Goal: Information Seeking & Learning: Check status

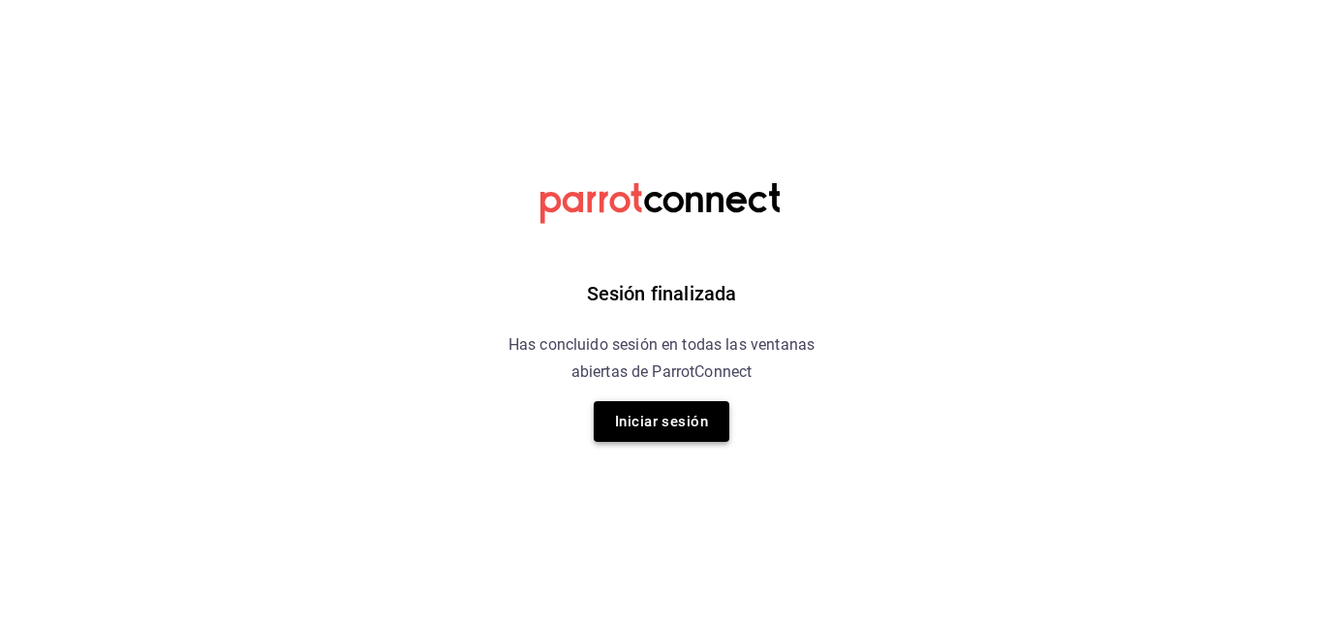
click at [672, 435] on button "Iniciar sesión" at bounding box center [662, 421] width 136 height 41
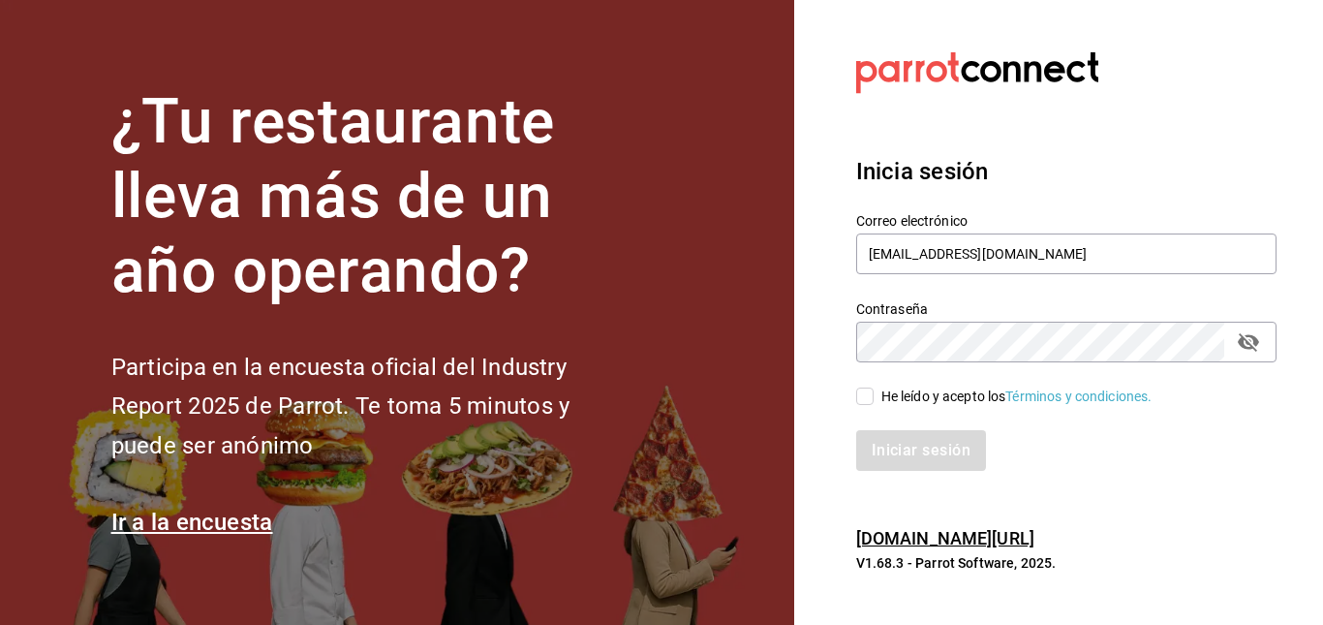
click at [862, 398] on input "He leído y acepto los Términos y condiciones." at bounding box center [864, 395] width 17 height 17
checkbox input "true"
click at [898, 440] on button "Iniciar sesión" at bounding box center [922, 450] width 132 height 41
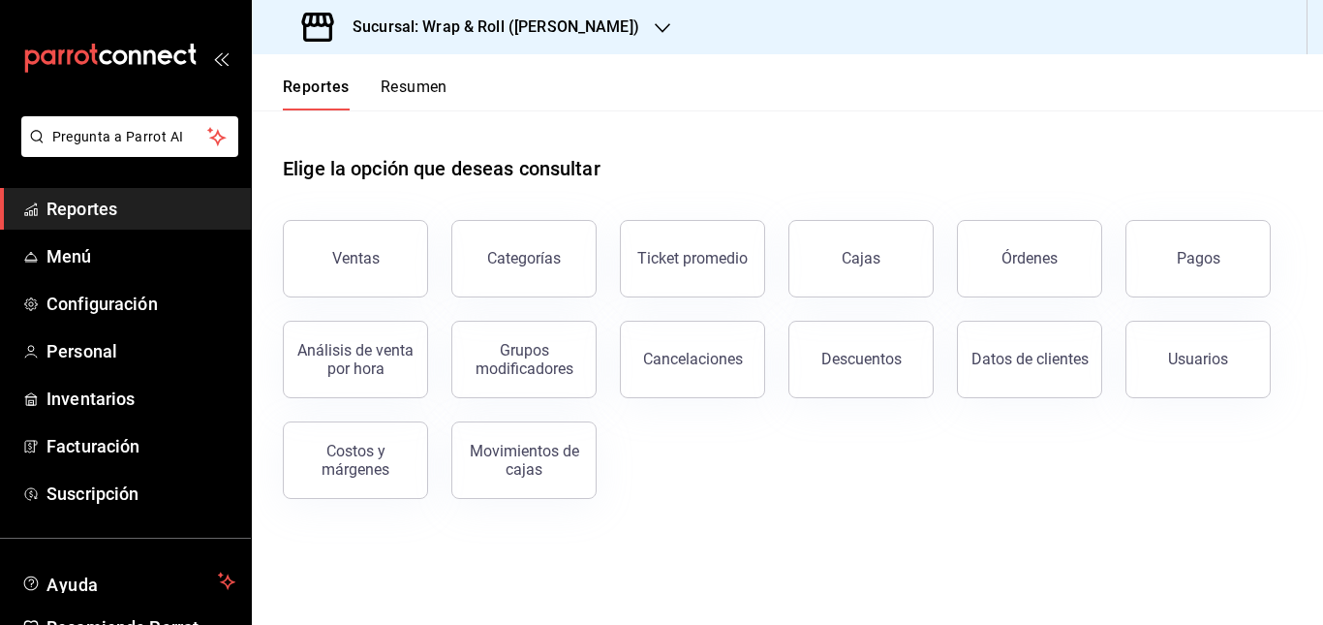
click at [582, 42] on div "Sucursal: Wrap & Roll ([PERSON_NAME])" at bounding box center [472, 27] width 411 height 54
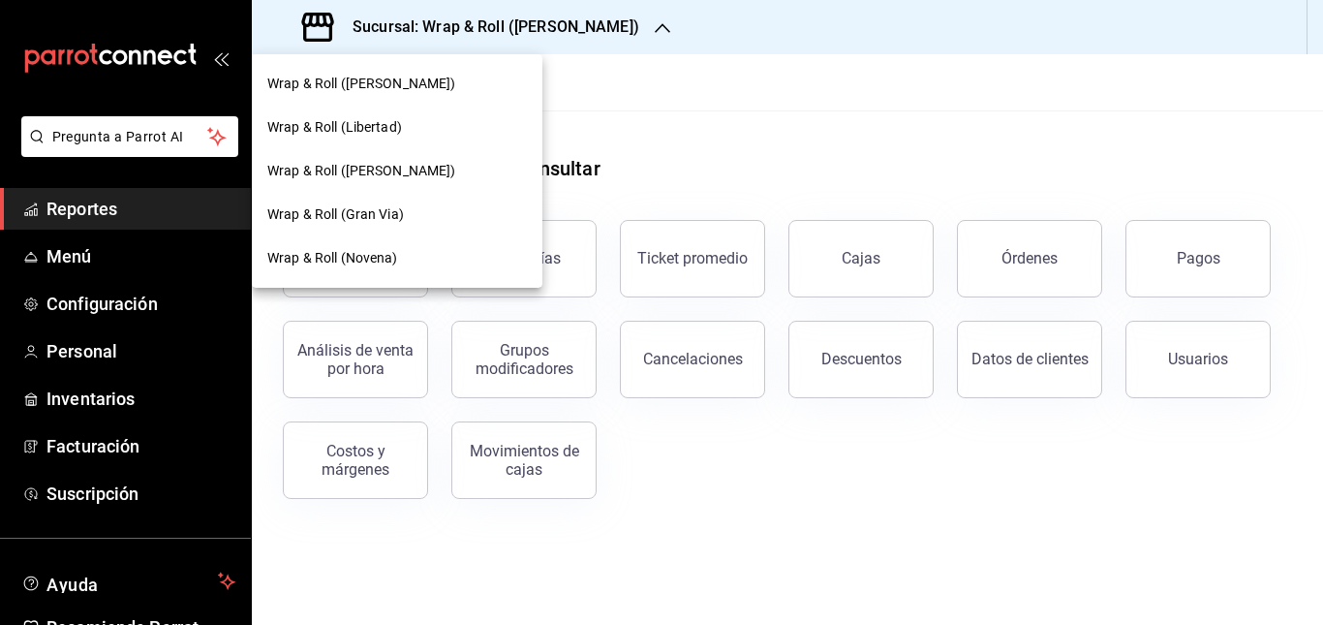
click at [700, 206] on div at bounding box center [661, 312] width 1323 height 625
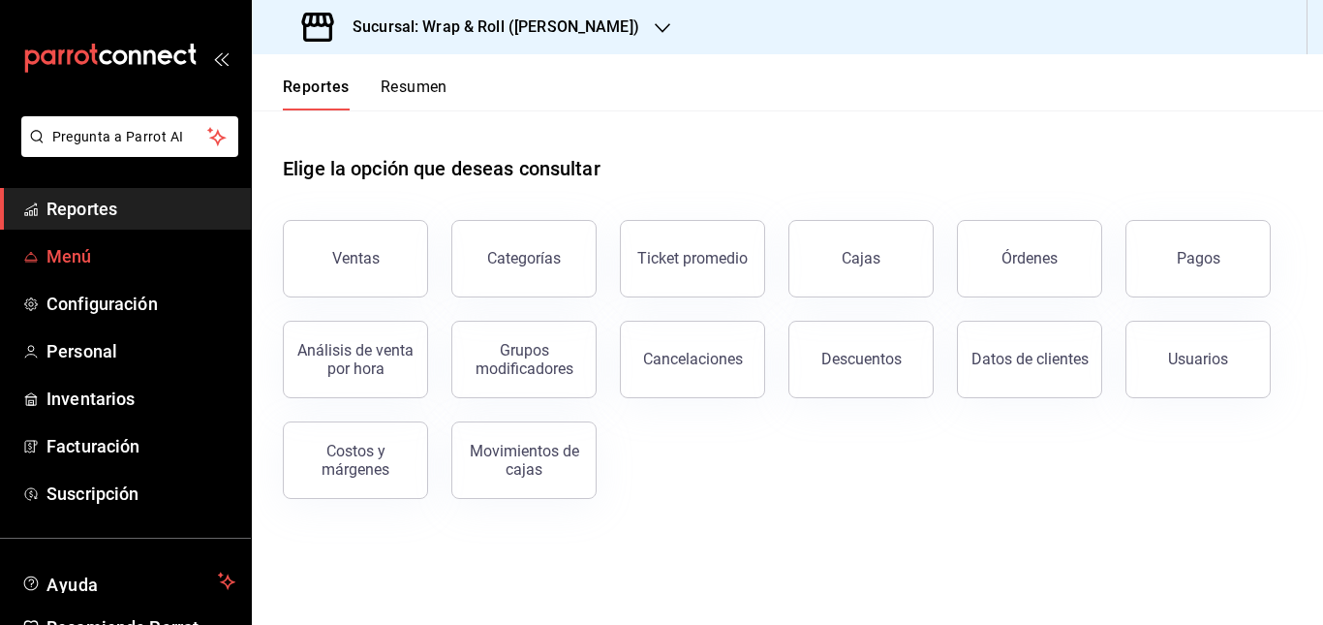
click at [71, 252] on span "Menú" at bounding box center [140, 256] width 189 height 26
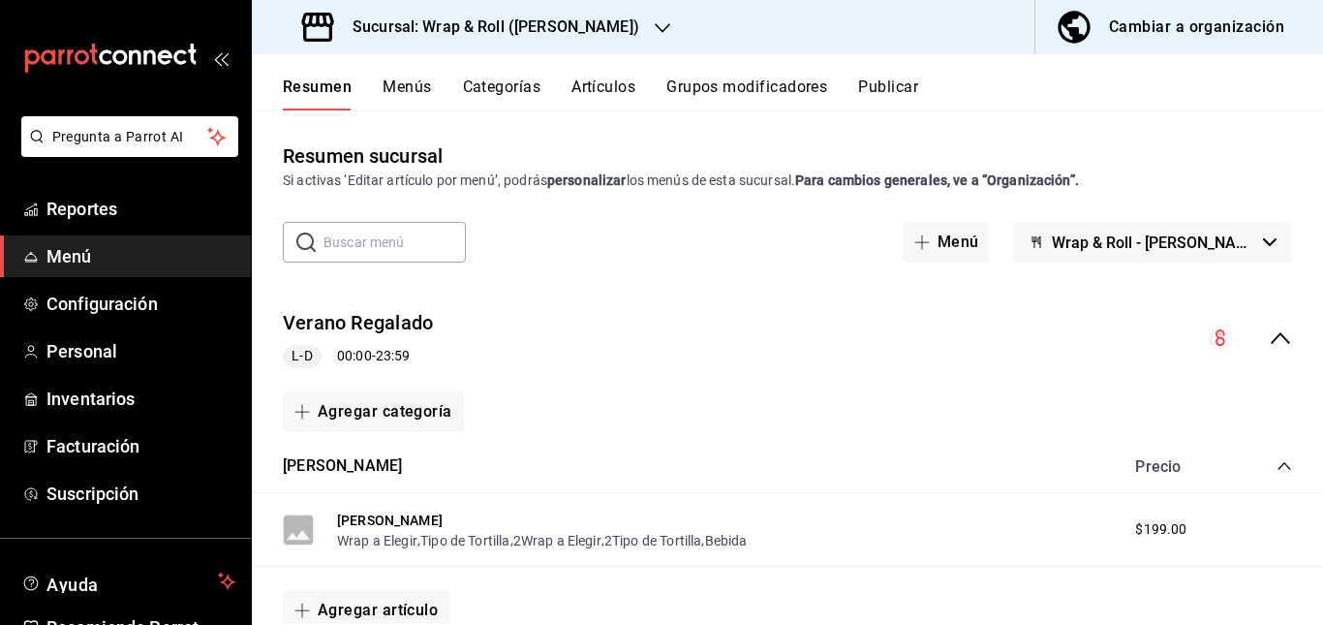
click at [568, 24] on h3 "Sucursal: Wrap & Roll ([PERSON_NAME])" at bounding box center [488, 26] width 302 height 23
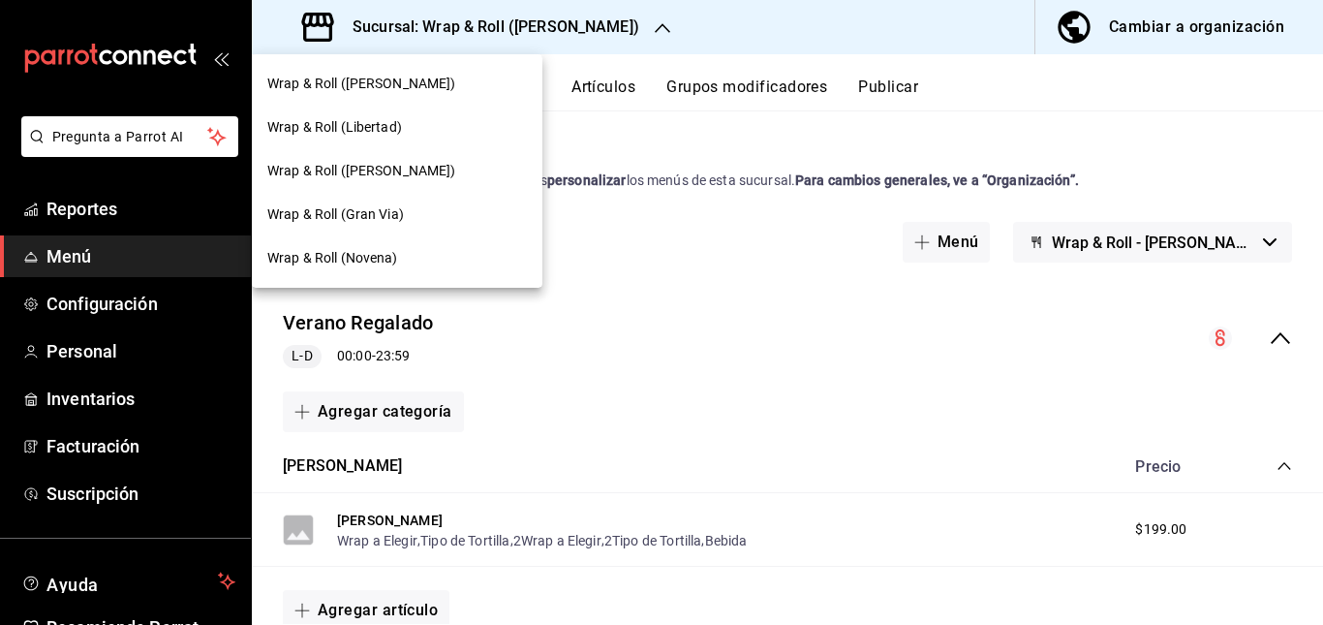
click at [402, 176] on span "Wrap & Roll ([PERSON_NAME])" at bounding box center [361, 171] width 189 height 20
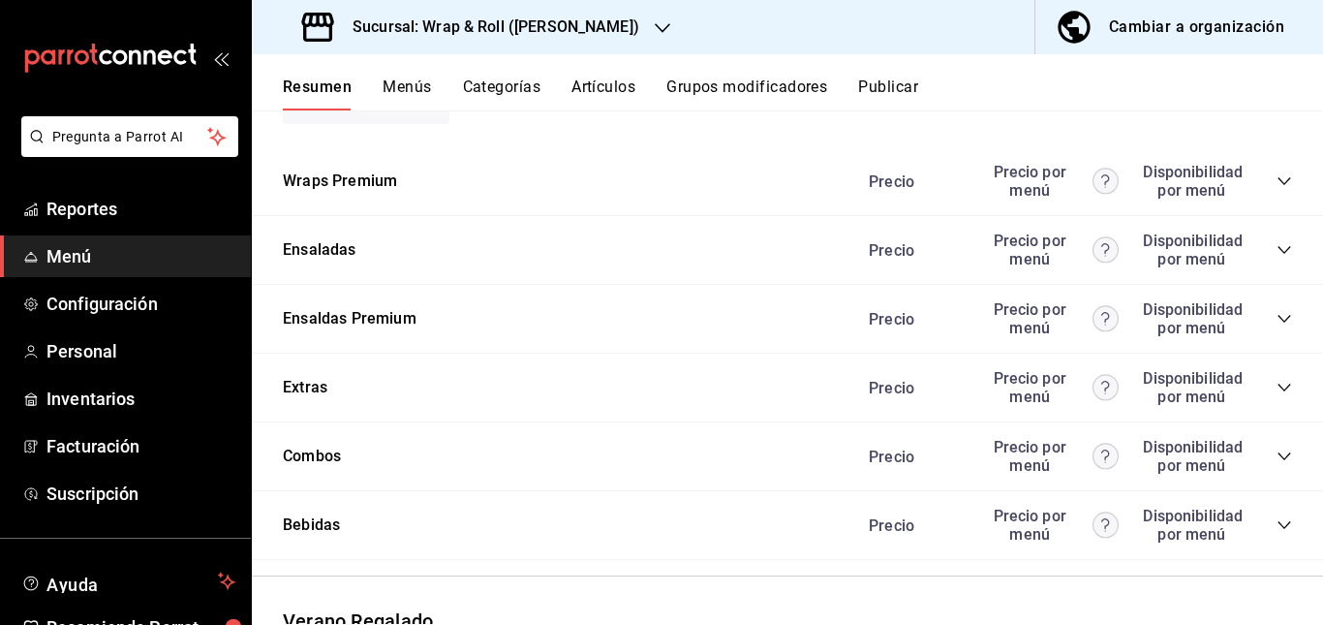
scroll to position [1437, 0]
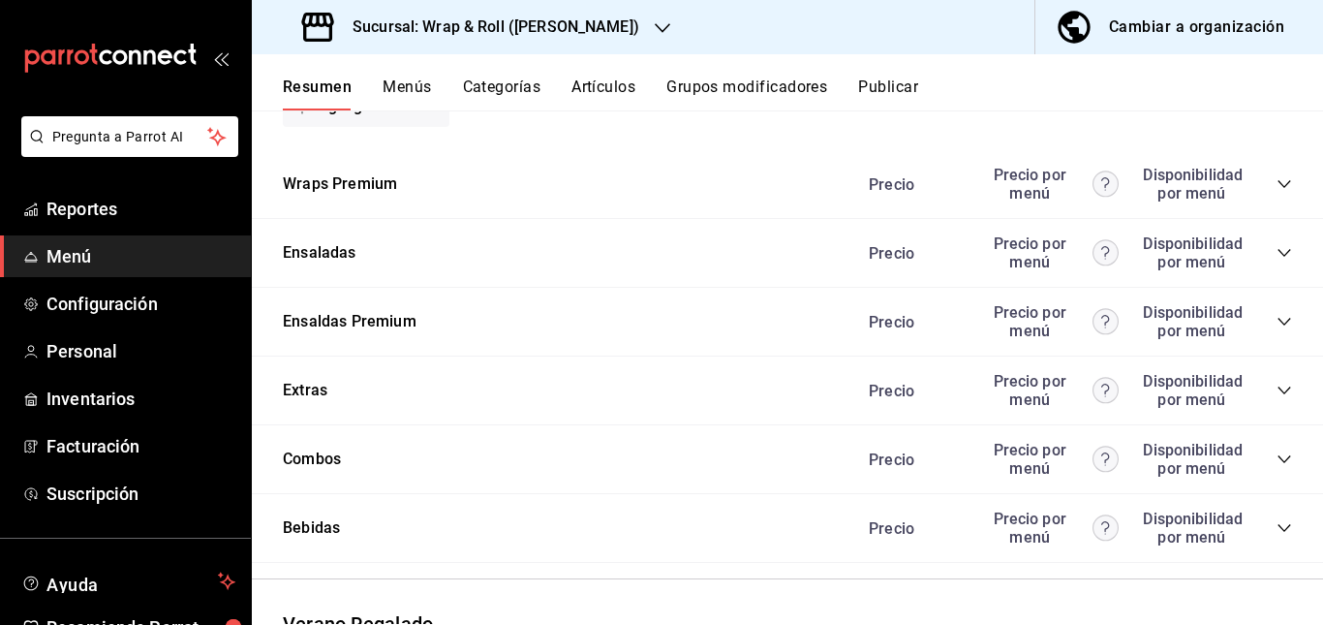
click at [1276, 192] on icon "collapse-category-row" at bounding box center [1283, 183] width 15 height 15
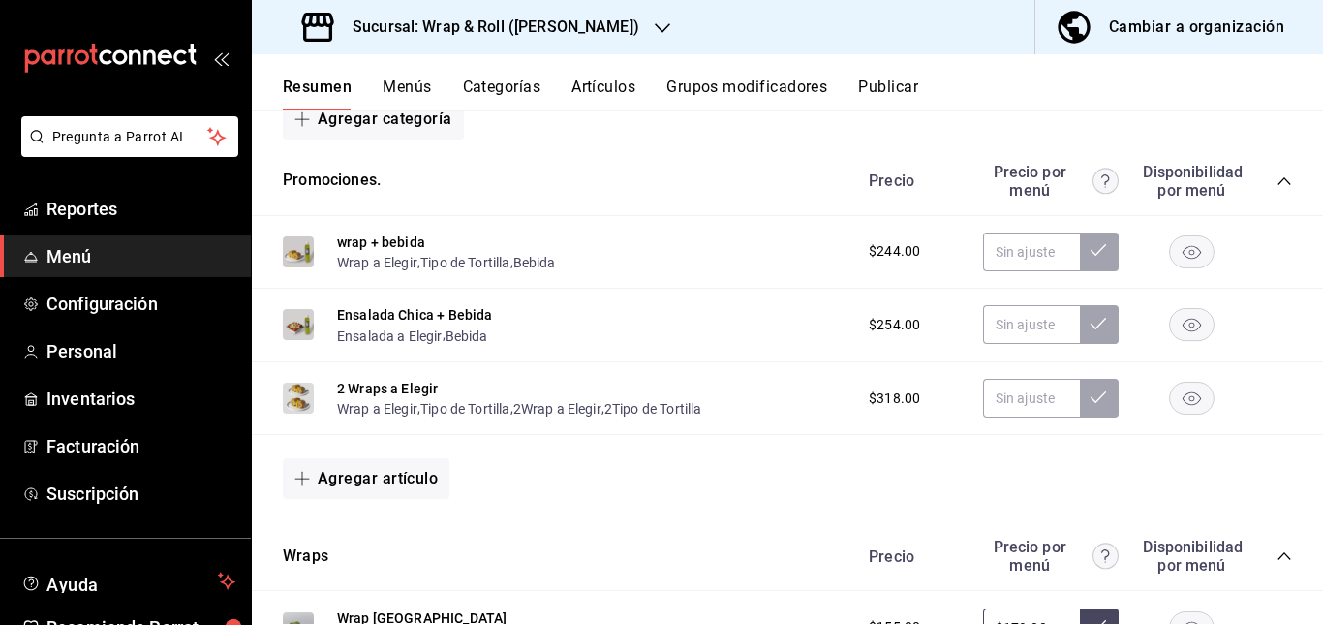
scroll to position [0, 0]
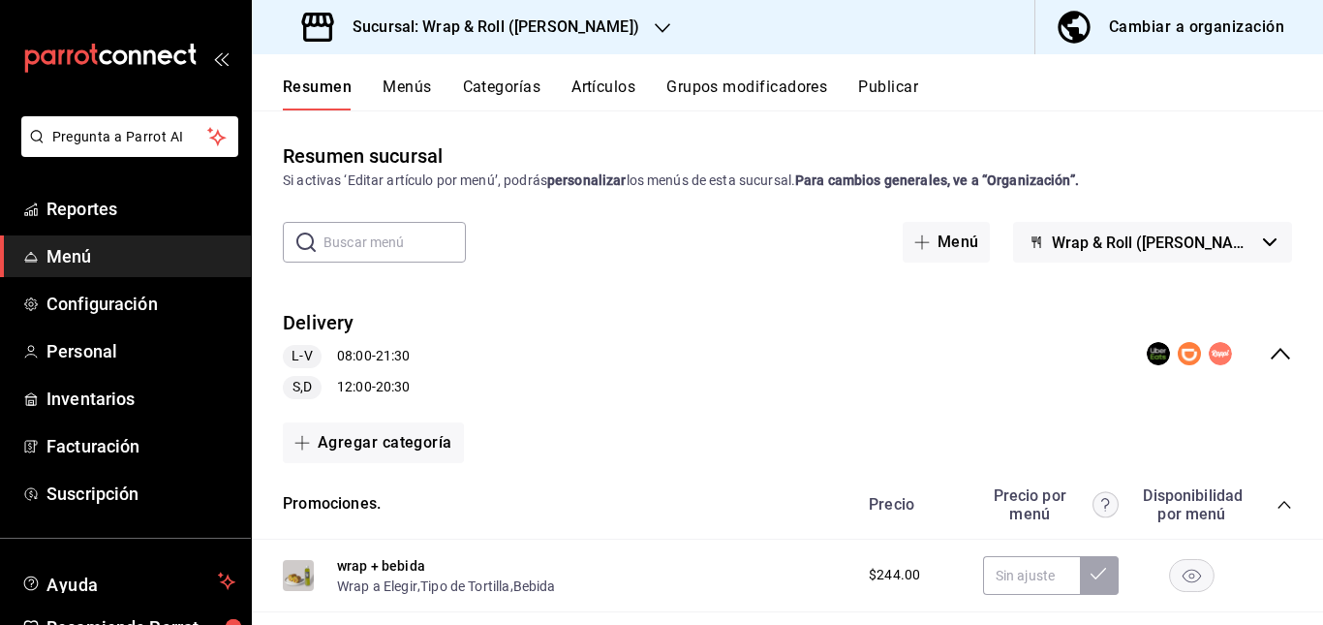
click at [593, 99] on button "Artículos" at bounding box center [603, 93] width 64 height 33
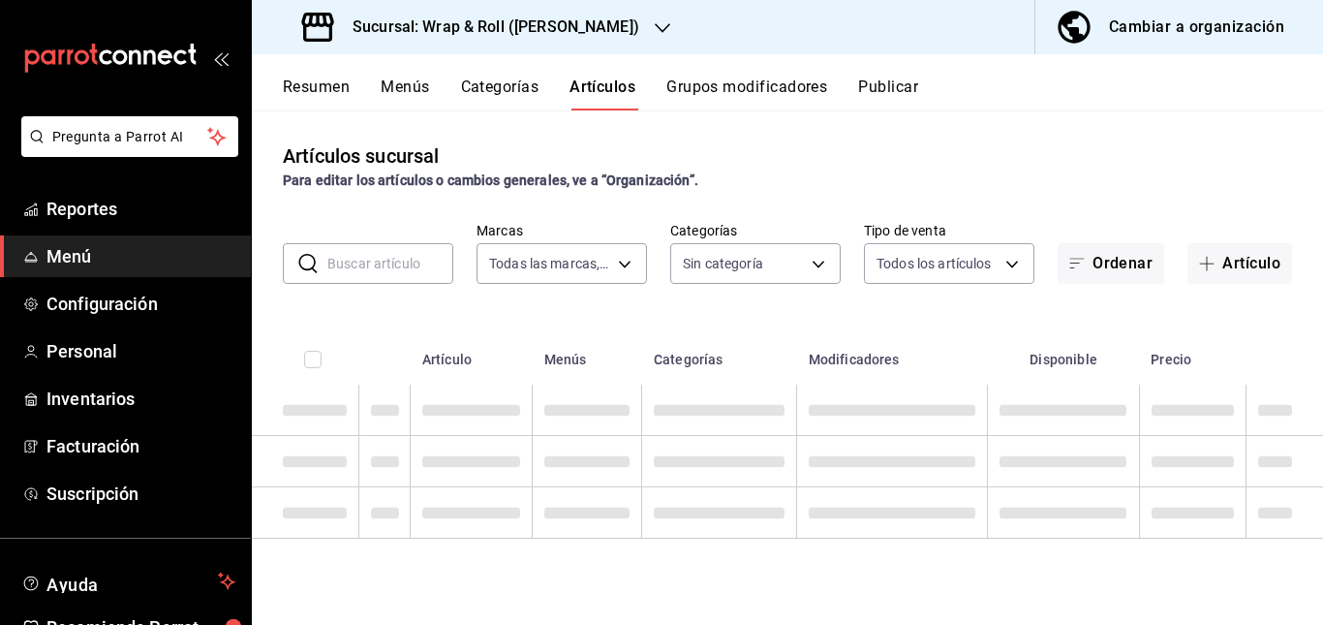
type input "7d263f60-237b-4a5e-827c-684bea1a4647"
type input "0cffcaa9-173e-47a8-938b-dca6a1bc21d4,b2760ed9-b7b1-4897-8a9f-c9dd110c8266,67b79…"
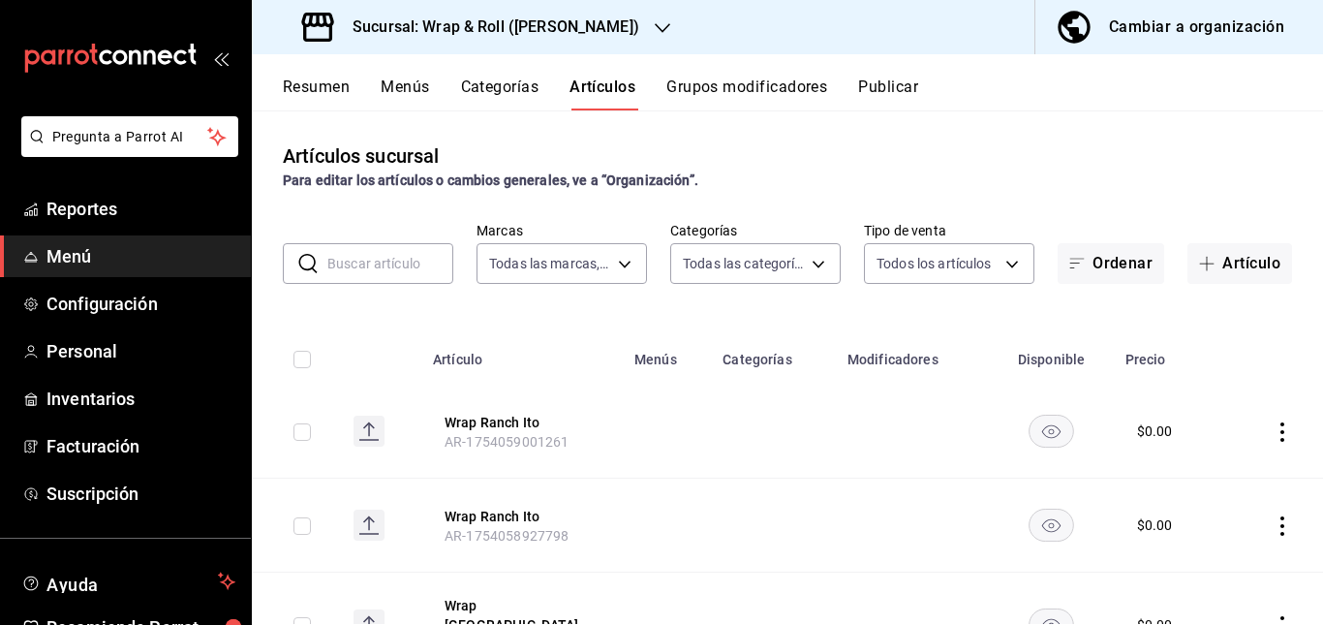
click at [419, 259] on input "text" at bounding box center [390, 263] width 126 height 39
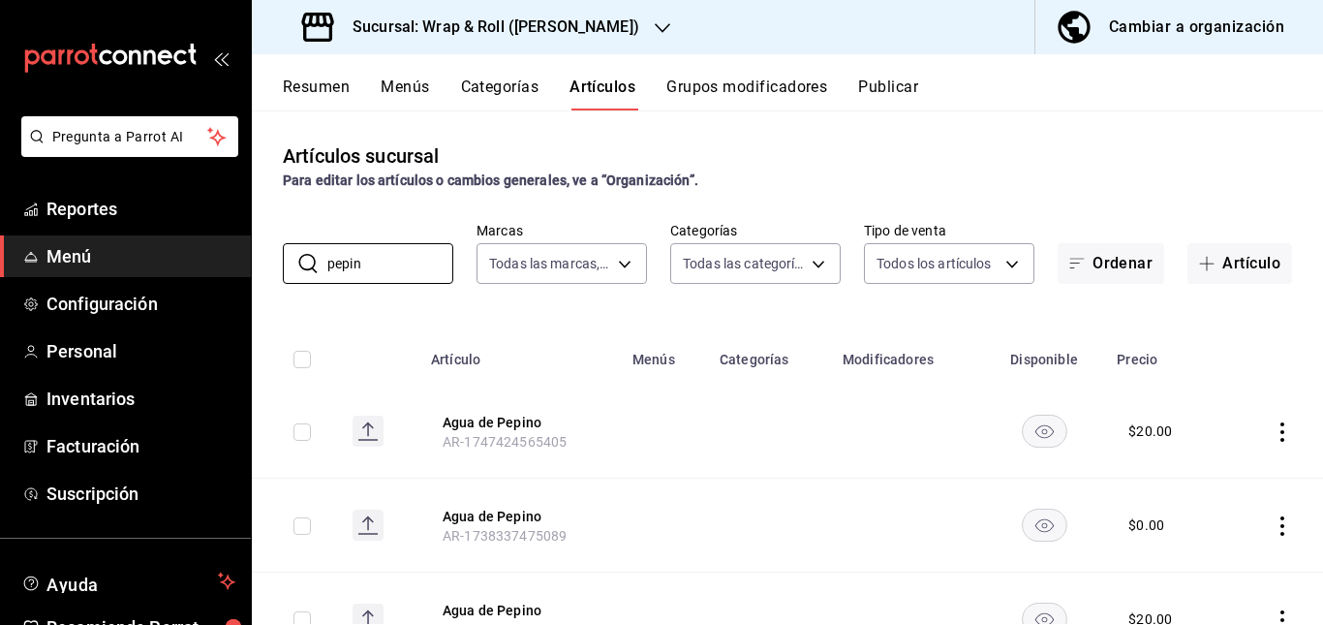
type input "pepin"
click at [650, 452] on td at bounding box center [664, 431] width 87 height 94
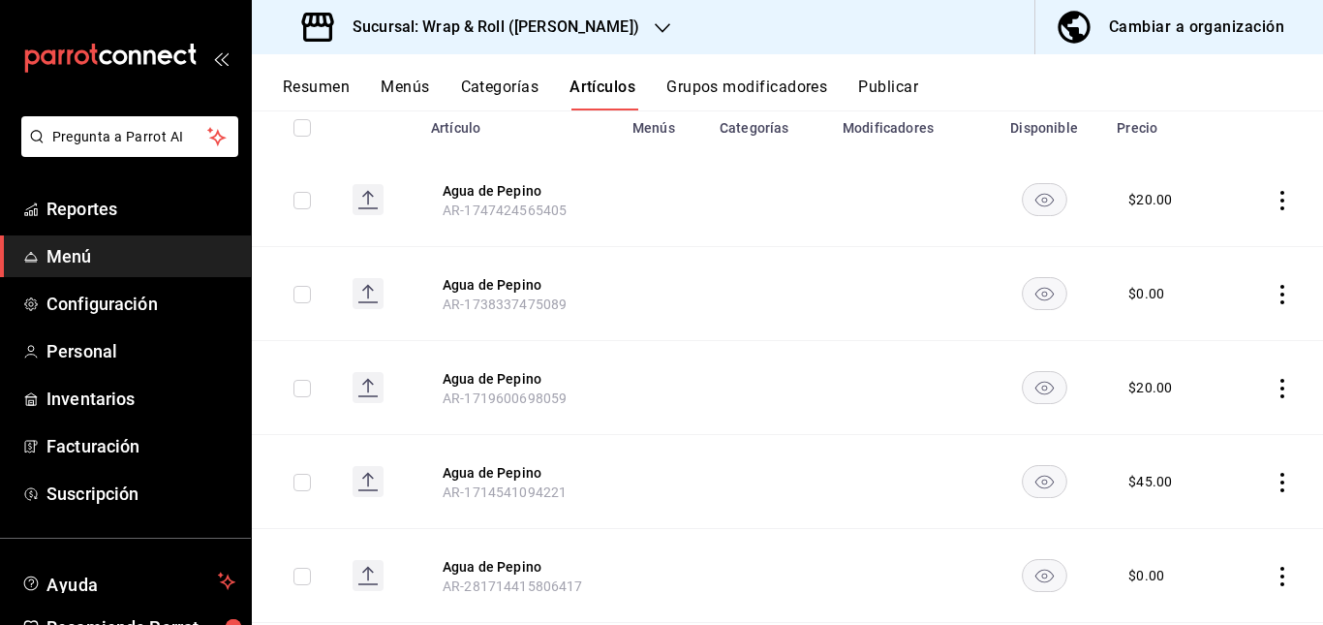
scroll to position [232, 0]
click at [1039, 187] on rect "availability-product" at bounding box center [1044, 198] width 45 height 32
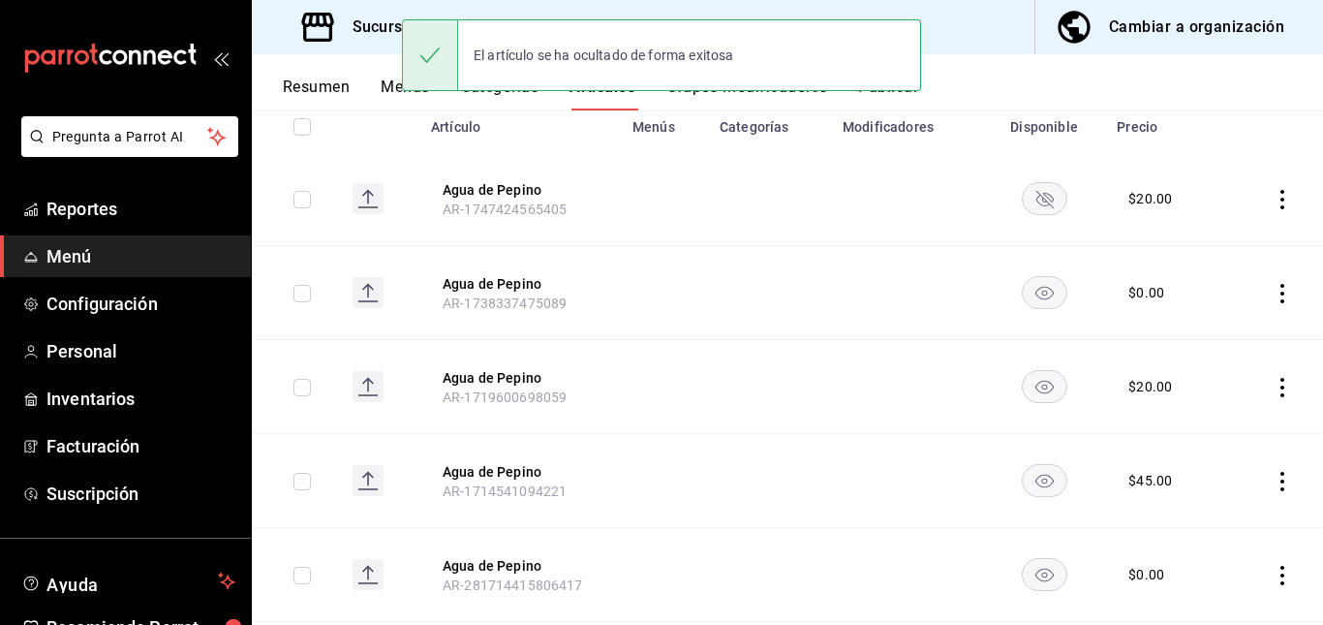
click at [1034, 289] on icon "availability-product" at bounding box center [1043, 294] width 18 height 14
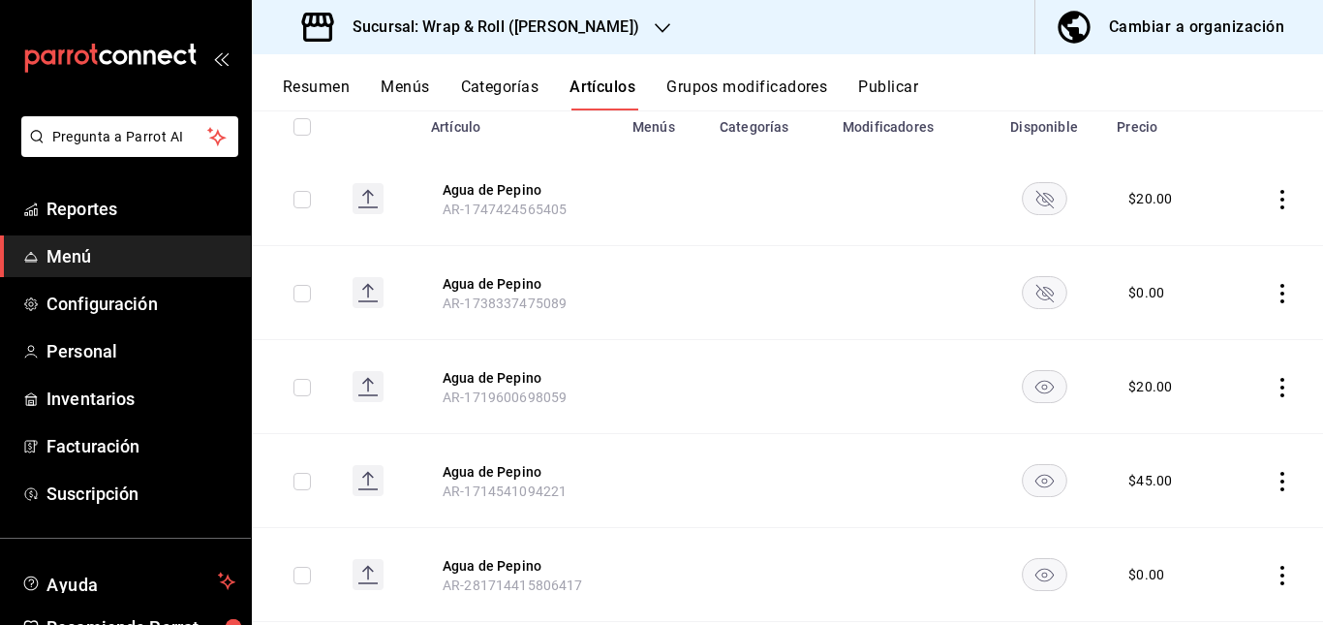
click at [1028, 383] on rect "availability-product" at bounding box center [1044, 386] width 45 height 32
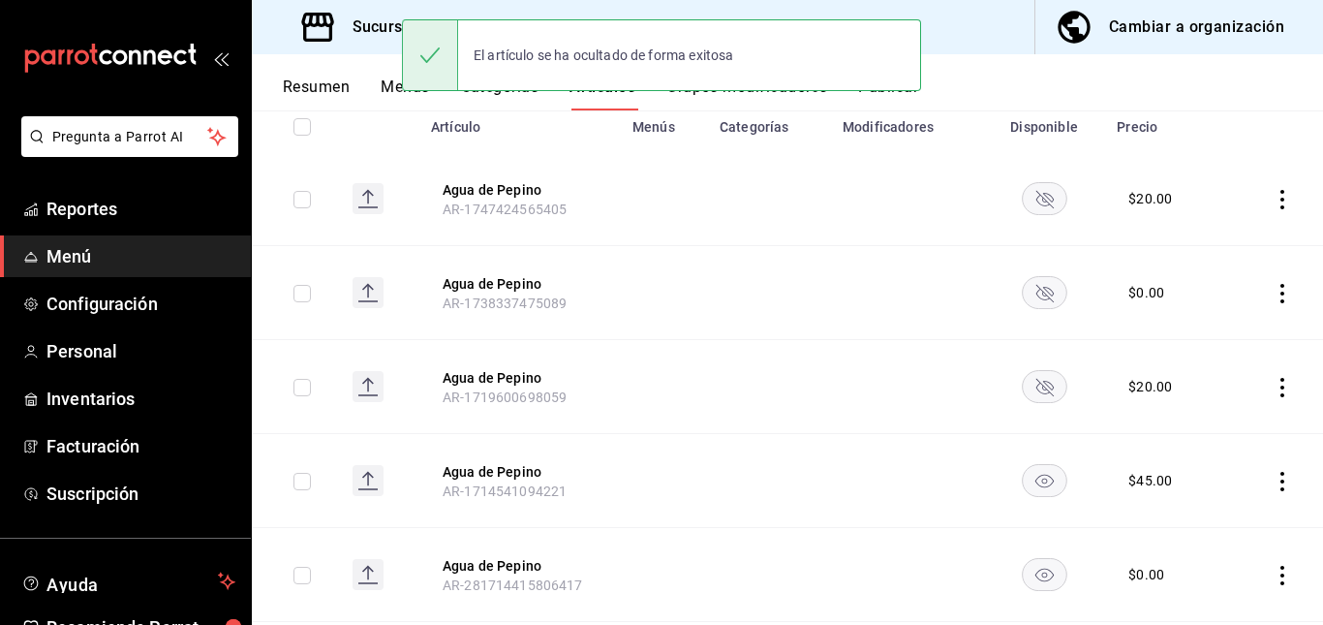
click at [1026, 481] on rect "availability-product" at bounding box center [1044, 480] width 45 height 32
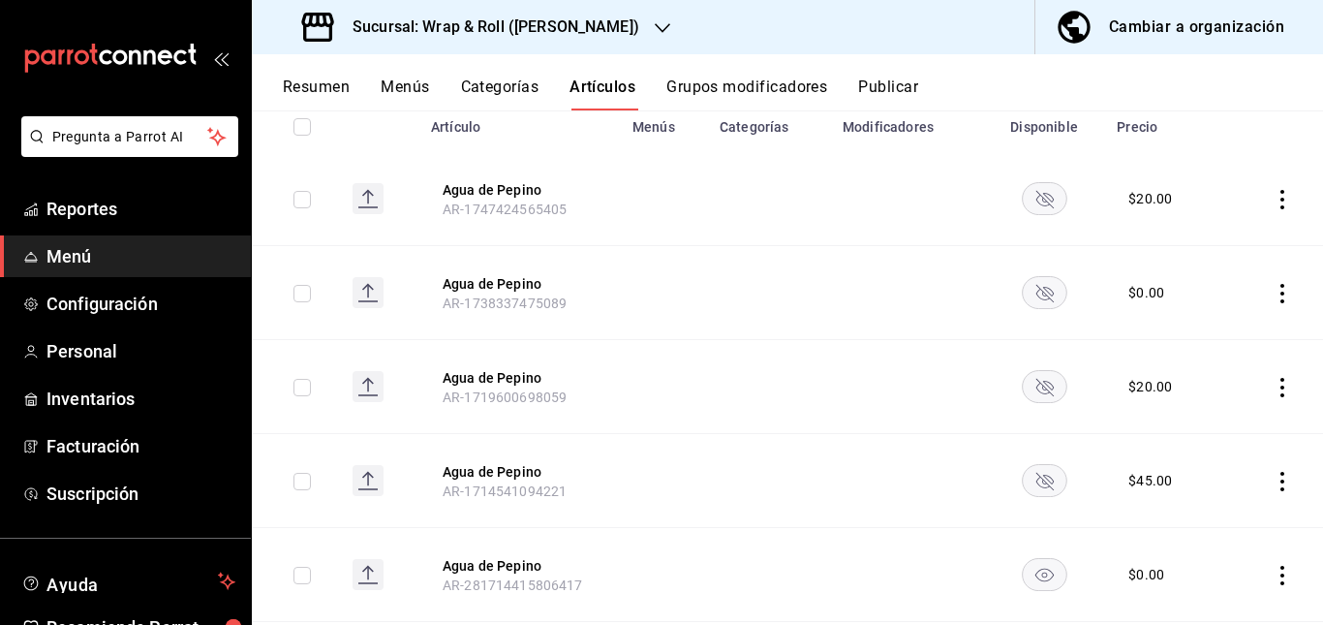
click at [1035, 579] on rect "availability-product" at bounding box center [1044, 574] width 45 height 32
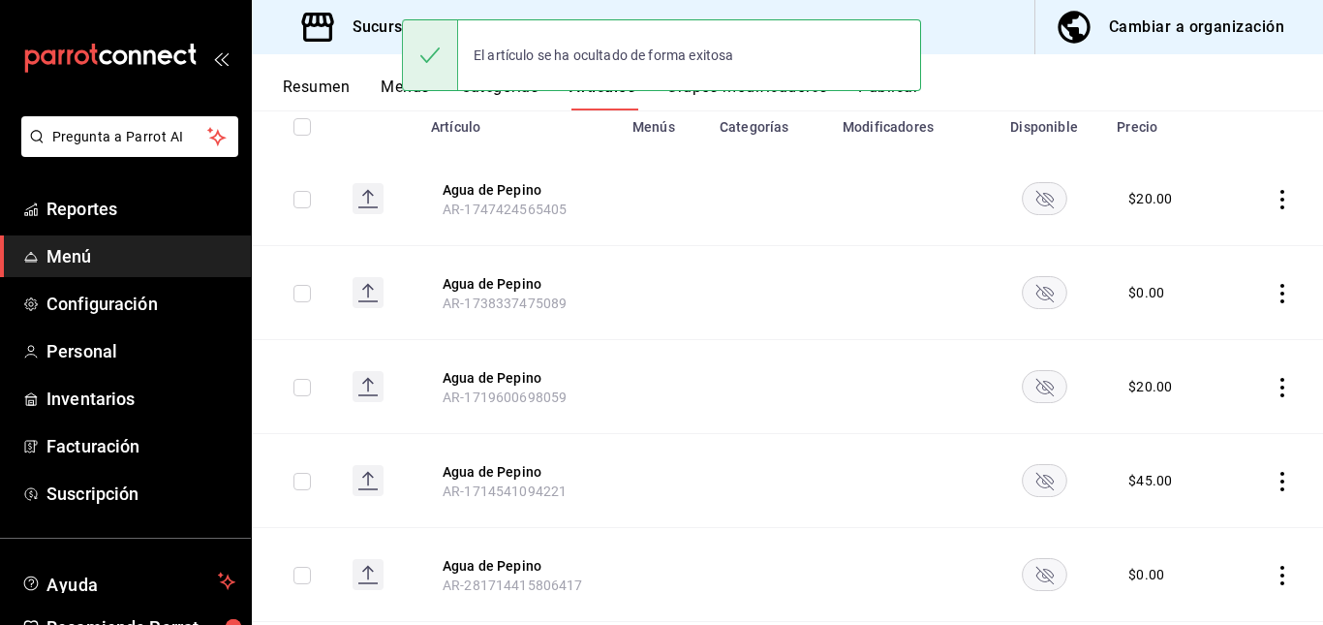
scroll to position [370, 0]
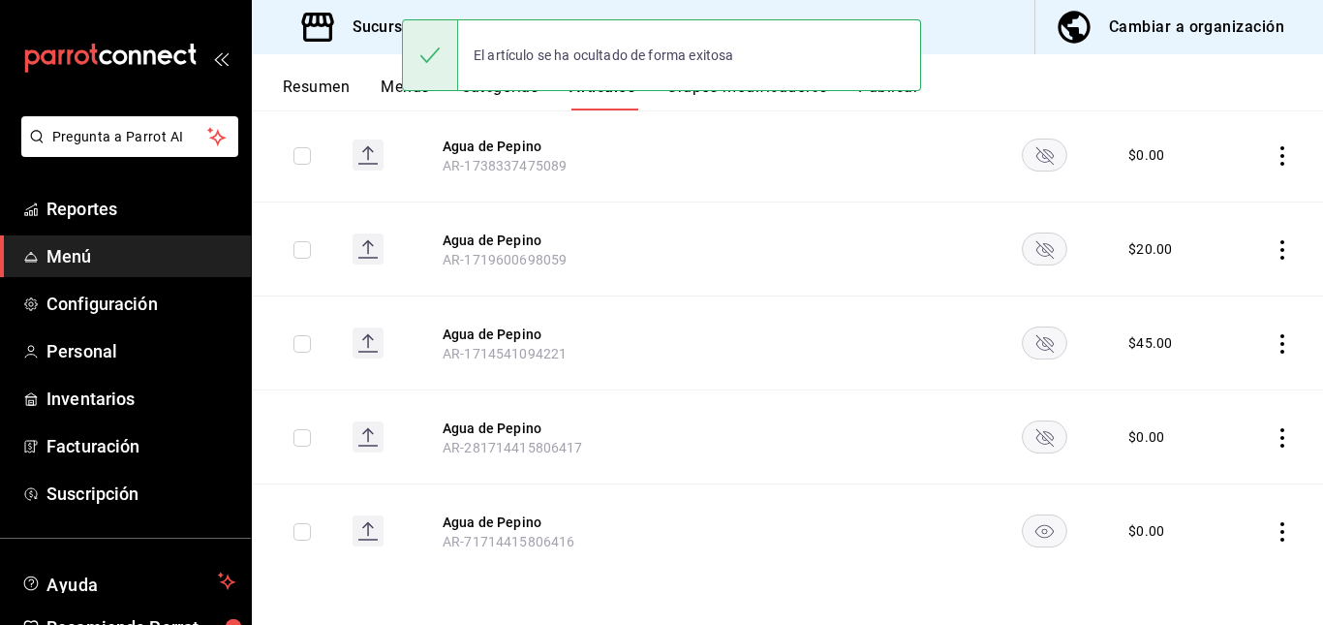
click at [1028, 520] on rect "availability-product" at bounding box center [1044, 530] width 45 height 32
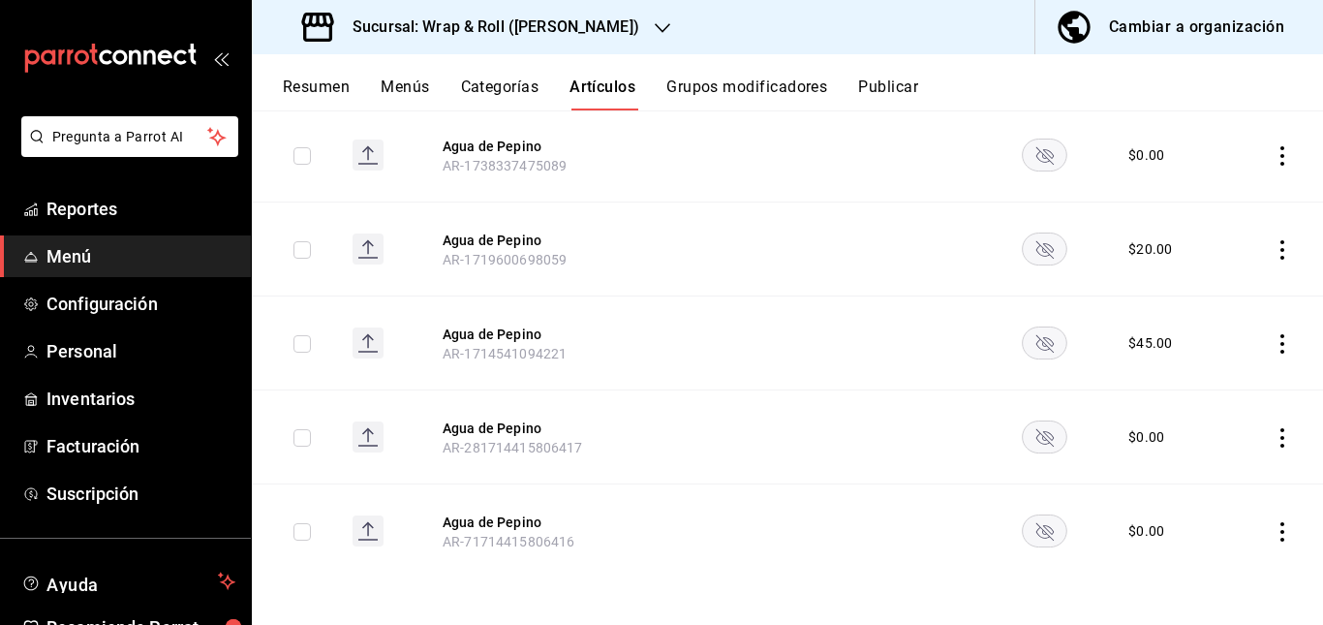
scroll to position [0, 0]
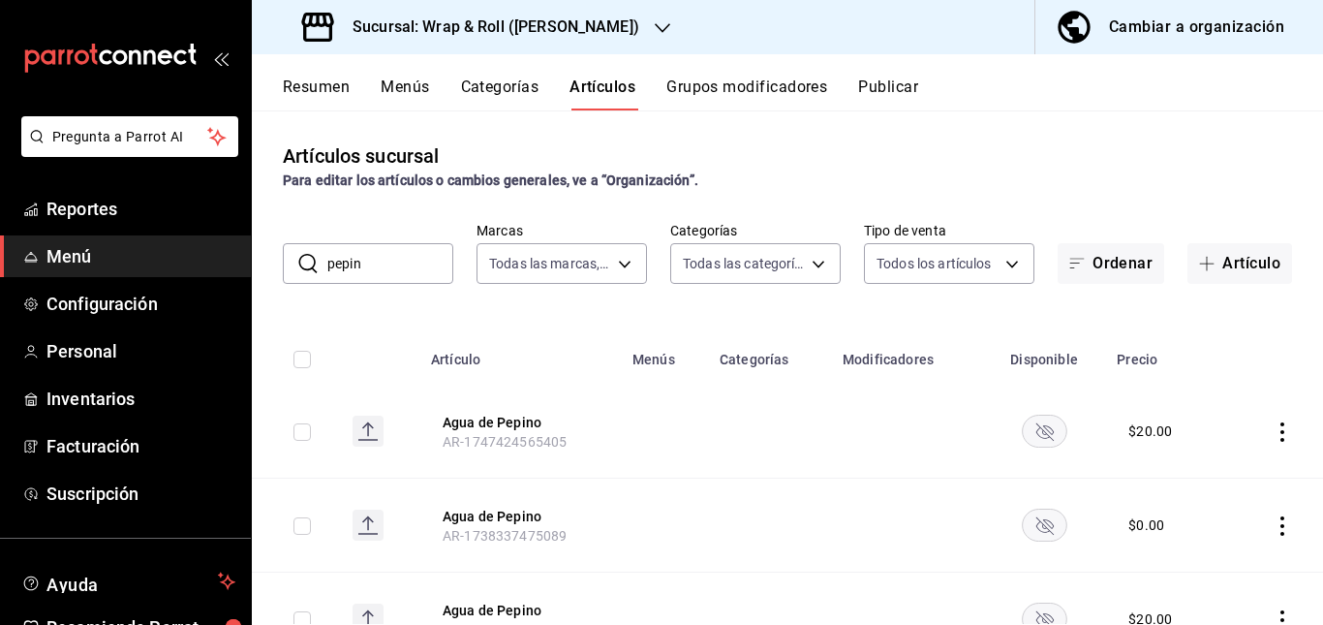
click at [879, 82] on button "Publicar" at bounding box center [888, 93] width 60 height 33
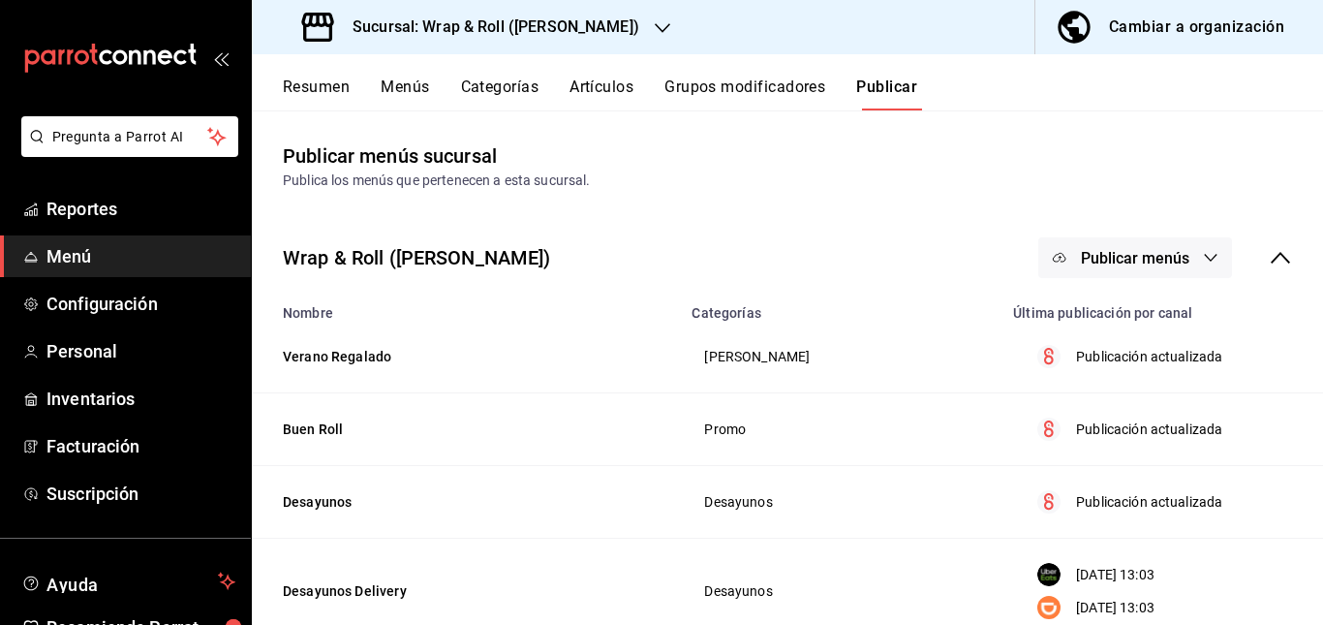
click at [1115, 270] on button "Publicar menús" at bounding box center [1135, 257] width 194 height 41
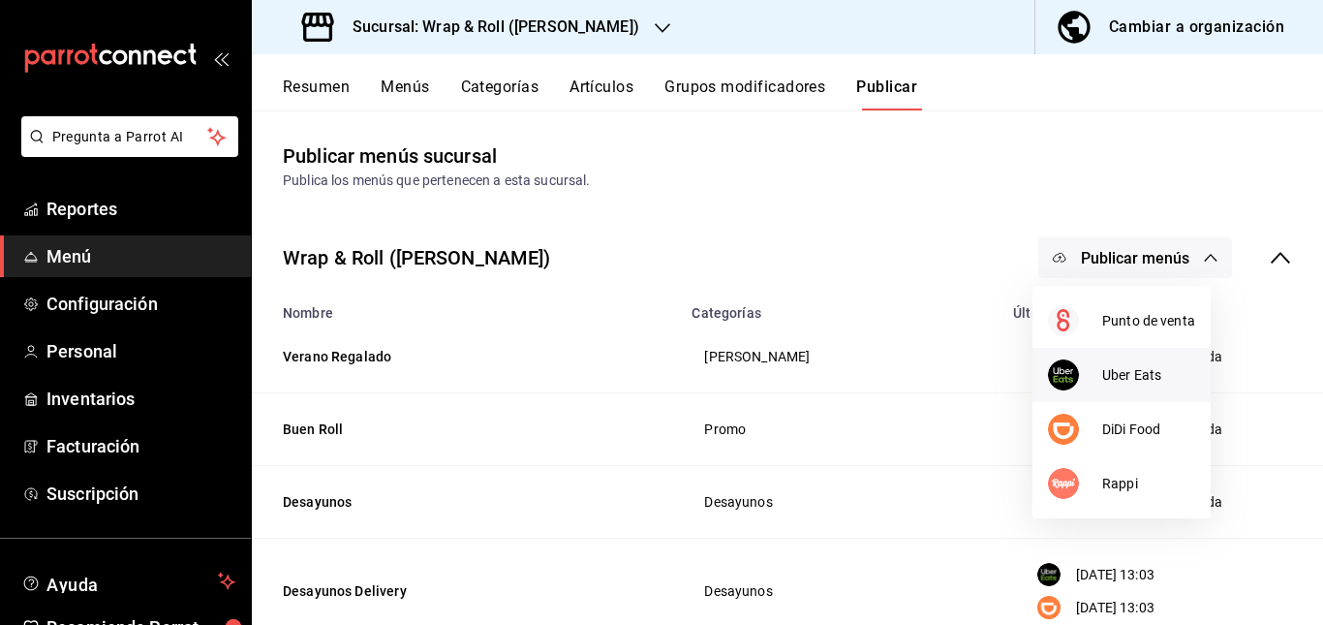
click at [1115, 371] on span "Uber Eats" at bounding box center [1148, 375] width 93 height 20
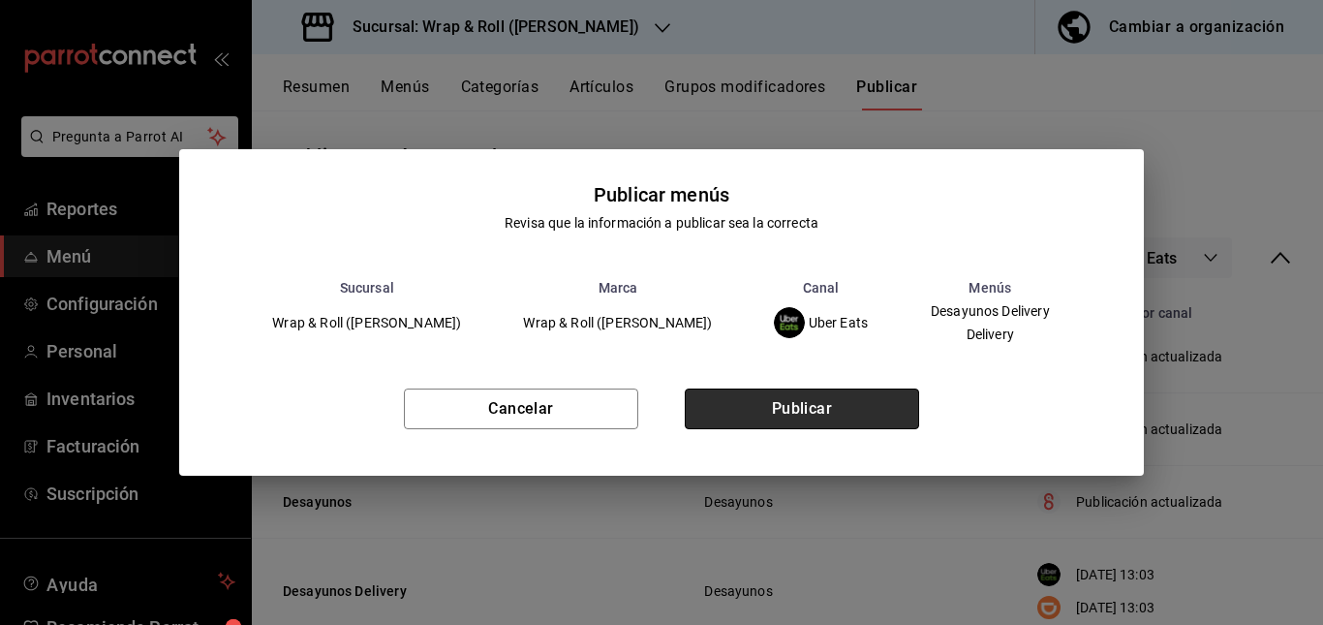
click at [805, 412] on button "Publicar" at bounding box center [802, 408] width 234 height 41
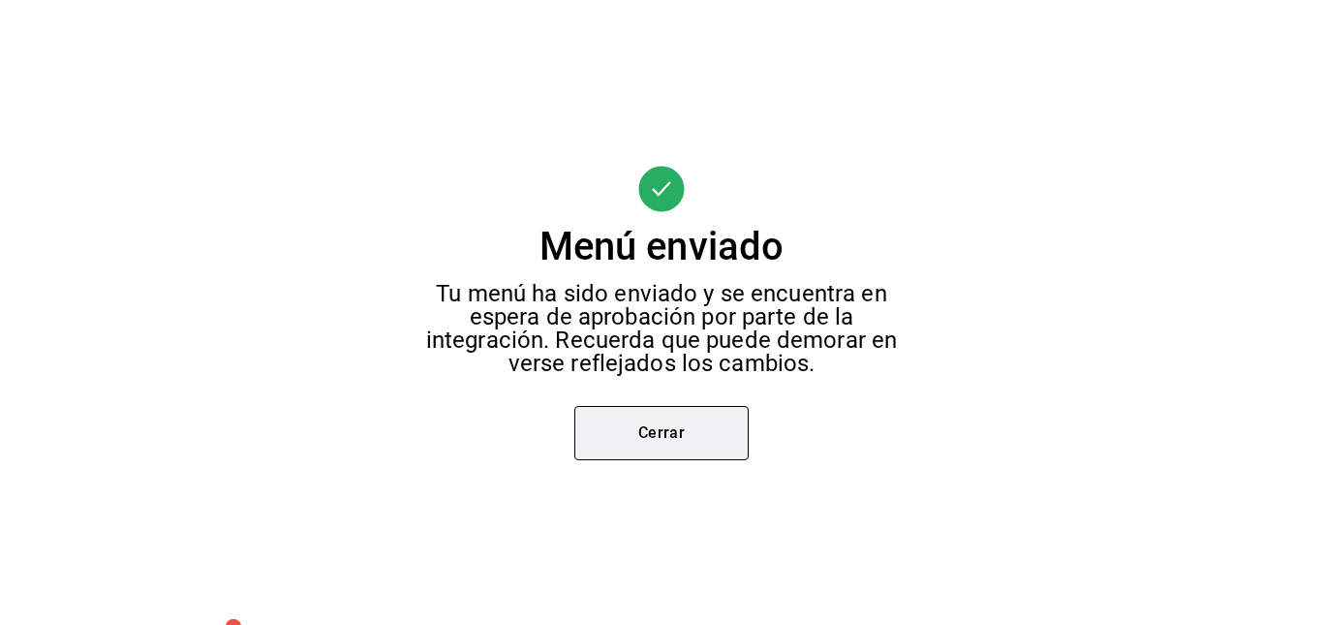
click at [644, 439] on button "Cerrar" at bounding box center [661, 433] width 174 height 54
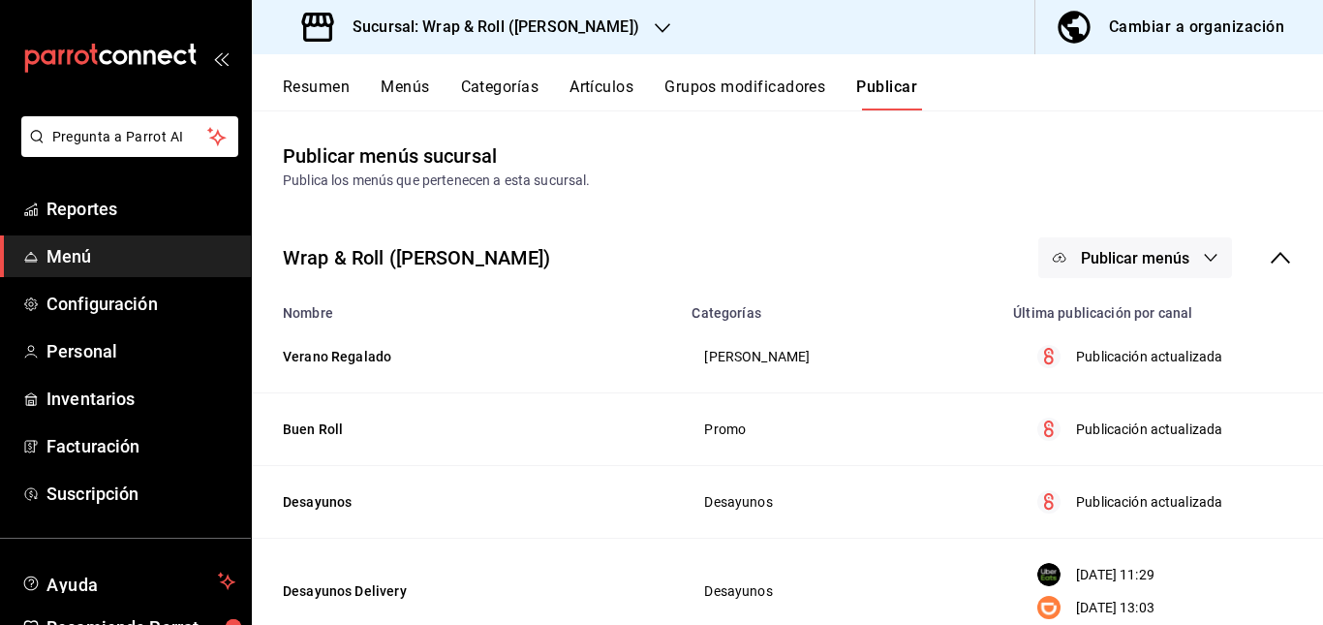
click at [1158, 250] on span "Publicar menús" at bounding box center [1135, 258] width 108 height 18
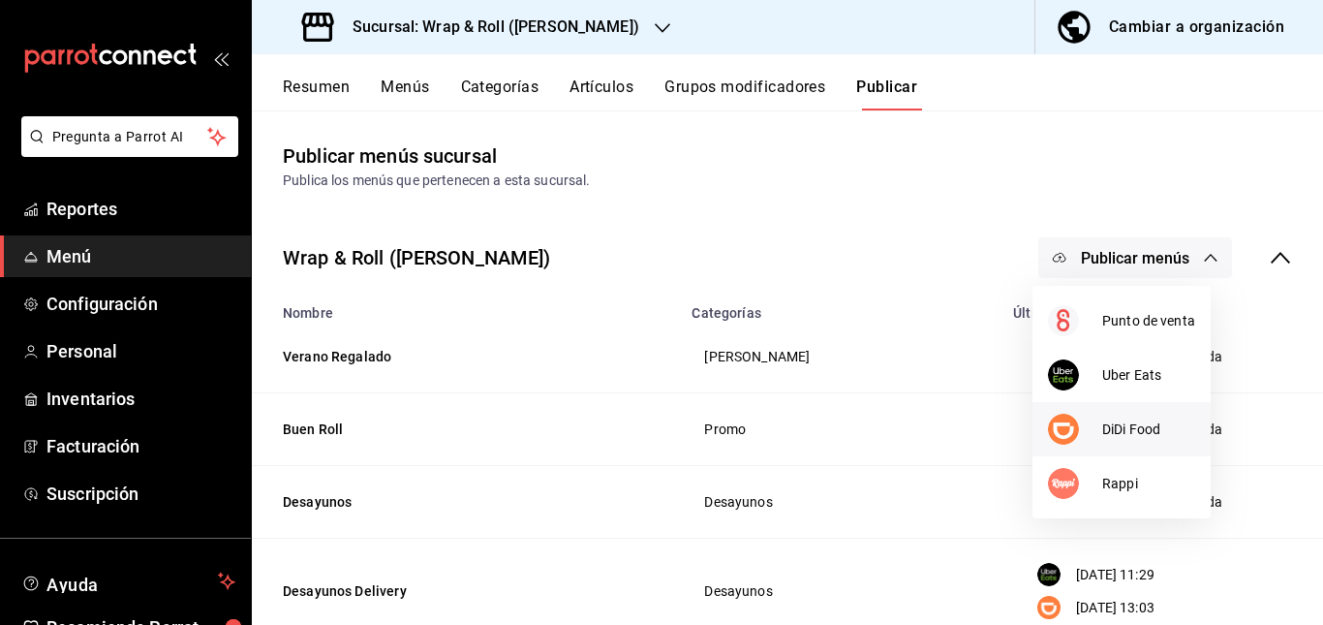
click at [1096, 435] on div at bounding box center [1075, 428] width 54 height 31
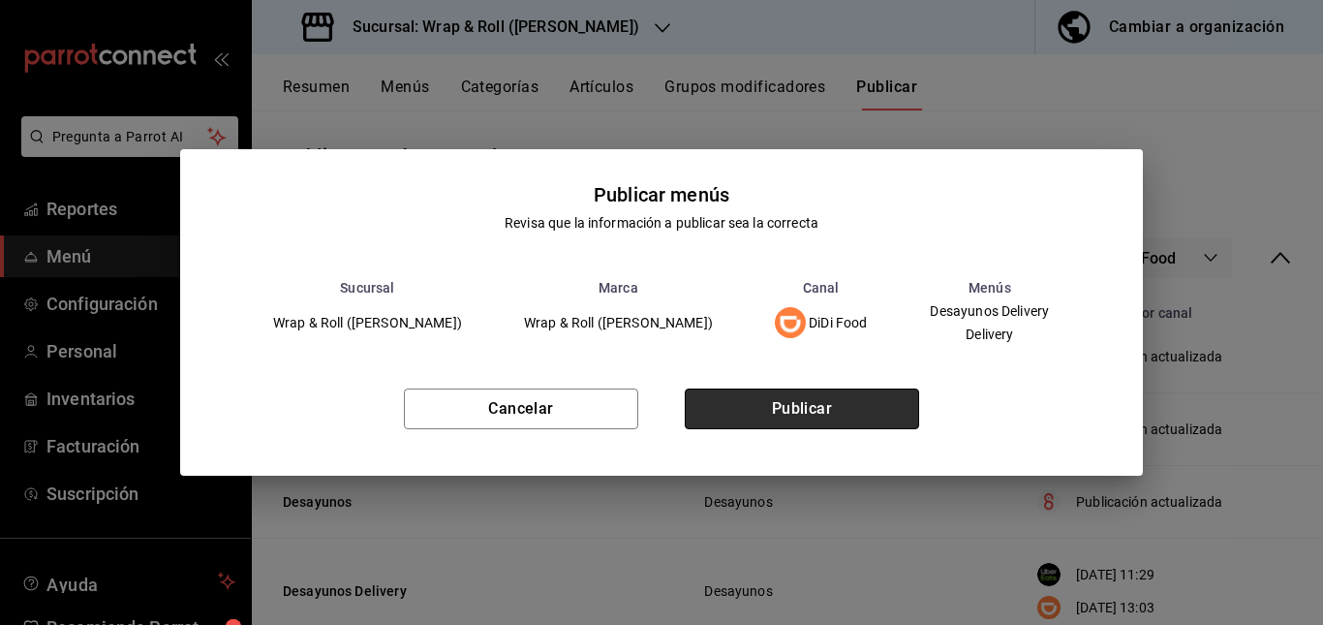
click at [810, 393] on button "Publicar" at bounding box center [802, 408] width 234 height 41
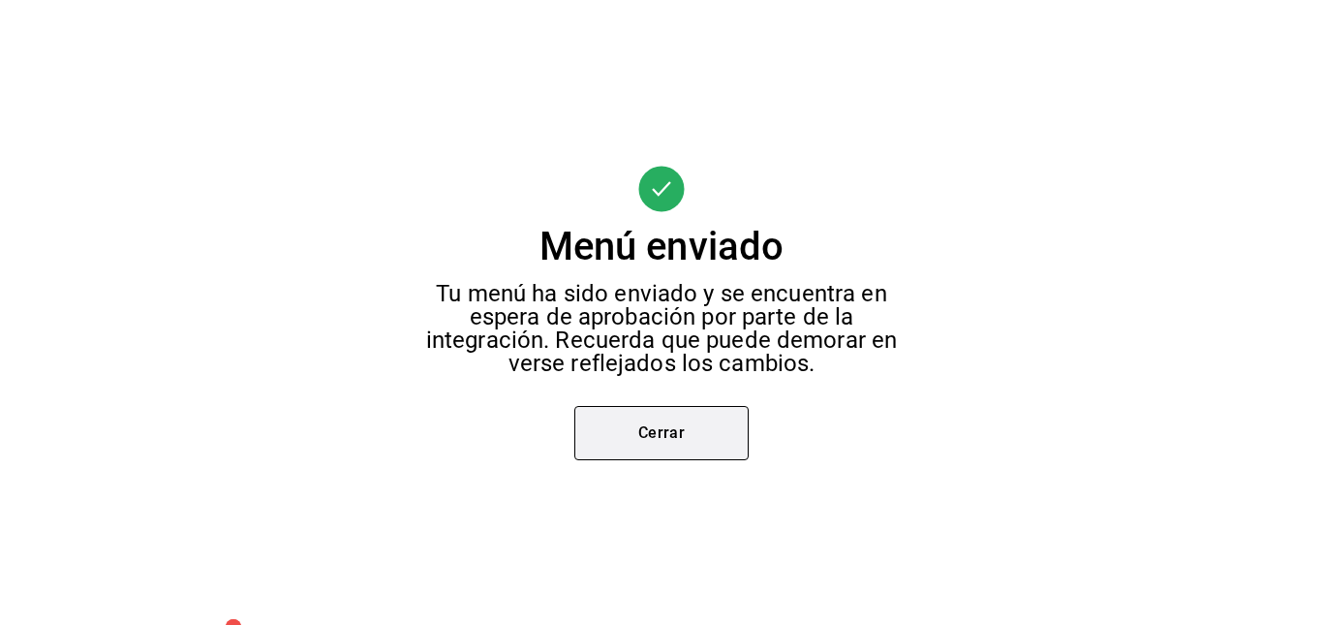
click at [646, 448] on button "Cerrar" at bounding box center [661, 433] width 174 height 54
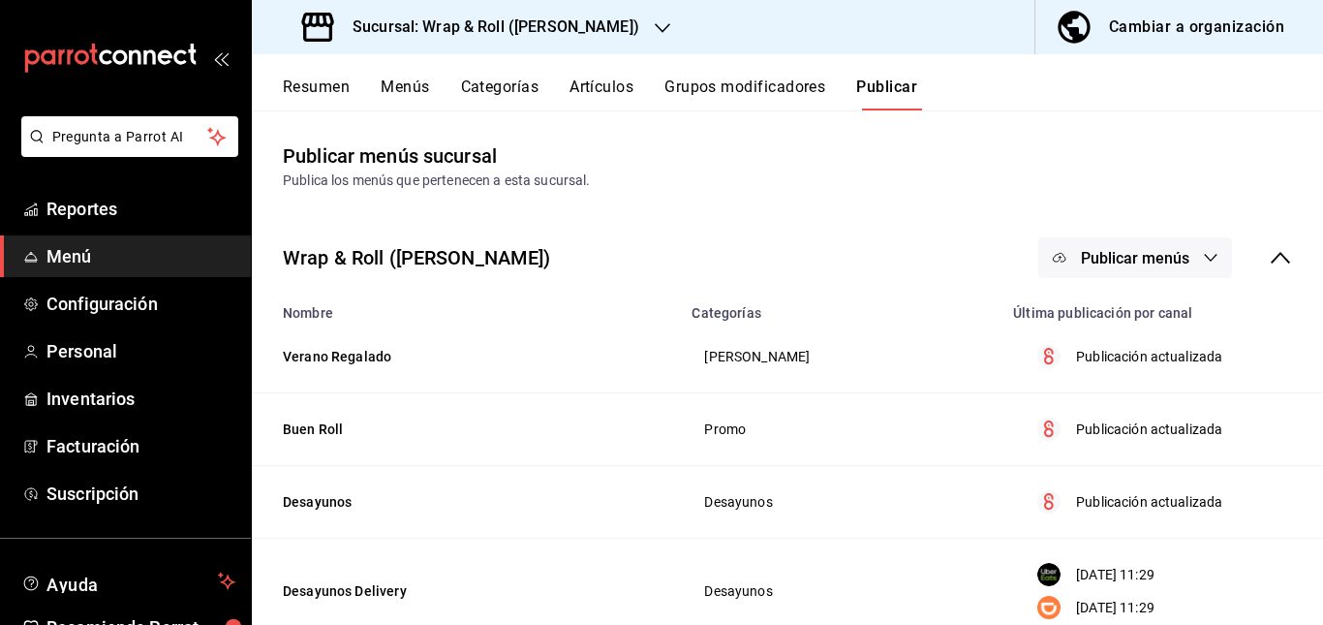
click at [1155, 265] on span "Publicar menús" at bounding box center [1135, 258] width 108 height 18
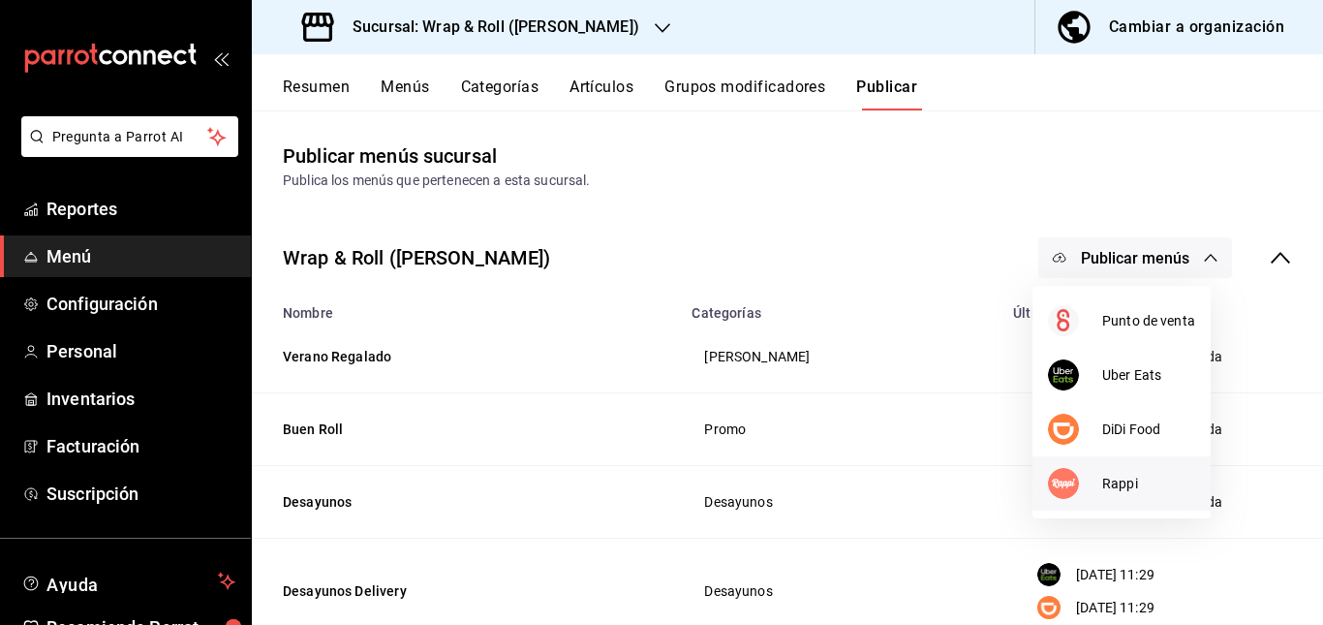
click at [1115, 482] on span "Rappi" at bounding box center [1148, 483] width 93 height 20
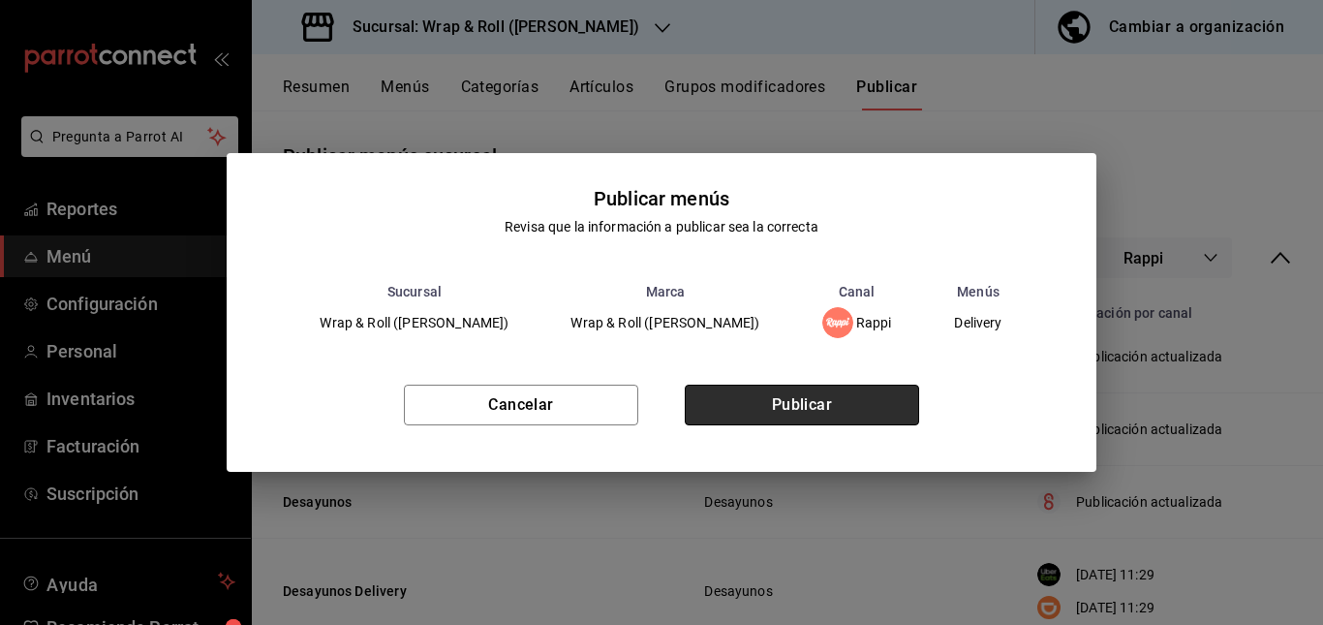
click at [767, 402] on button "Publicar" at bounding box center [802, 404] width 234 height 41
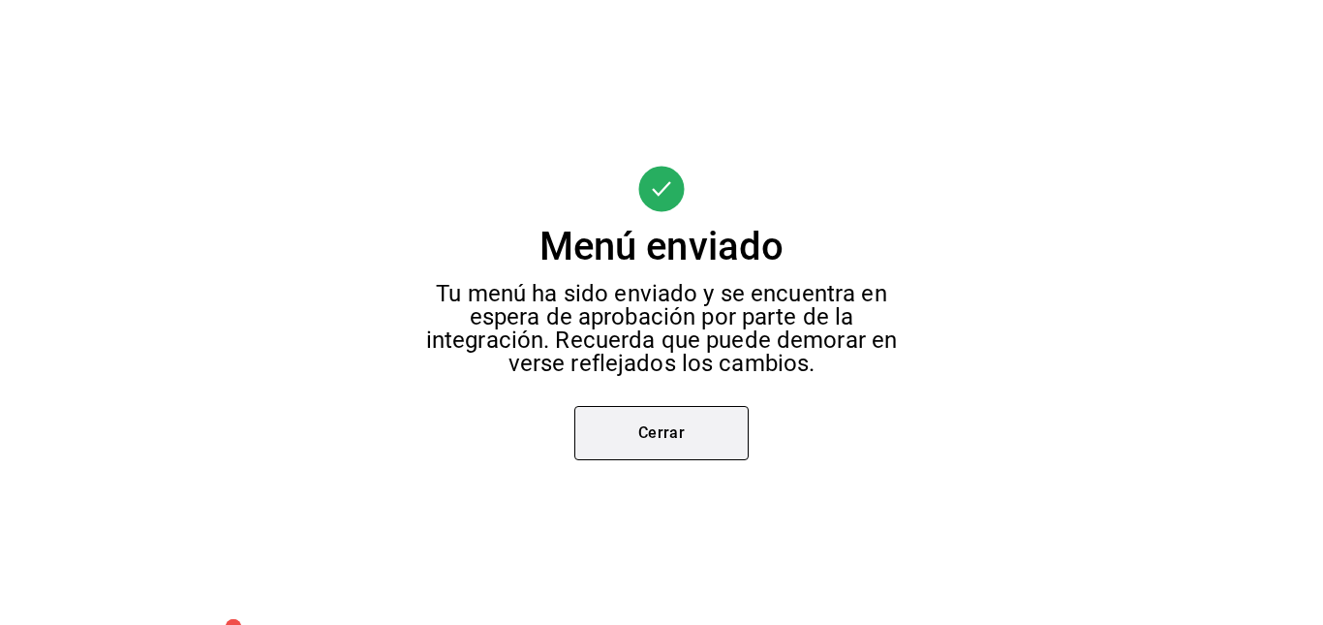
click at [658, 410] on button "Cerrar" at bounding box center [661, 433] width 174 height 54
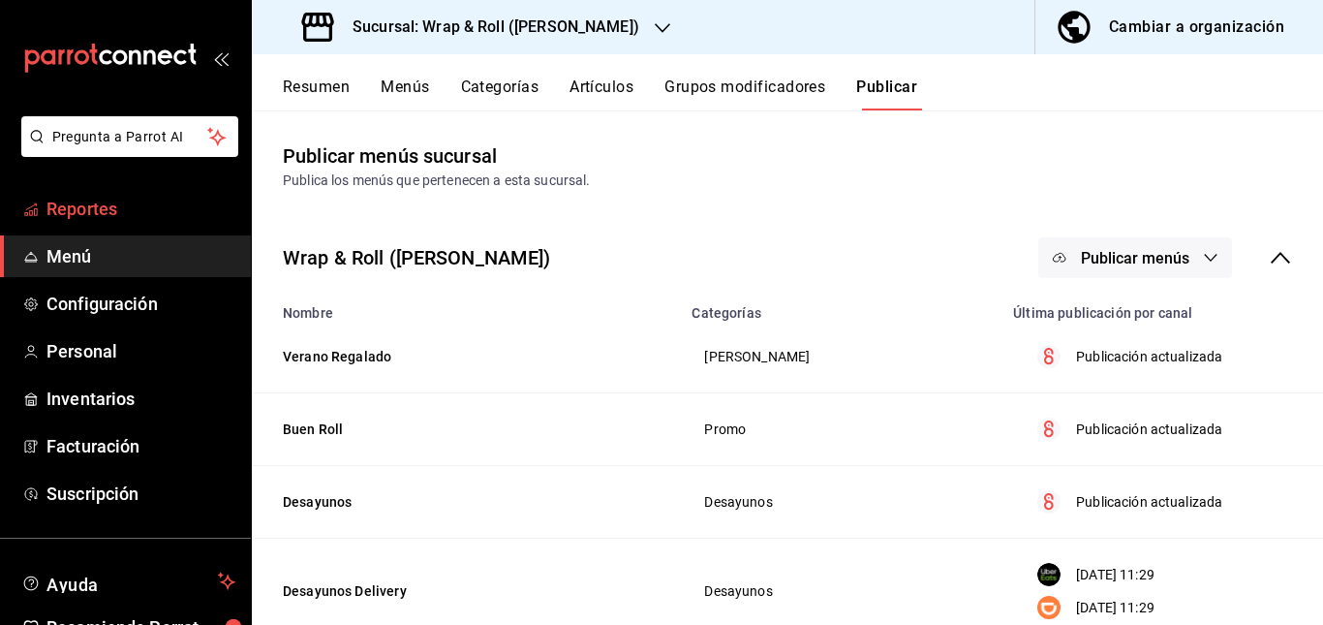
click at [87, 212] on span "Reportes" at bounding box center [140, 209] width 189 height 26
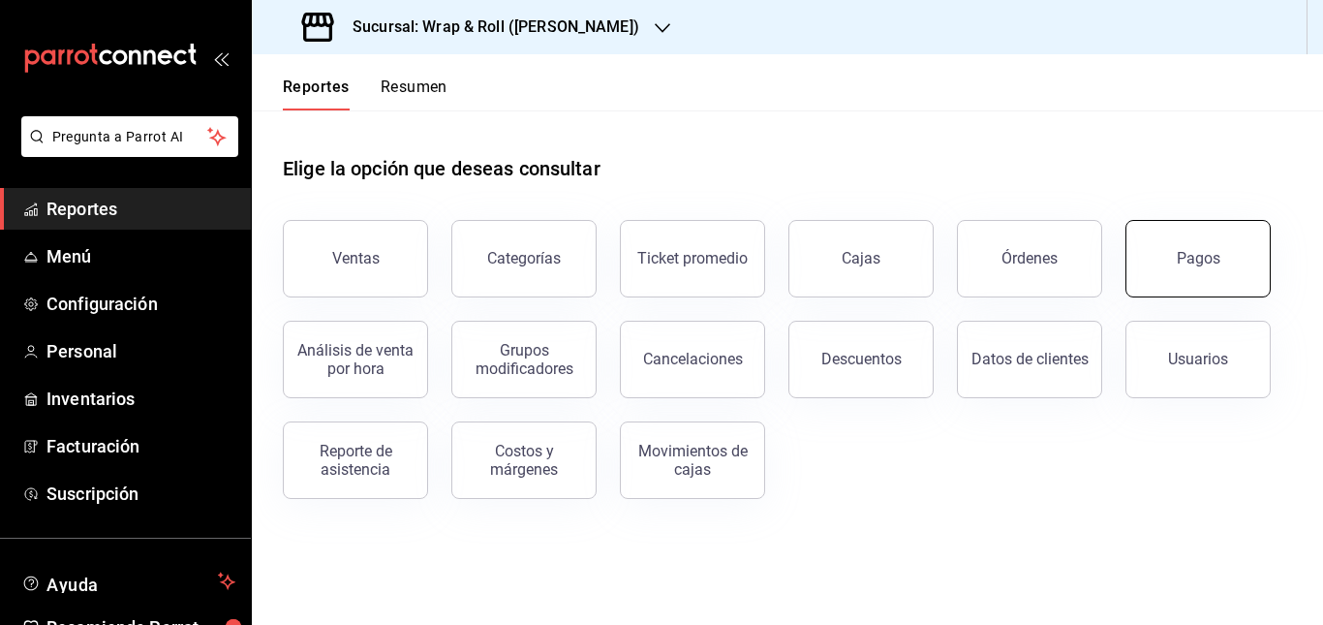
click at [1213, 226] on button "Pagos" at bounding box center [1197, 258] width 145 height 77
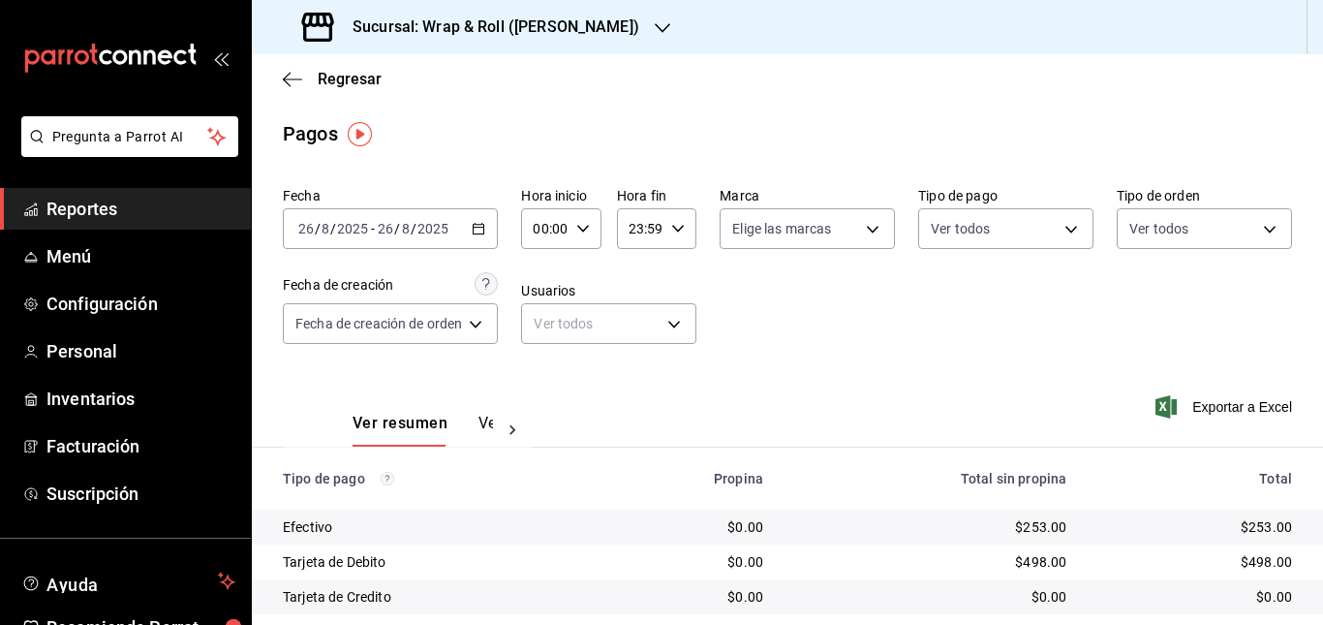
click at [517, 427] on icon at bounding box center [512, 429] width 19 height 19
click at [324, 426] on icon at bounding box center [332, 429] width 19 height 19
click at [442, 240] on div "[DATE] [DATE] - [DATE] [DATE]" at bounding box center [390, 228] width 215 height 41
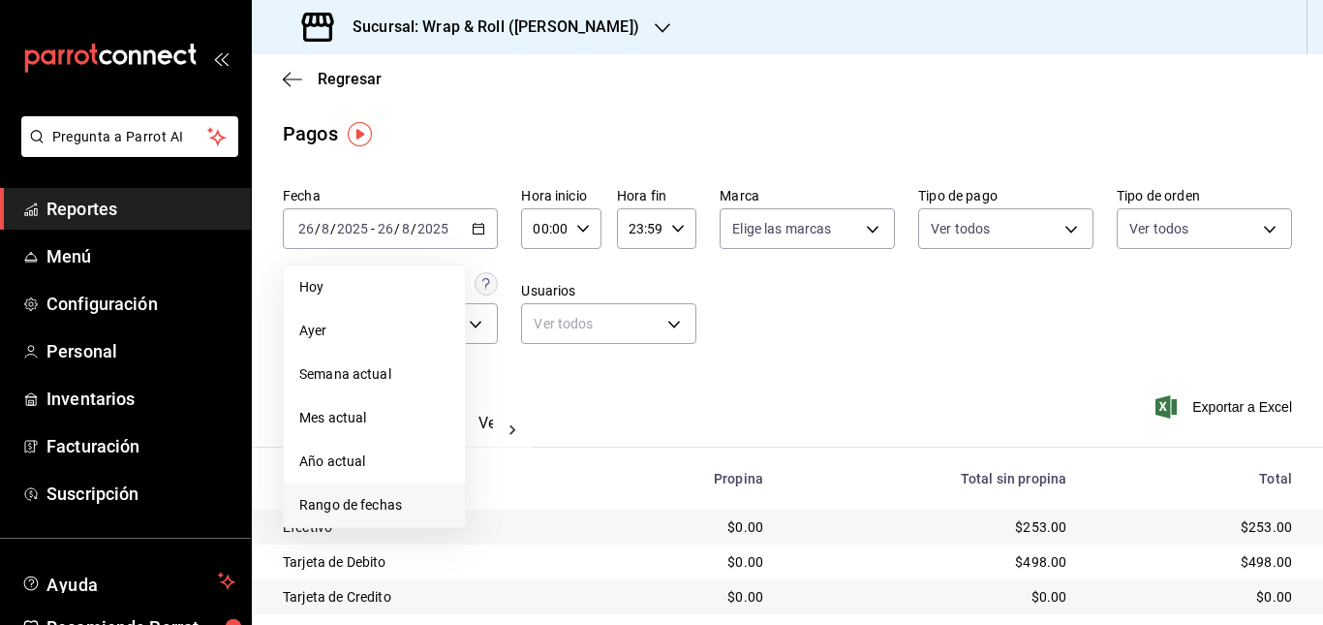
click at [405, 504] on span "Rango de fechas" at bounding box center [374, 505] width 150 height 20
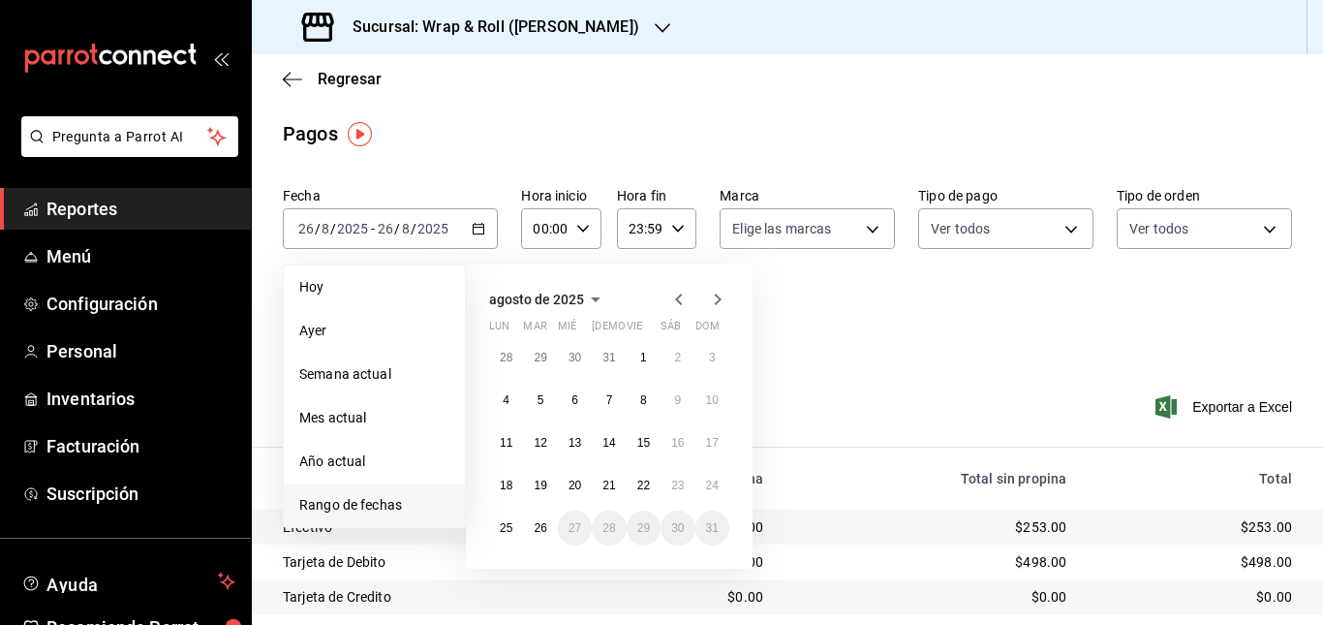
click at [679, 299] on icon "button" at bounding box center [678, 299] width 23 height 23
click at [534, 353] on button "1" at bounding box center [540, 357] width 34 height 35
click at [609, 534] on button "31" at bounding box center [609, 527] width 34 height 35
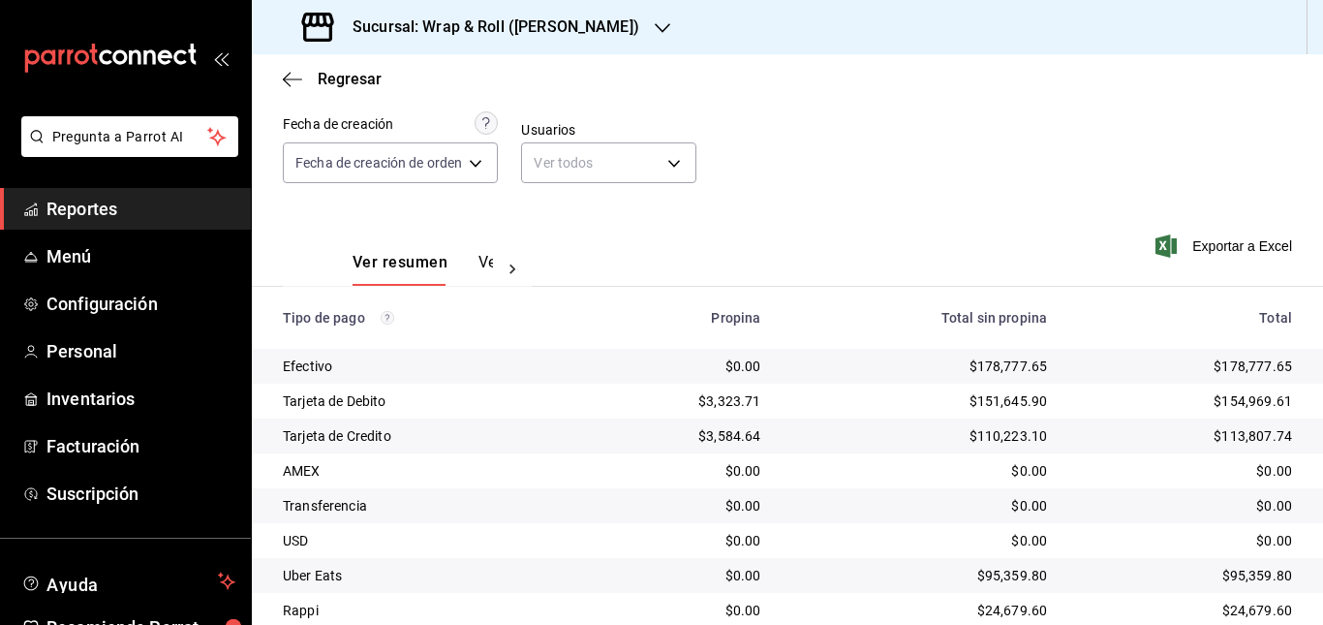
scroll to position [265, 0]
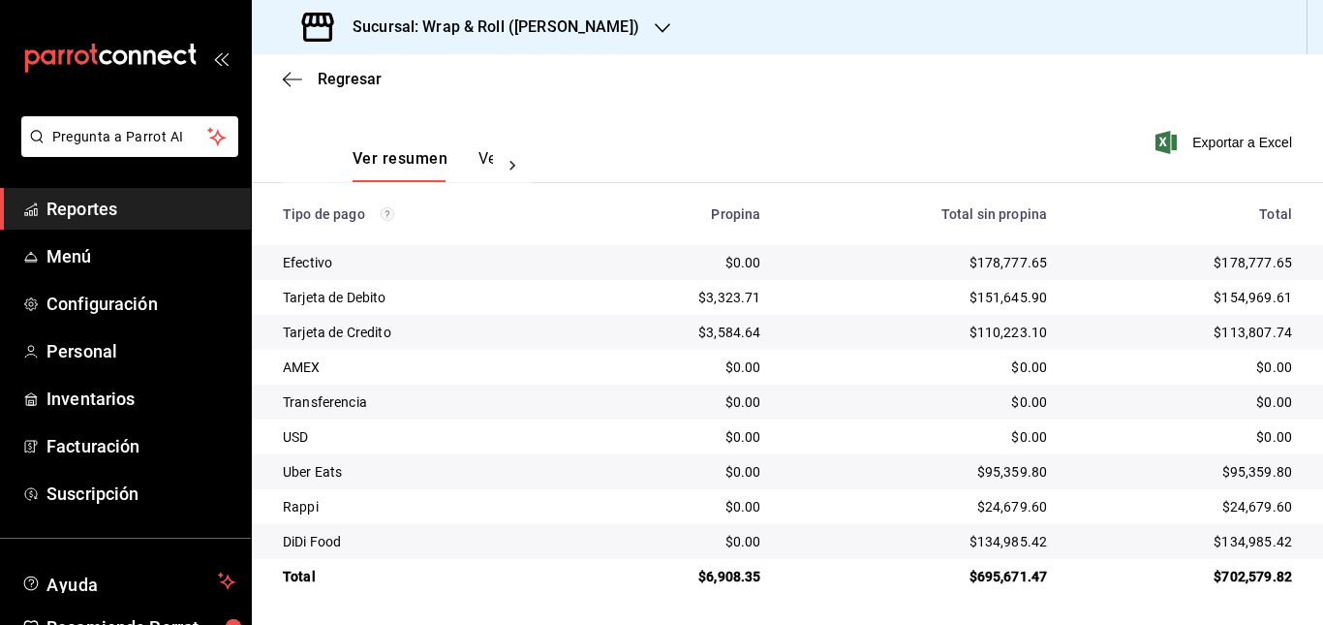
click at [504, 177] on div at bounding box center [512, 165] width 39 height 33
click at [453, 156] on button "Ver pagos" at bounding box center [456, 165] width 73 height 33
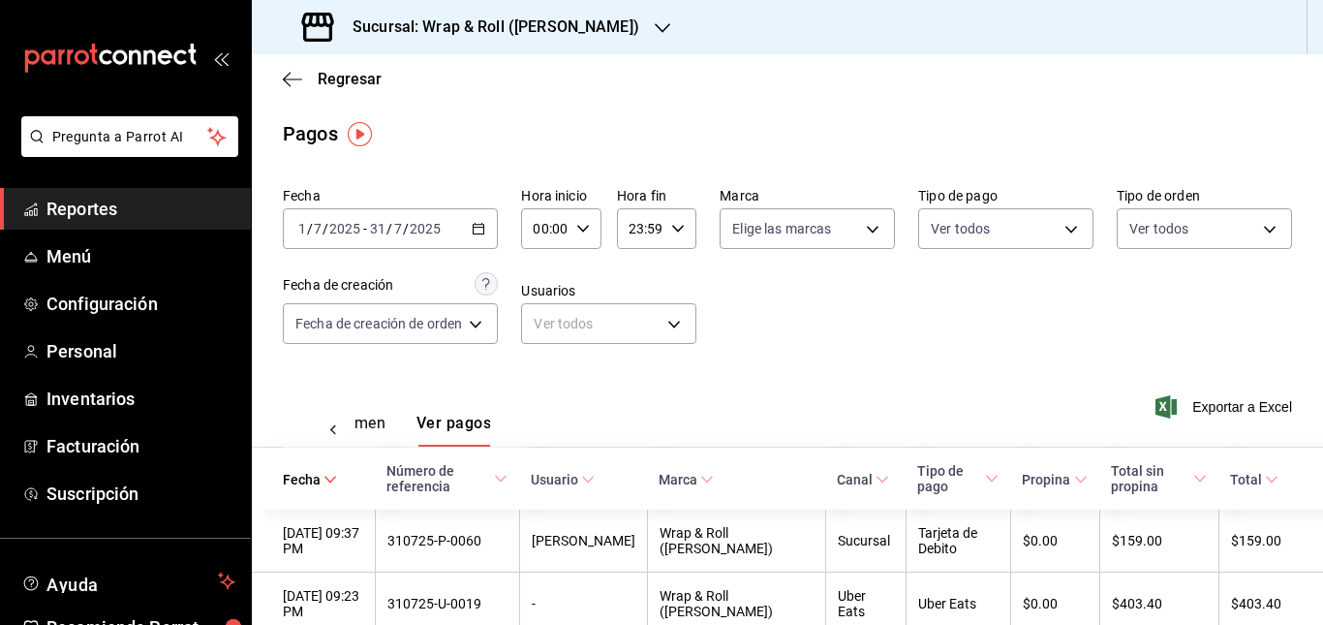
click at [367, 423] on button "Ver resumen" at bounding box center [340, 429] width 90 height 33
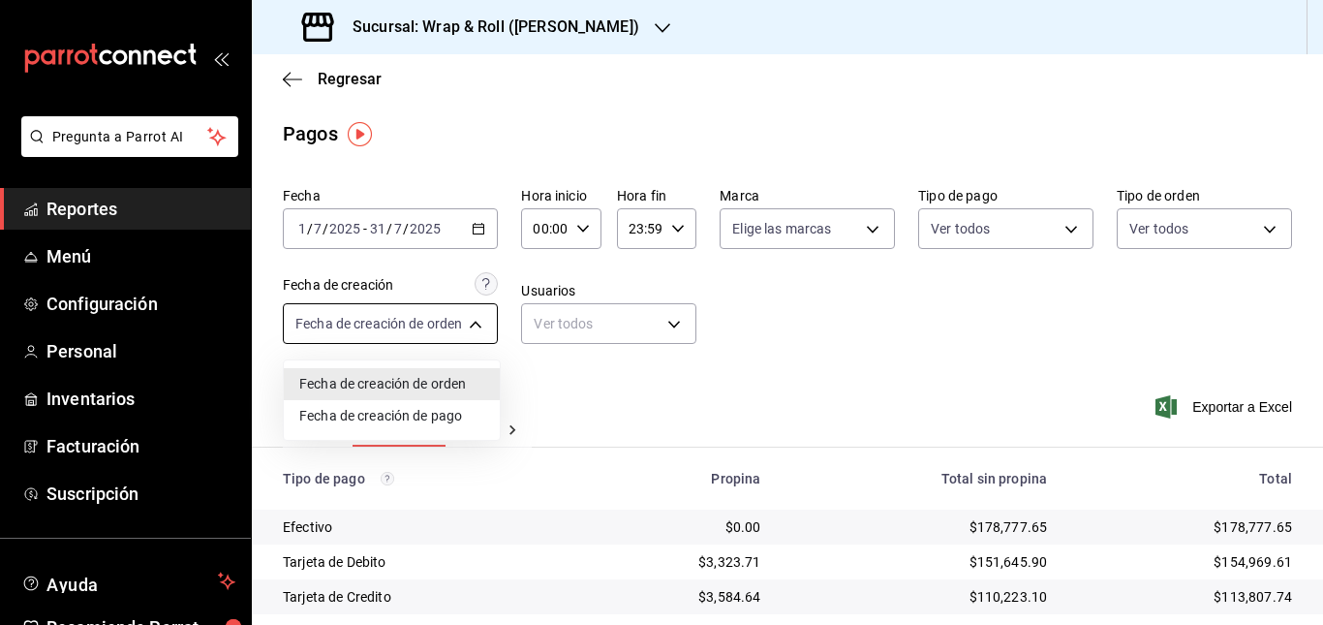
click at [455, 321] on body "Pregunta a Parrot AI Reportes Menú Configuración Personal Inventarios Facturaci…" at bounding box center [661, 312] width 1323 height 625
click at [763, 324] on div at bounding box center [661, 312] width 1323 height 625
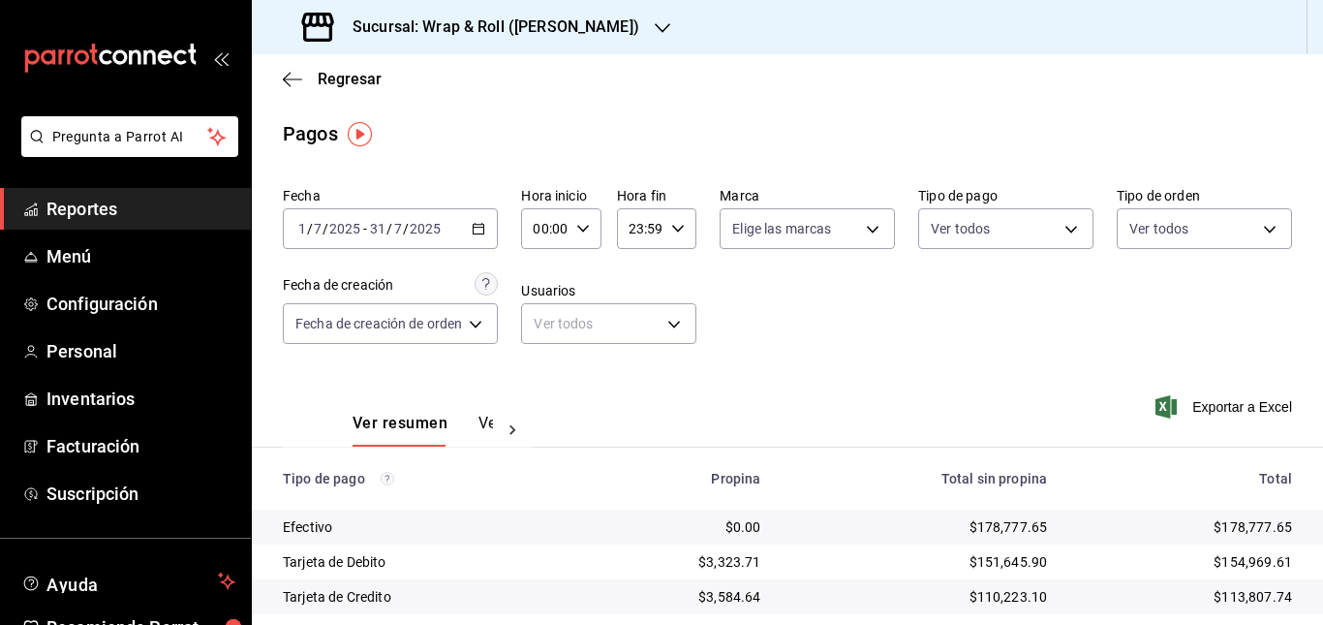
click at [849, 207] on div "Elige las marcas" at bounding box center [806, 224] width 175 height 48
click at [841, 218] on body "Pregunta a Parrot AI Reportes Menú Configuración Personal Inventarios Facturaci…" at bounding box center [661, 312] width 1323 height 625
click at [1009, 337] on div at bounding box center [661, 312] width 1323 height 625
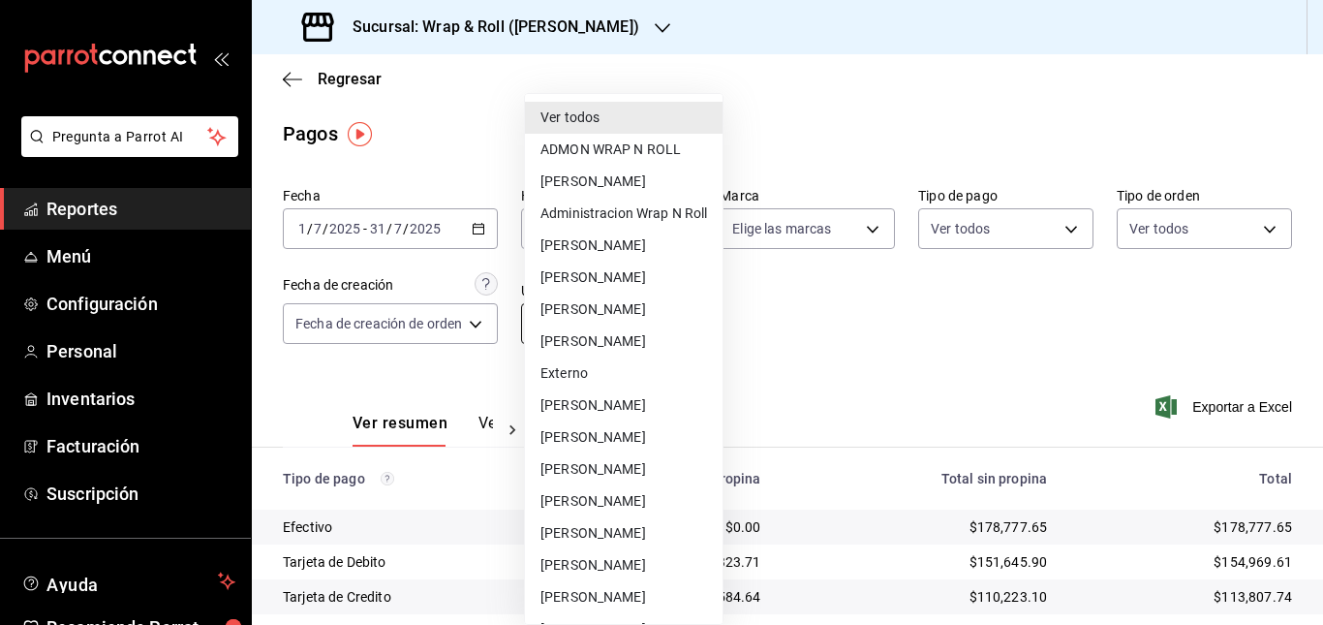
click at [692, 330] on body "Pregunta a Parrot AI Reportes Menú Configuración Personal Inventarios Facturaci…" at bounding box center [661, 312] width 1323 height 625
click at [1024, 332] on div at bounding box center [661, 312] width 1323 height 625
click at [652, 334] on body "Pregunta a Parrot AI Reportes Menú Configuración Personal Inventarios Facturaci…" at bounding box center [661, 312] width 1323 height 625
click at [630, 307] on li "[PERSON_NAME]" at bounding box center [624, 309] width 198 height 32
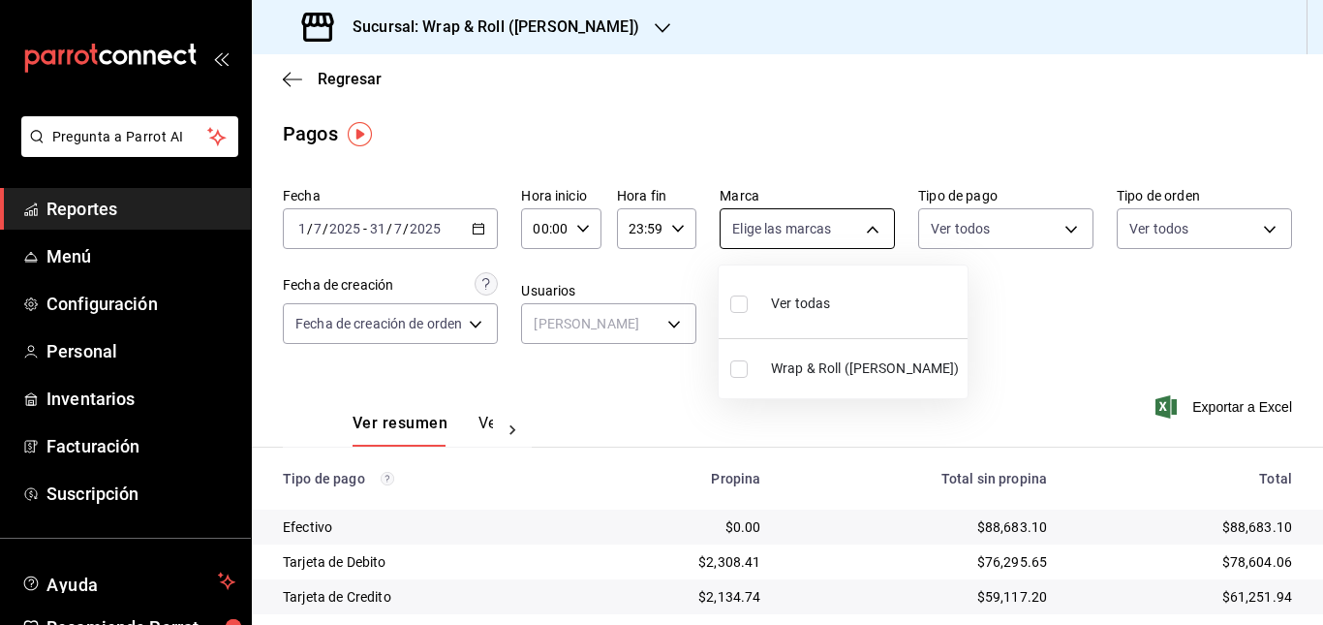
click at [845, 233] on body "Pregunta a Parrot AI Reportes Menú Configuración Personal Inventarios Facturaci…" at bounding box center [661, 312] width 1323 height 625
click at [999, 230] on div at bounding box center [661, 312] width 1323 height 625
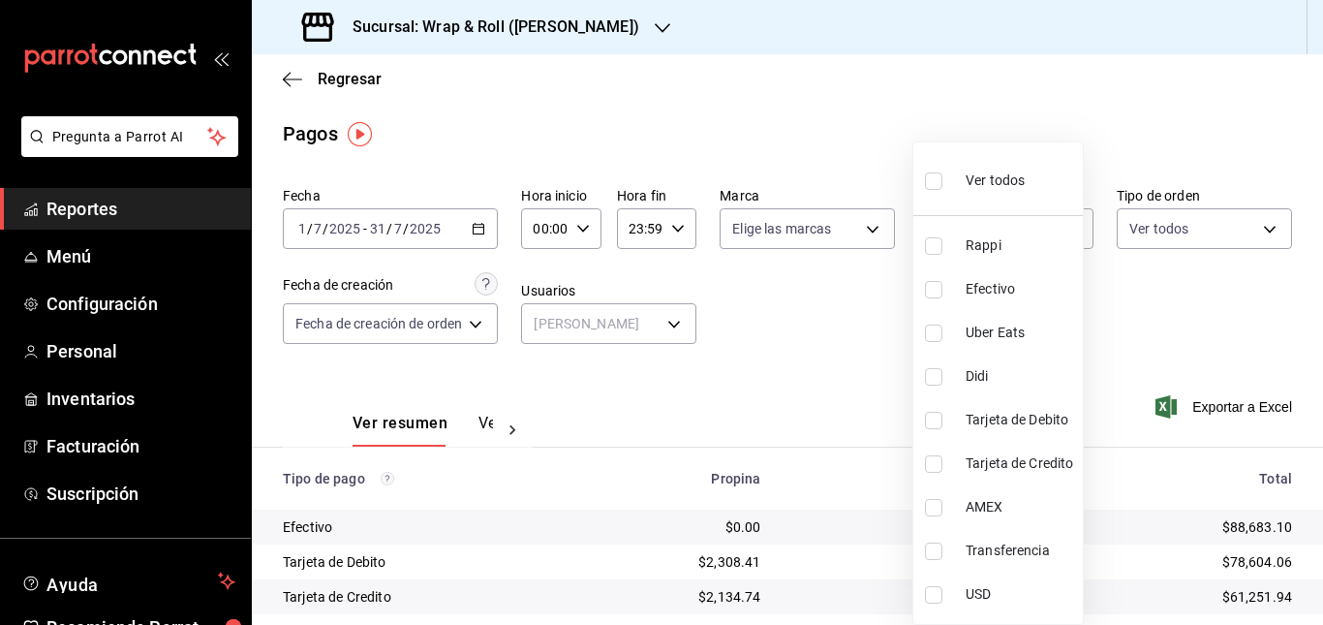
click at [999, 230] on body "Pregunta a Parrot AI Reportes Menú Configuración Personal Inventarios Facturaci…" at bounding box center [661, 312] width 1323 height 625
click at [1214, 228] on div at bounding box center [661, 312] width 1323 height 625
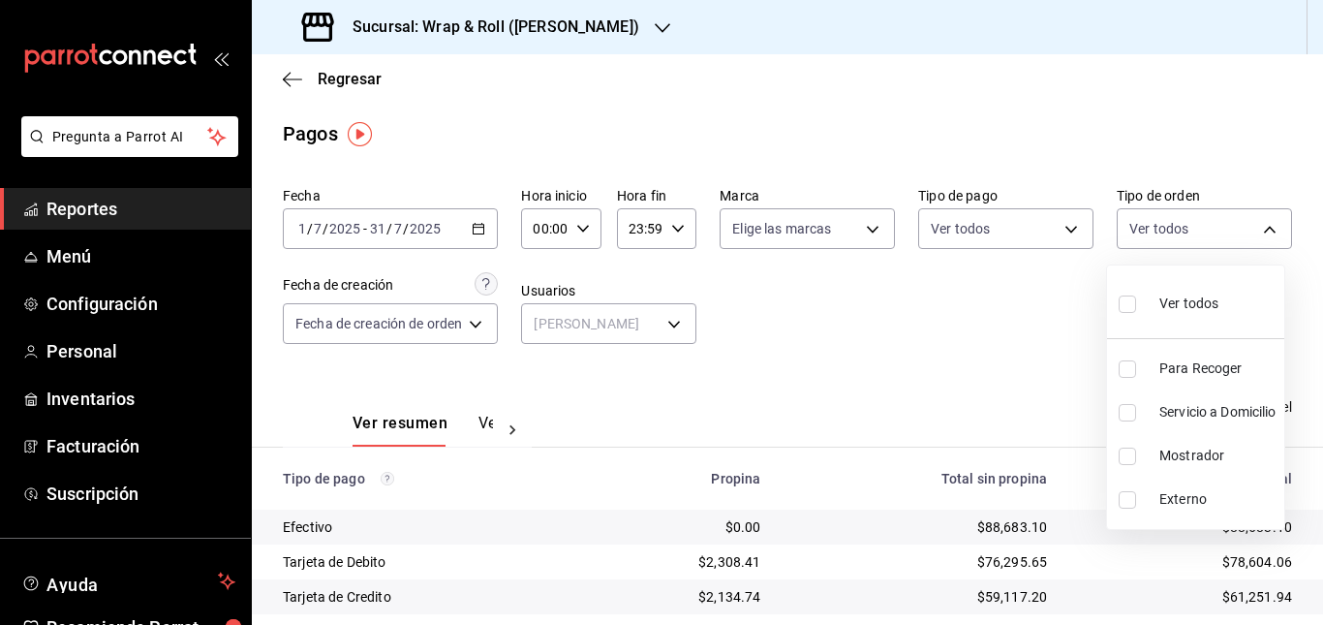
click at [1214, 228] on body "Pregunta a Parrot AI Reportes Menú Configuración Personal Inventarios Facturaci…" at bounding box center [661, 312] width 1323 height 625
click at [953, 320] on div at bounding box center [661, 312] width 1323 height 625
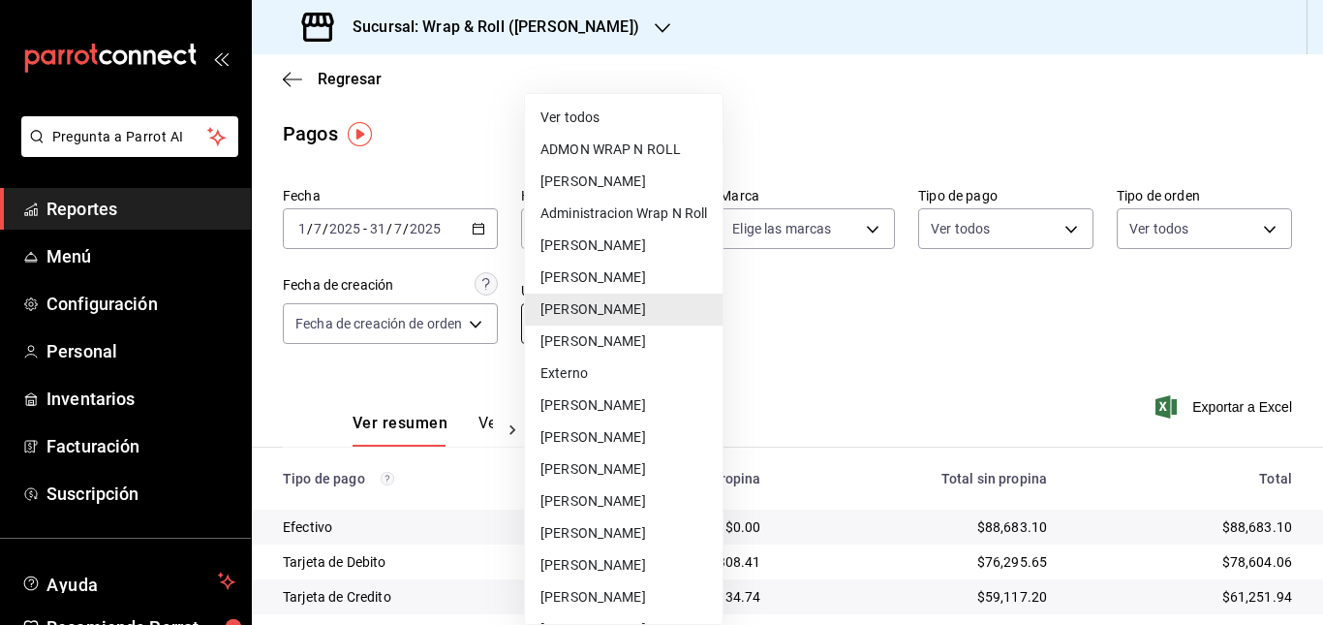
click at [632, 322] on body "Pregunta a Parrot AI Reportes Menú Configuración Personal Inventarios Facturaci…" at bounding box center [661, 312] width 1323 height 625
click at [660, 117] on li "Ver todos" at bounding box center [624, 118] width 198 height 32
type input "null"
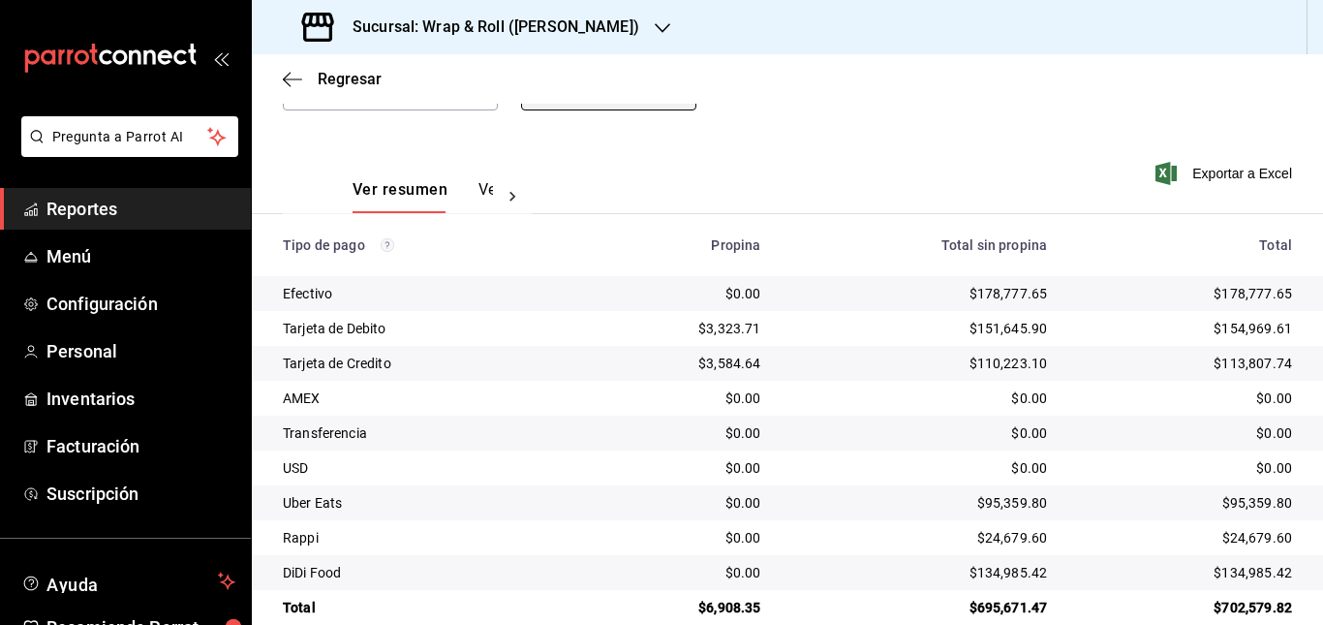
scroll to position [265, 0]
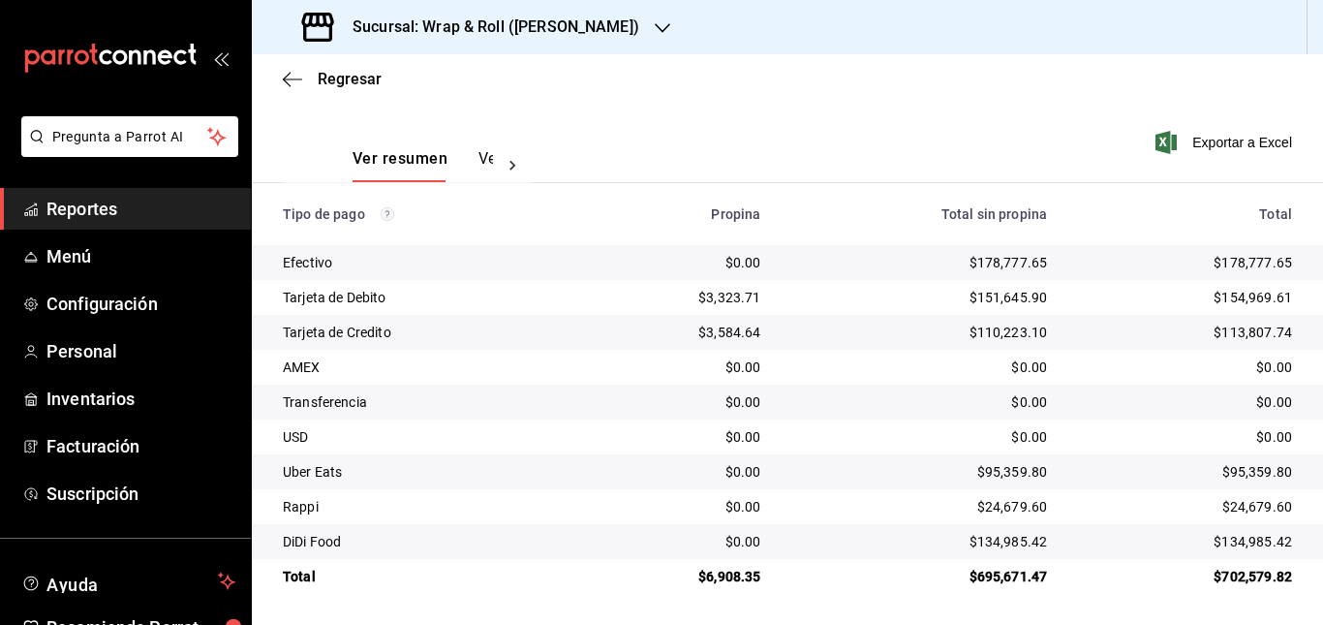
click at [515, 158] on icon at bounding box center [512, 165] width 19 height 19
click at [455, 149] on button "Ver pagos" at bounding box center [456, 165] width 73 height 33
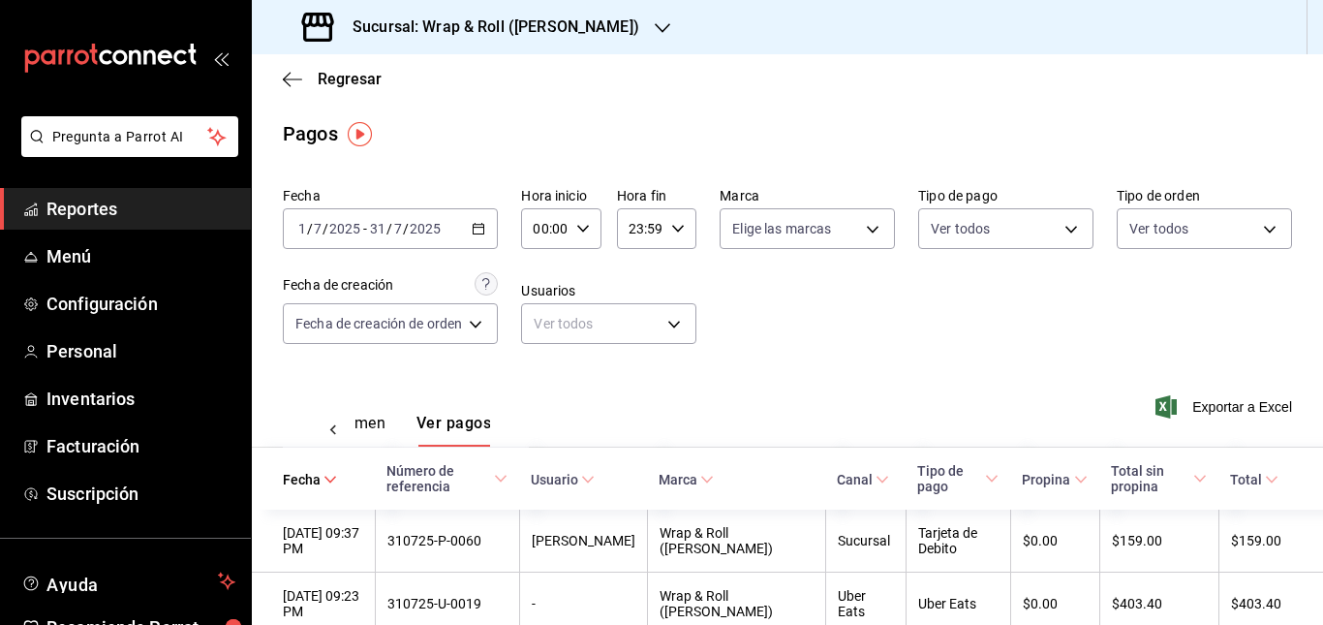
click at [377, 415] on button "Ver resumen" at bounding box center [340, 429] width 90 height 33
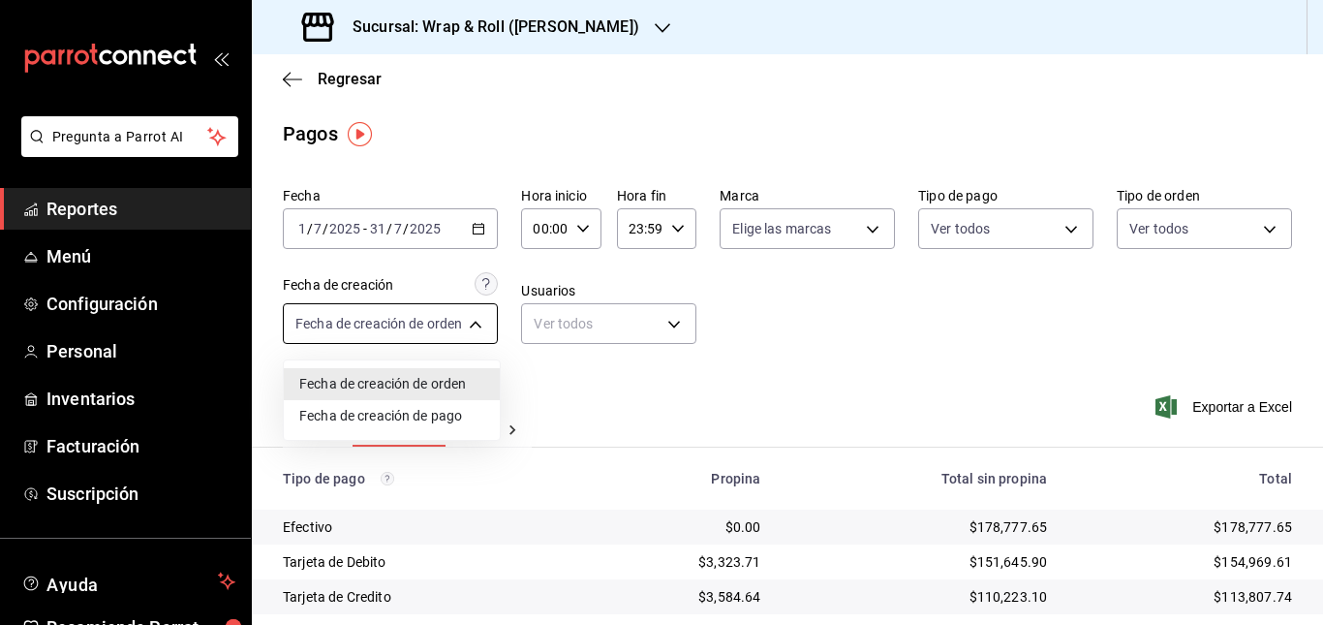
click at [468, 328] on body "Pregunta a Parrot AI Reportes Menú Configuración Personal Inventarios Facturaci…" at bounding box center [661, 312] width 1323 height 625
click at [573, 372] on div at bounding box center [661, 312] width 1323 height 625
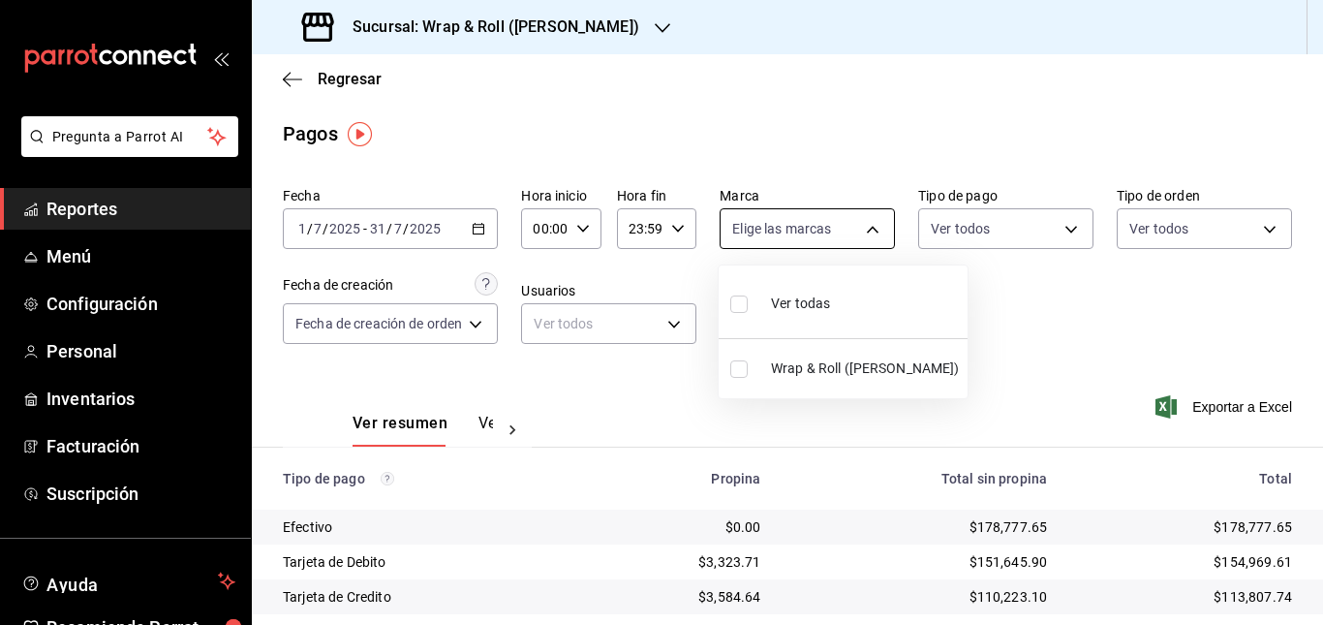
click at [828, 225] on body "Pregunta a Parrot AI Reportes Menú Configuración Personal Inventarios Facturaci…" at bounding box center [661, 312] width 1323 height 625
click at [967, 220] on div at bounding box center [661, 312] width 1323 height 625
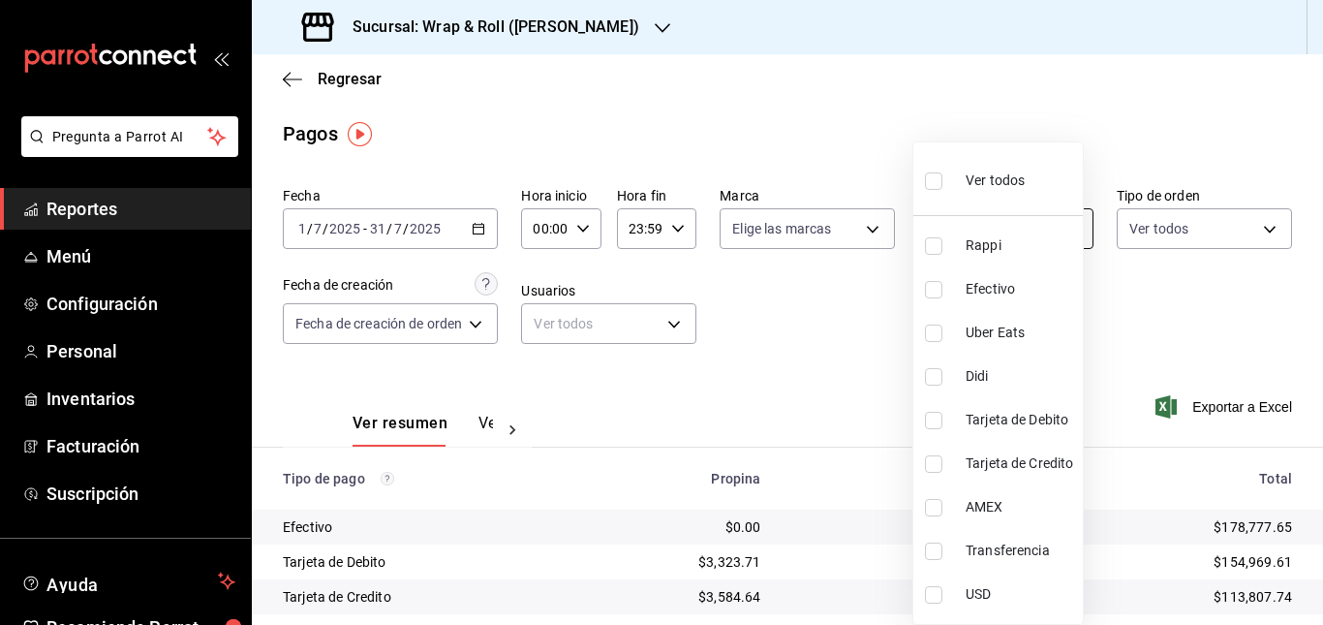
click at [1074, 221] on body "Pregunta a Parrot AI Reportes Menú Configuración Personal Inventarios Facturaci…" at bounding box center [661, 312] width 1323 height 625
click at [1159, 309] on div at bounding box center [661, 312] width 1323 height 625
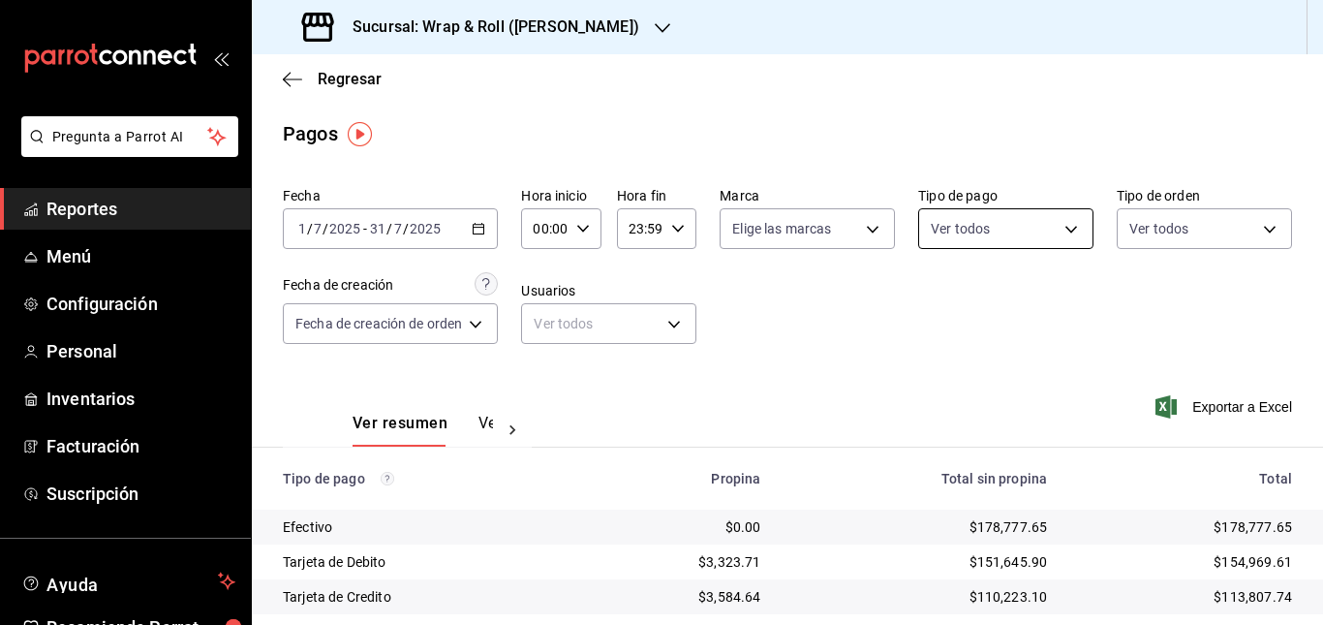
click at [1067, 217] on body "Pregunta a Parrot AI Reportes Menú Configuración Personal Inventarios Facturaci…" at bounding box center [661, 312] width 1323 height 625
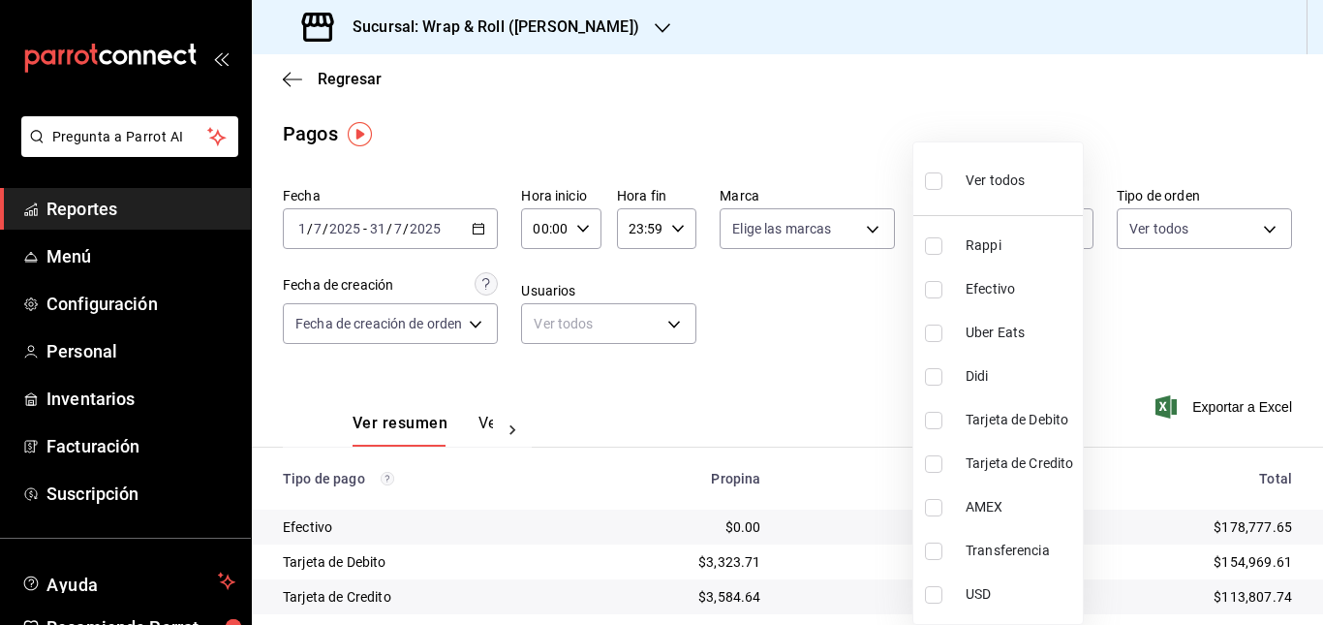
click at [1146, 244] on div at bounding box center [661, 312] width 1323 height 625
click at [1045, 229] on body "Pregunta a Parrot AI Reportes Menú Configuración Personal Inventarios Facturaci…" at bounding box center [661, 312] width 1323 height 625
click at [1151, 324] on div at bounding box center [661, 312] width 1323 height 625
click at [1060, 229] on body "Pregunta a Parrot AI Reportes Menú Configuración Personal Inventarios Facturaci…" at bounding box center [661, 312] width 1323 height 625
click at [1171, 280] on div at bounding box center [661, 312] width 1323 height 625
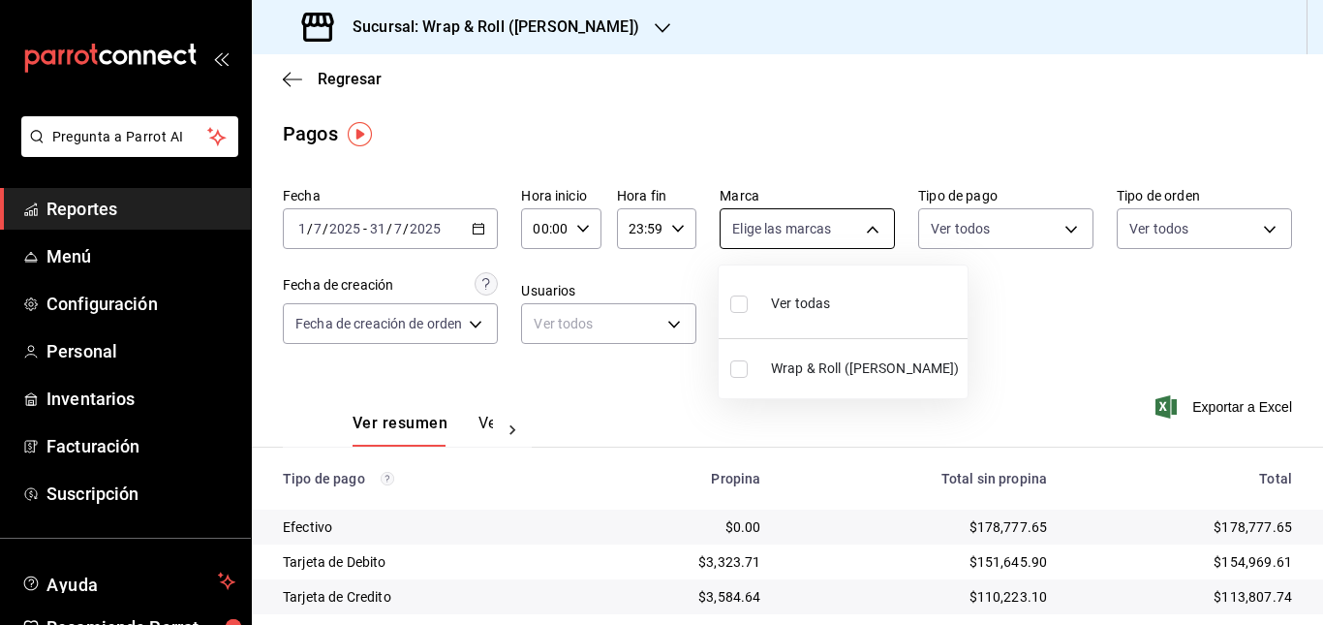
click at [817, 235] on body "Pregunta a Parrot AI Reportes Menú Configuración Personal Inventarios Facturaci…" at bounding box center [661, 312] width 1323 height 625
click at [957, 347] on div at bounding box center [661, 312] width 1323 height 625
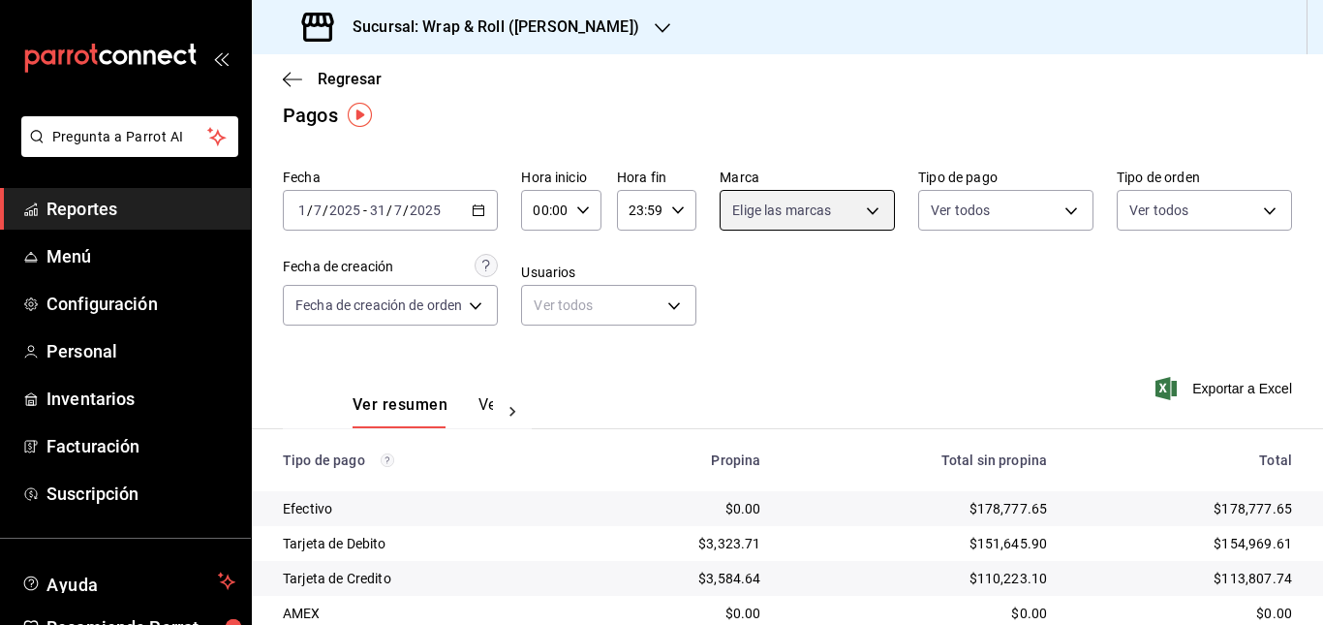
scroll to position [19, 0]
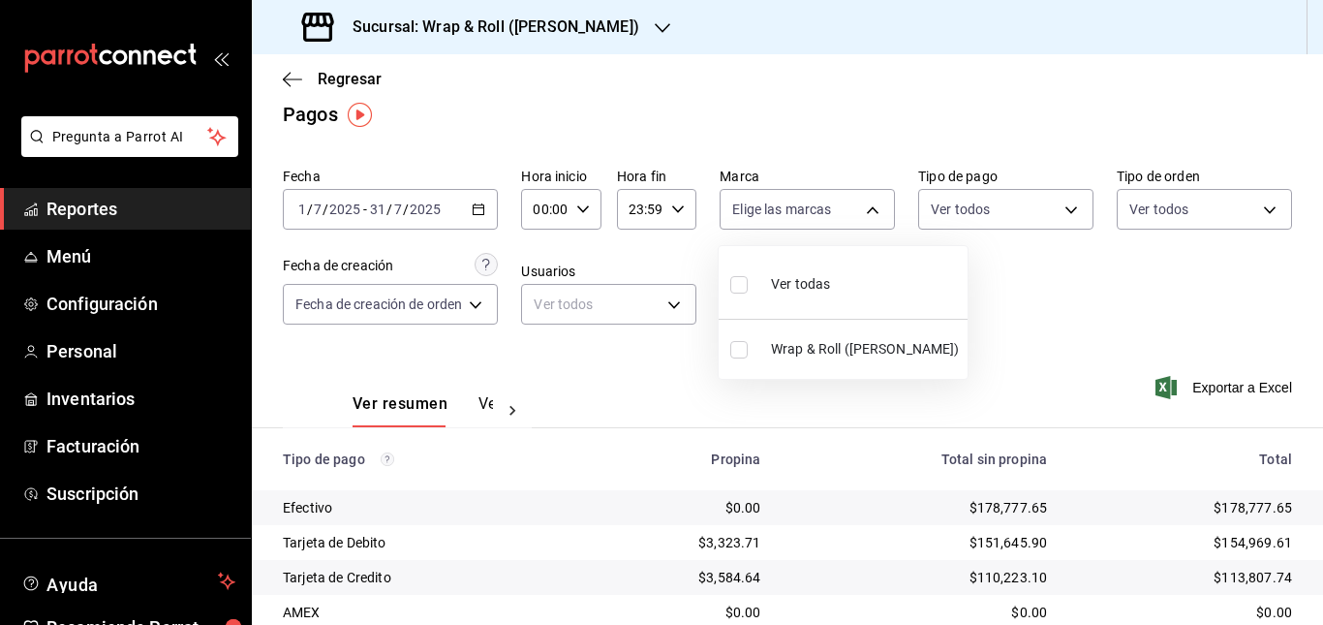
drag, startPoint x: 845, startPoint y: 210, endPoint x: 868, endPoint y: 352, distance: 144.1
click at [868, 352] on body "Pregunta a Parrot AI Reportes Menú Configuración Personal Inventarios Facturaci…" at bounding box center [661, 312] width 1323 height 625
click at [868, 352] on span "Wrap & Roll ([PERSON_NAME])" at bounding box center [865, 349] width 189 height 20
type input "7d263f60-237b-4a5e-827c-684bea1a4647"
checkbox input "true"
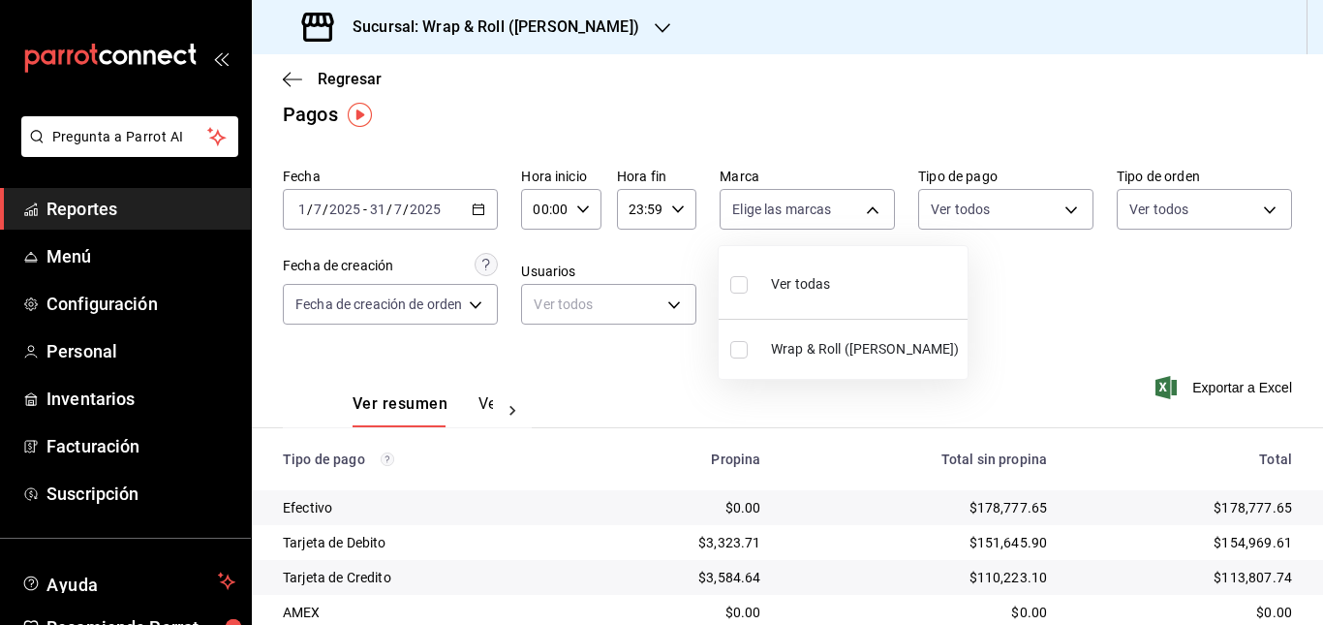
checkbox input "true"
click at [992, 306] on div at bounding box center [661, 312] width 1323 height 625
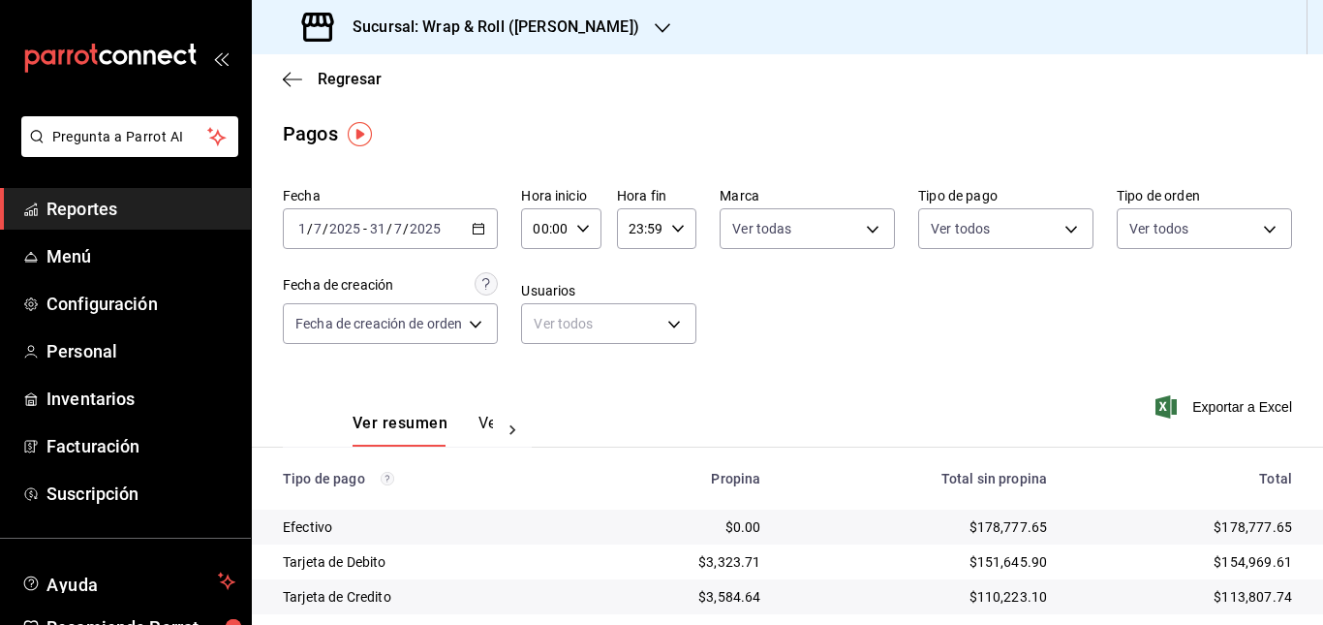
click at [471, 219] on div "[DATE] [DATE] - [DATE] [DATE]" at bounding box center [390, 228] width 215 height 41
click at [934, 340] on div "Fecha [DATE] [DATE] - [DATE] [DATE] Hora inicio 00:00 Hora inicio Hora fin 23:5…" at bounding box center [787, 273] width 1009 height 188
click at [804, 230] on body "Pregunta a Parrot AI Reportes Menú Configuración Personal Inventarios Facturaci…" at bounding box center [661, 312] width 1323 height 625
click at [1011, 317] on div at bounding box center [661, 312] width 1323 height 625
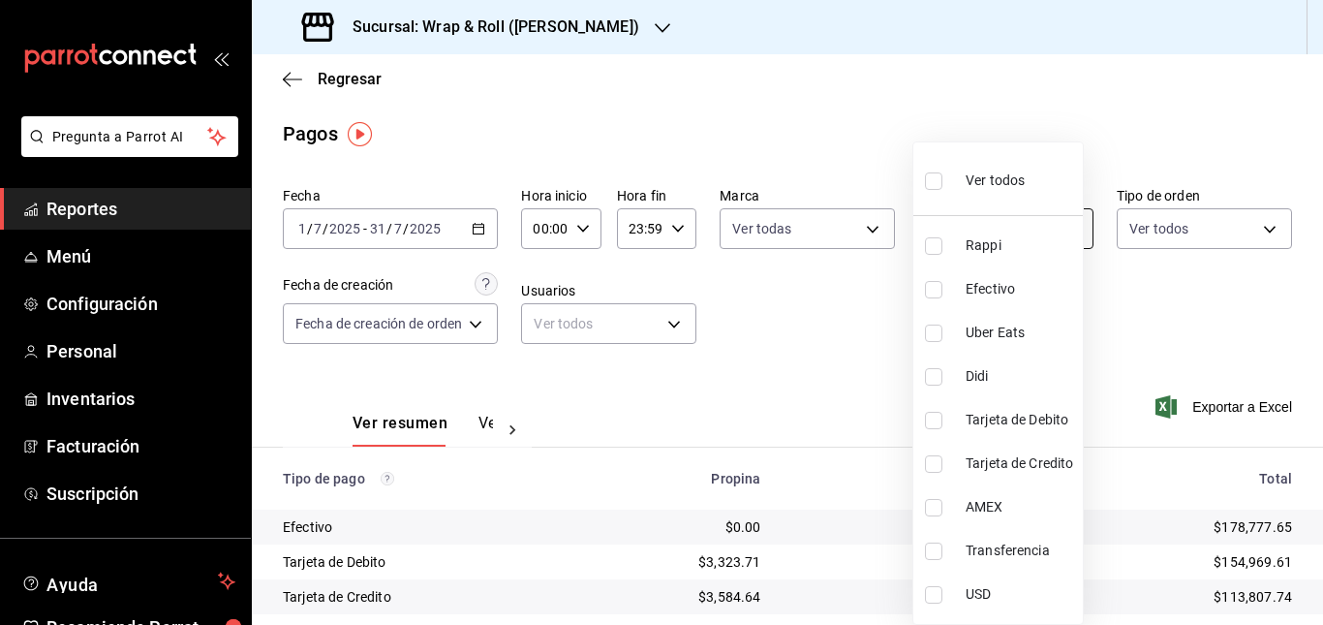
click at [1035, 229] on body "Pregunta a Parrot AI Reportes Menú Configuración Personal Inventarios Facturaci…" at bounding box center [661, 312] width 1323 height 625
click at [1180, 300] on div at bounding box center [661, 312] width 1323 height 625
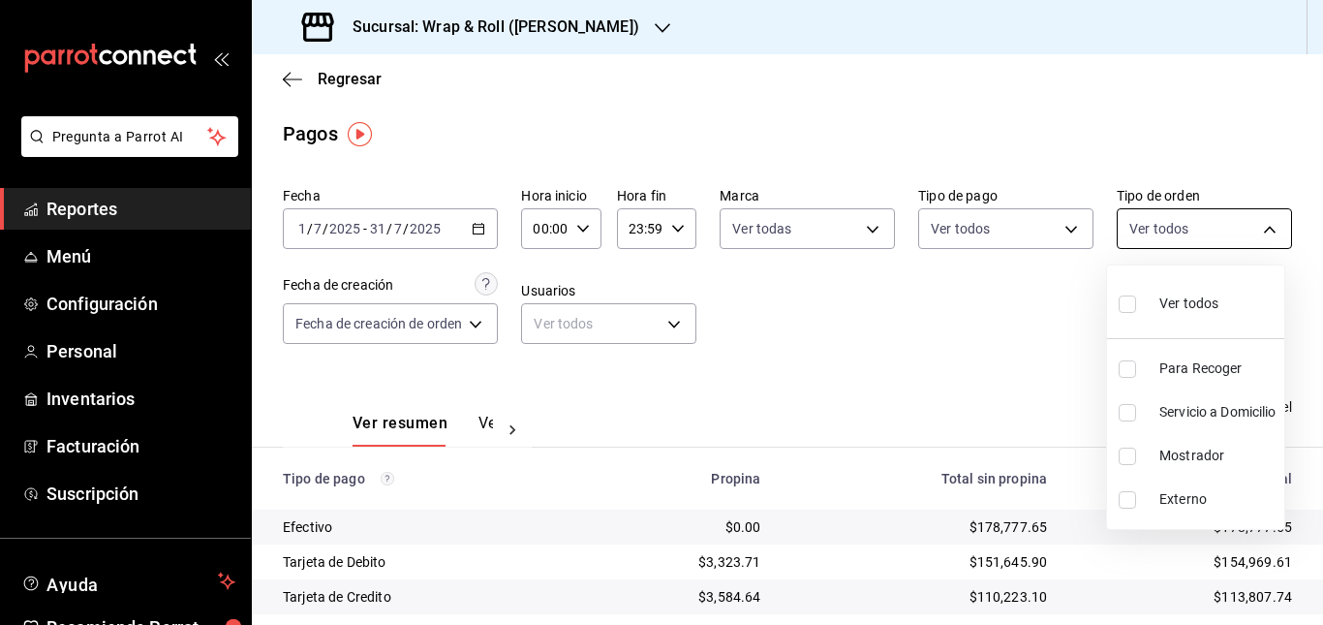
click at [1172, 229] on body "Pregunta a Parrot AI Reportes Menú Configuración Personal Inventarios Facturaci…" at bounding box center [661, 312] width 1323 height 625
click at [905, 391] on div at bounding box center [661, 312] width 1323 height 625
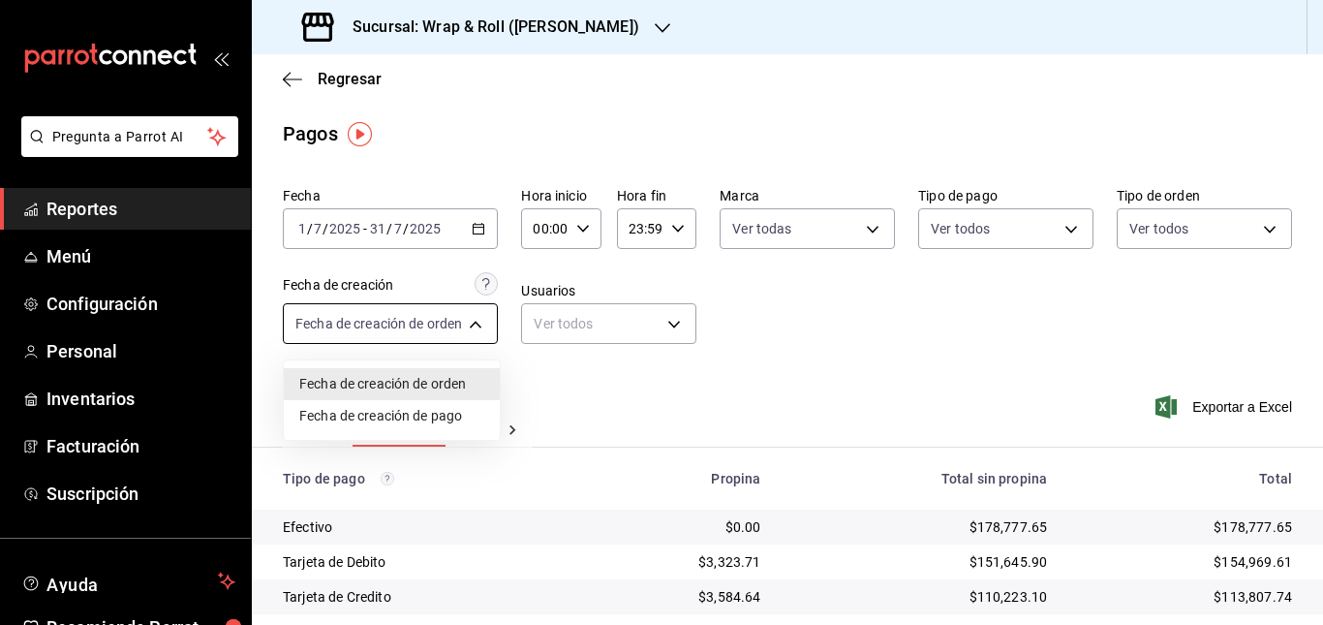
click at [475, 326] on body "Pregunta a Parrot AI Reportes Menú Configuración Personal Inventarios Facturaci…" at bounding box center [661, 312] width 1323 height 625
click at [815, 325] on div at bounding box center [661, 312] width 1323 height 625
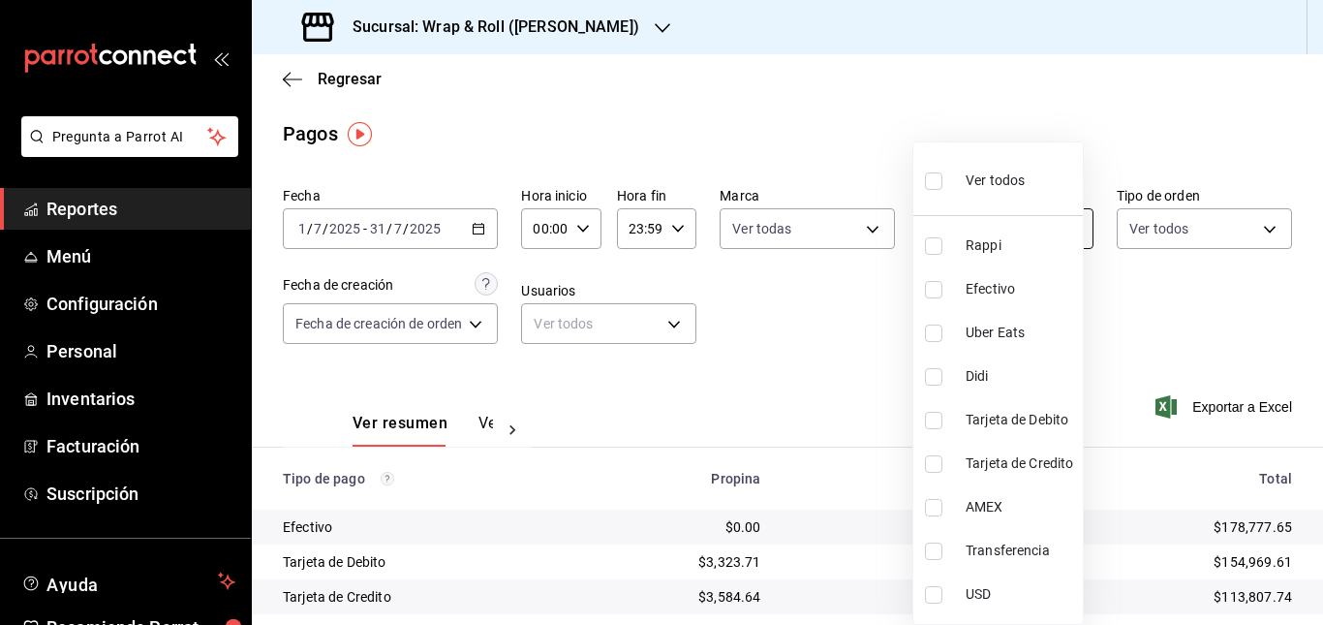
click at [1063, 230] on body "Pregunta a Parrot AI Reportes Menú Configuración Personal Inventarios Facturaci…" at bounding box center [661, 312] width 1323 height 625
click at [937, 413] on input "checkbox" at bounding box center [933, 420] width 17 height 17
checkbox input "true"
type input "90a7eaeb-a65c-46ab-9939-1fa4b7edc7b8"
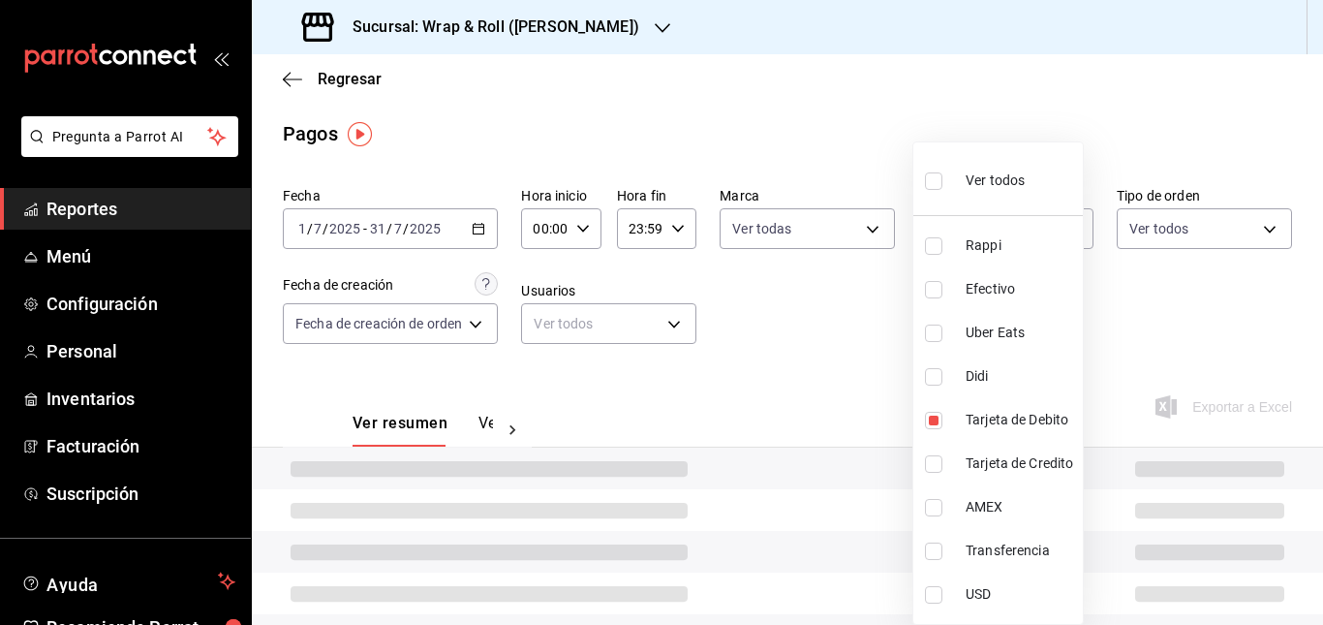
click at [932, 469] on input "checkbox" at bounding box center [933, 463] width 17 height 17
checkbox input "true"
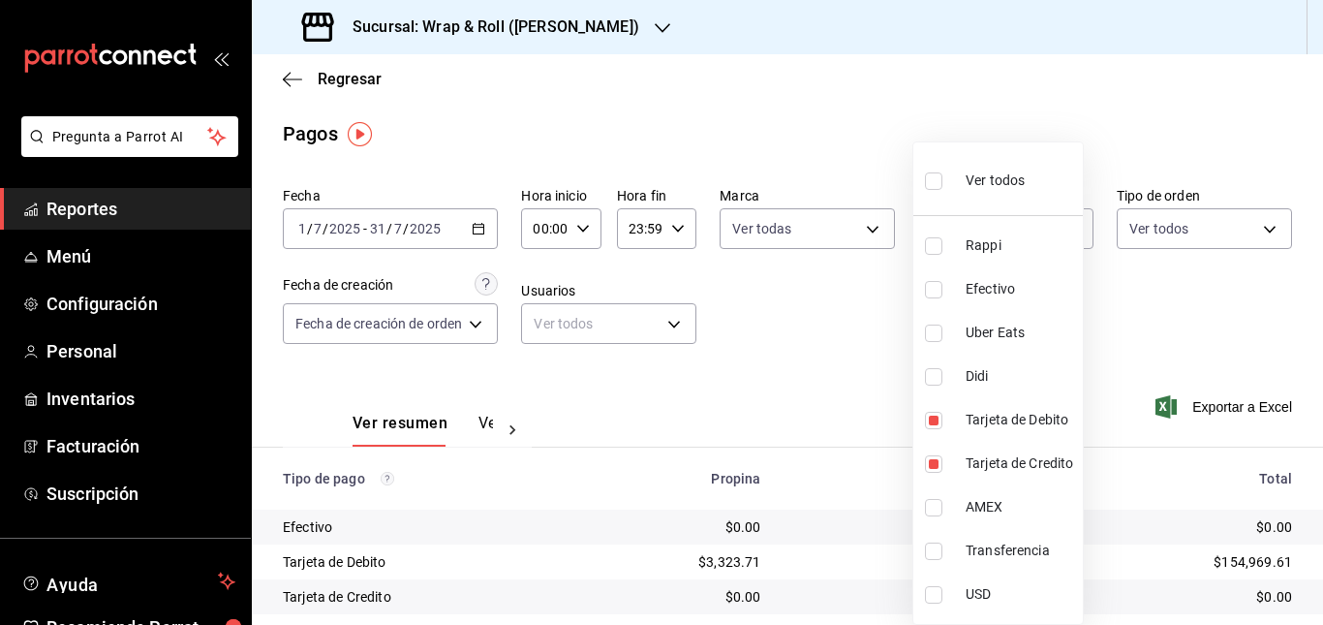
click at [845, 349] on div at bounding box center [661, 312] width 1323 height 625
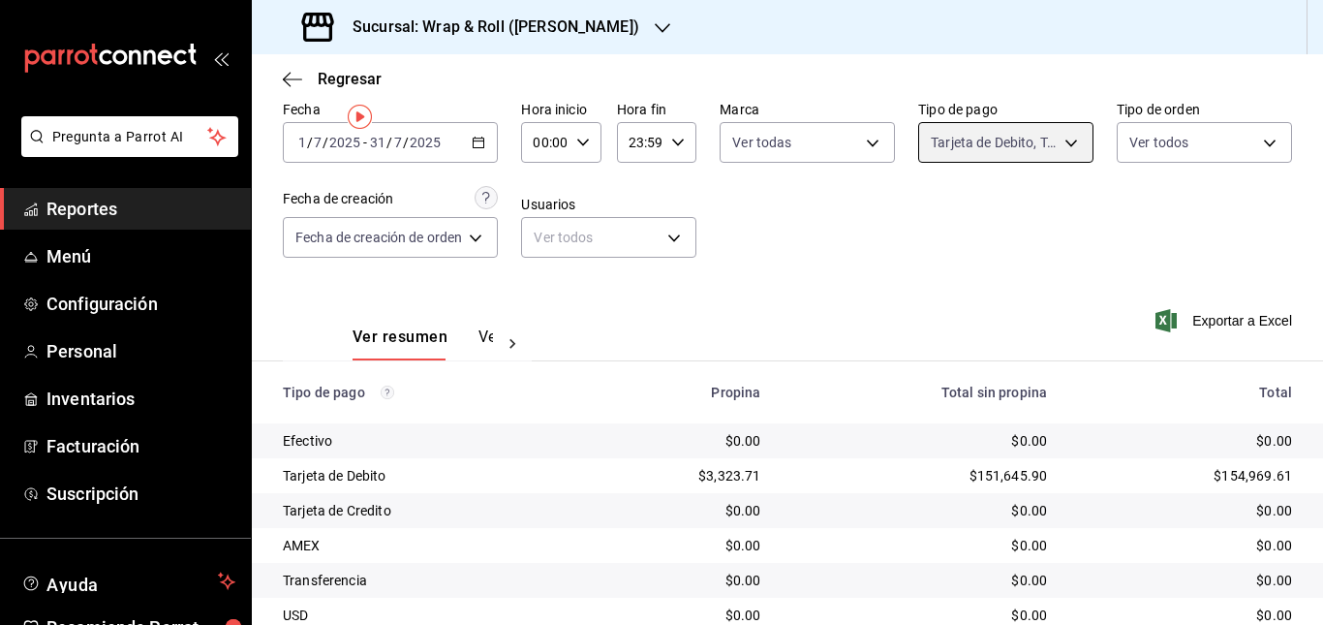
scroll to position [6, 0]
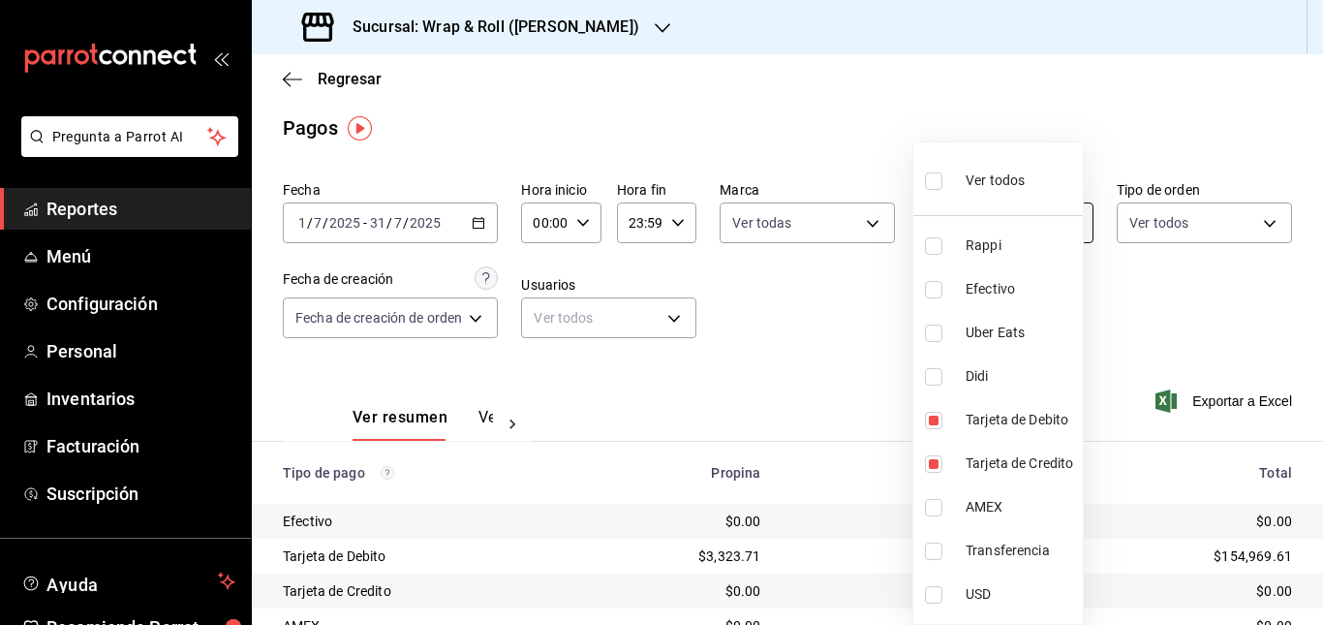
click at [1060, 223] on body "Pregunta a Parrot AI Reportes Menú Configuración Personal Inventarios Facturaci…" at bounding box center [661, 312] width 1323 height 625
click at [983, 163] on div "Ver todos" at bounding box center [975, 179] width 100 height 42
type input "28e4afd9-677a-4bb7-b0f1-cec791500e0e,0970c676-0096-46ce-a0cf-020e1fa4698f,f3754…"
checkbox input "true"
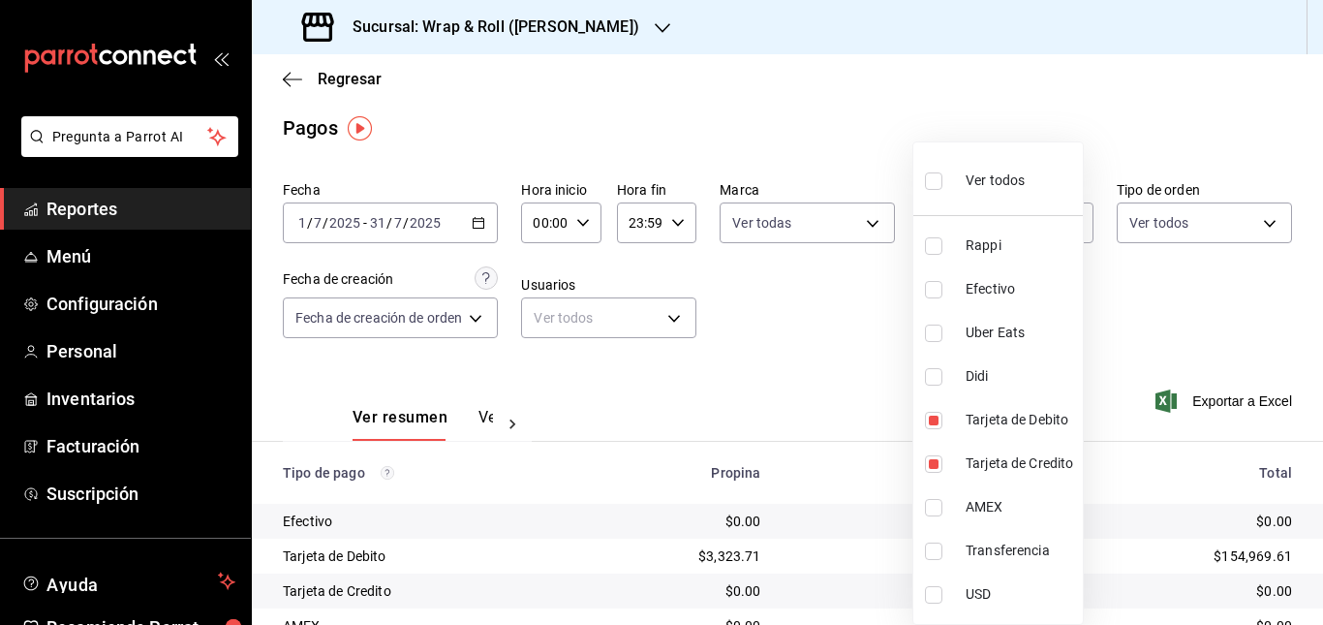
checkbox input "true"
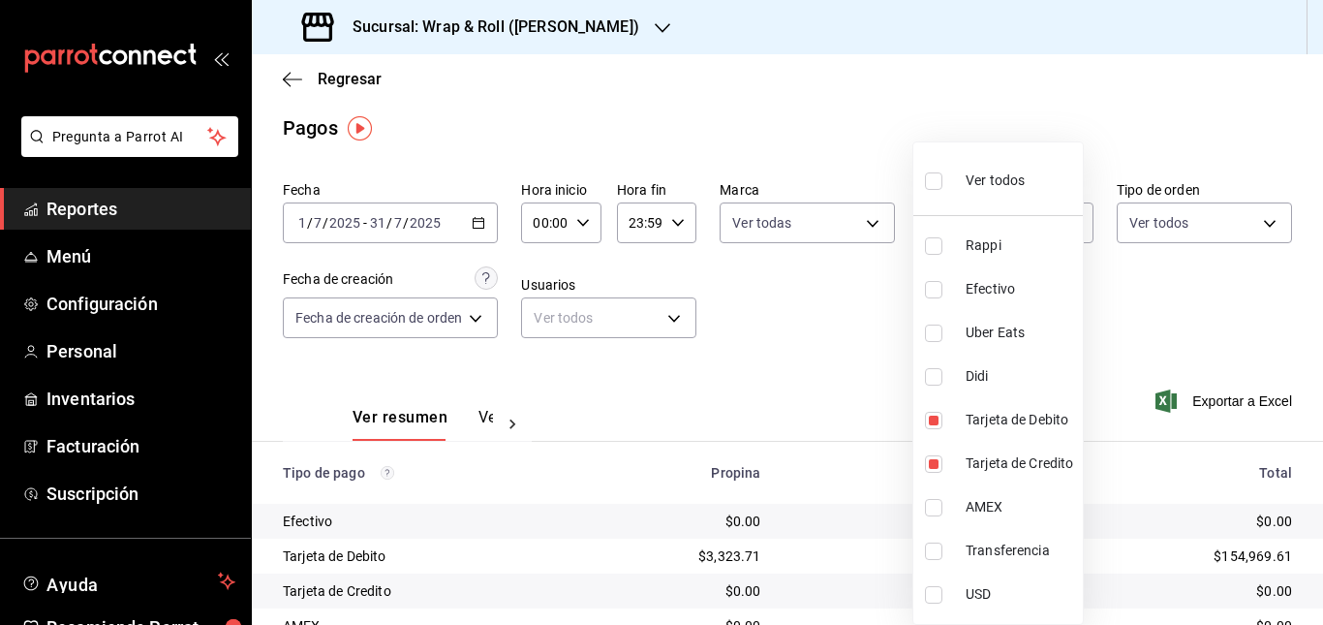
checkbox input "true"
click at [808, 340] on div at bounding box center [661, 312] width 1323 height 625
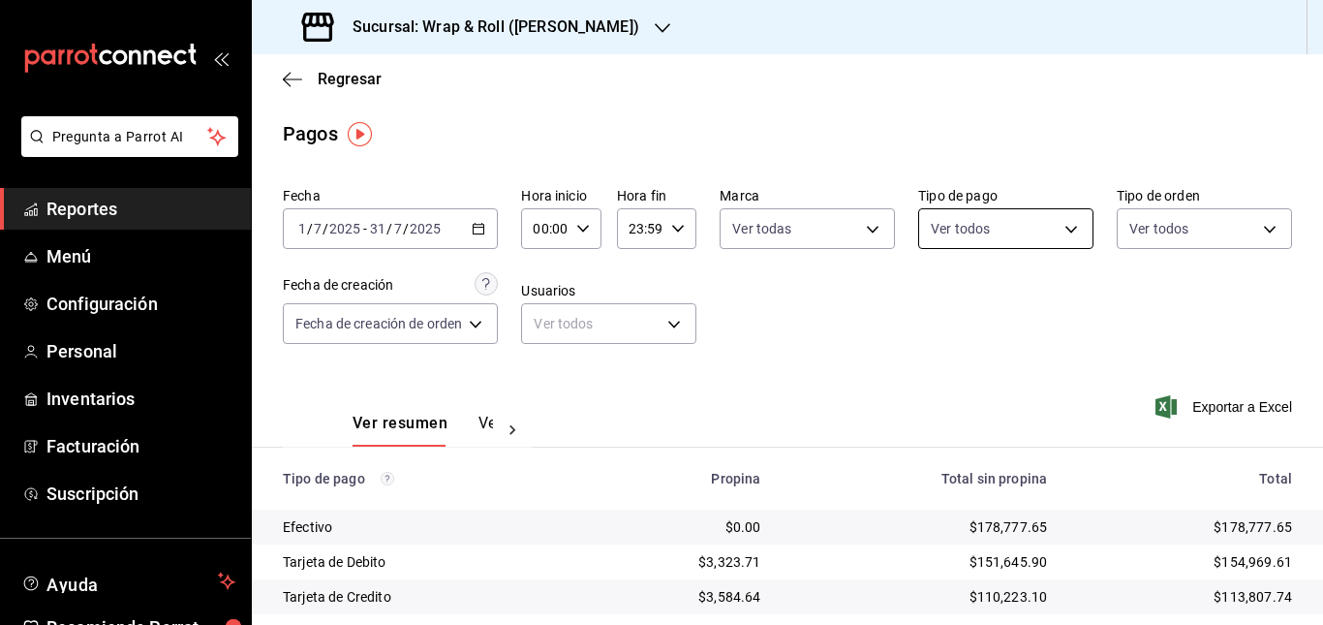
click at [1069, 228] on body "Pregunta a Parrot AI Reportes Menú Configuración Personal Inventarios Facturaci…" at bounding box center [661, 312] width 1323 height 625
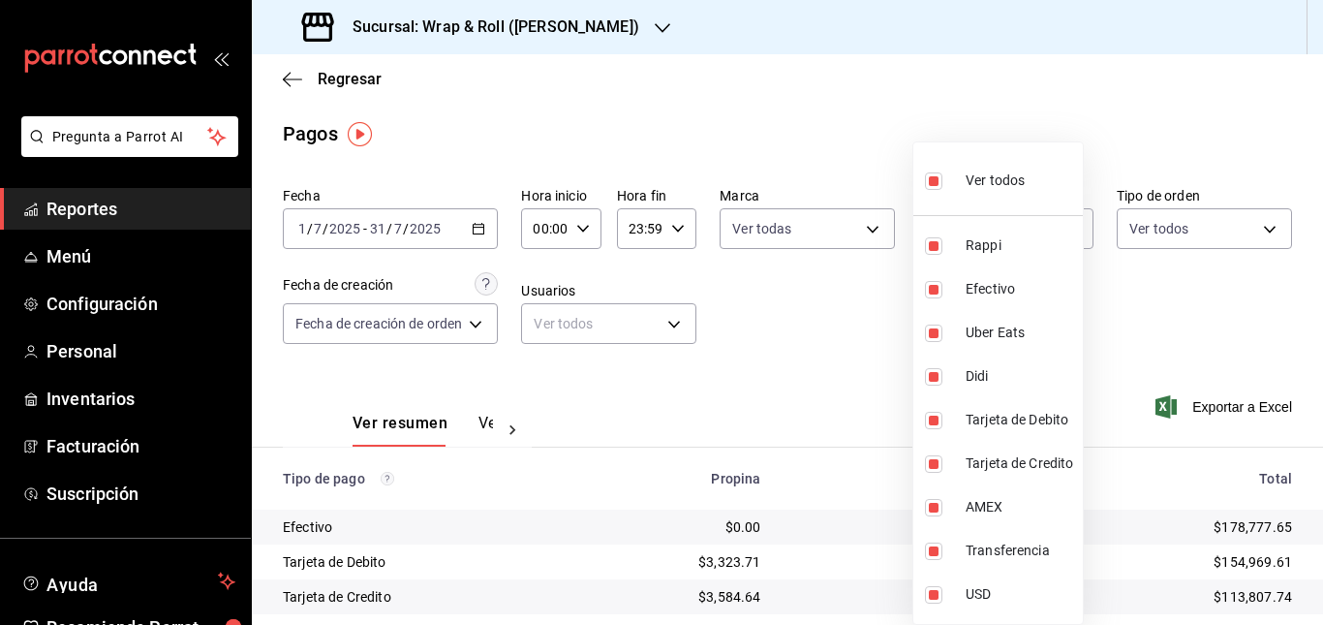
click at [992, 183] on span "Ver todos" at bounding box center [994, 180] width 59 height 20
checkbox input "false"
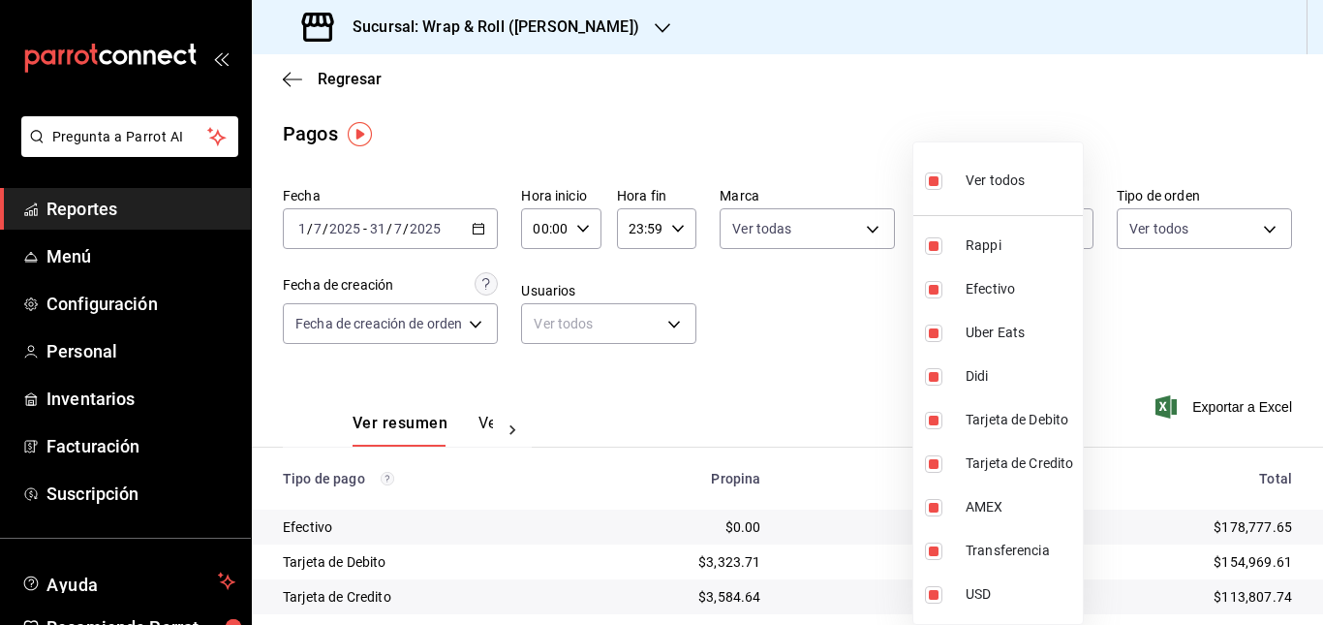
checkbox input "false"
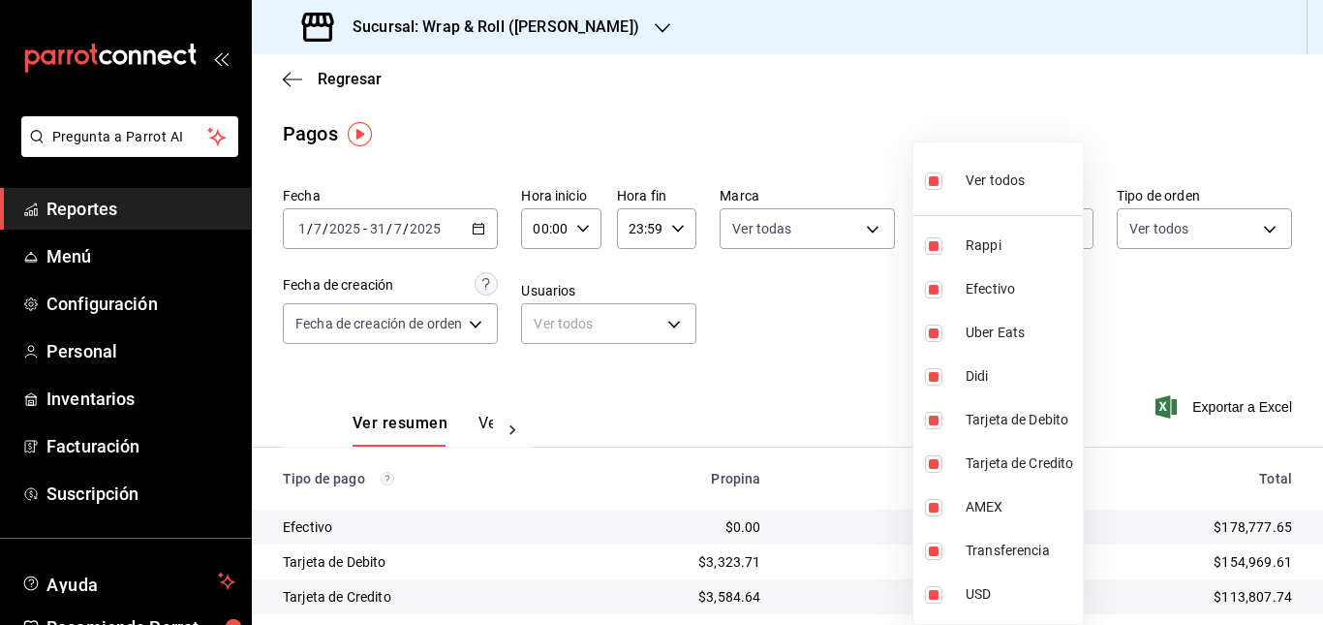
checkbox input "false"
click at [809, 315] on div at bounding box center [661, 312] width 1323 height 625
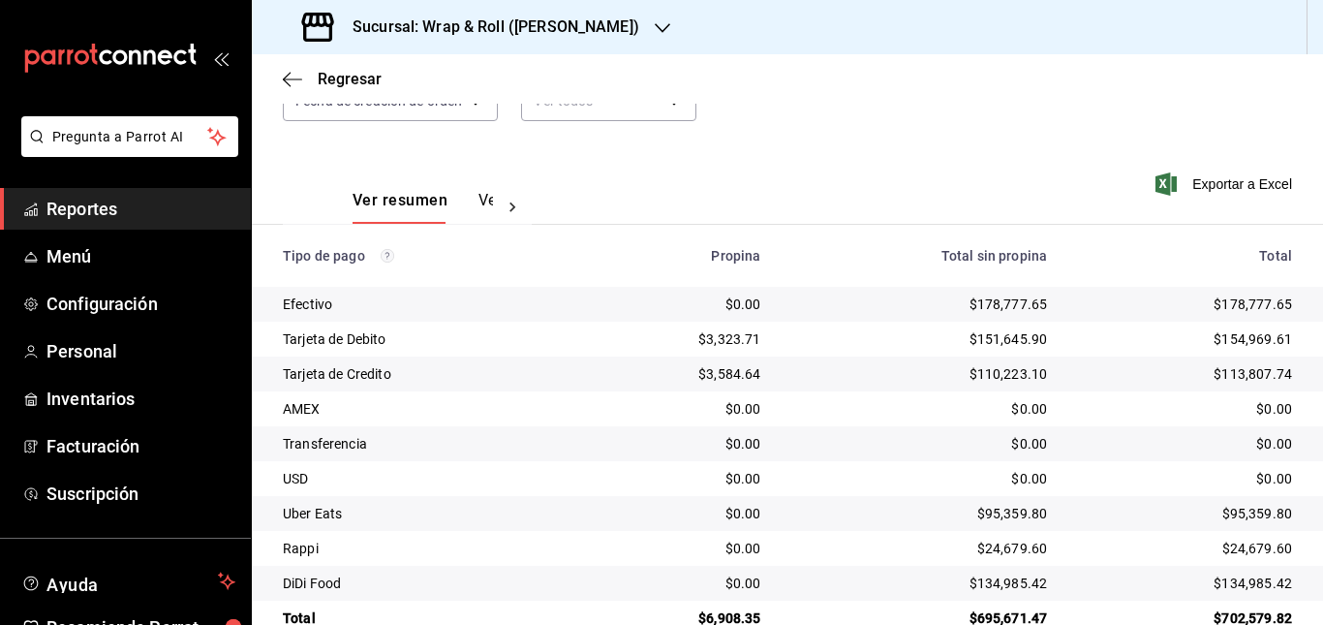
scroll to position [265, 0]
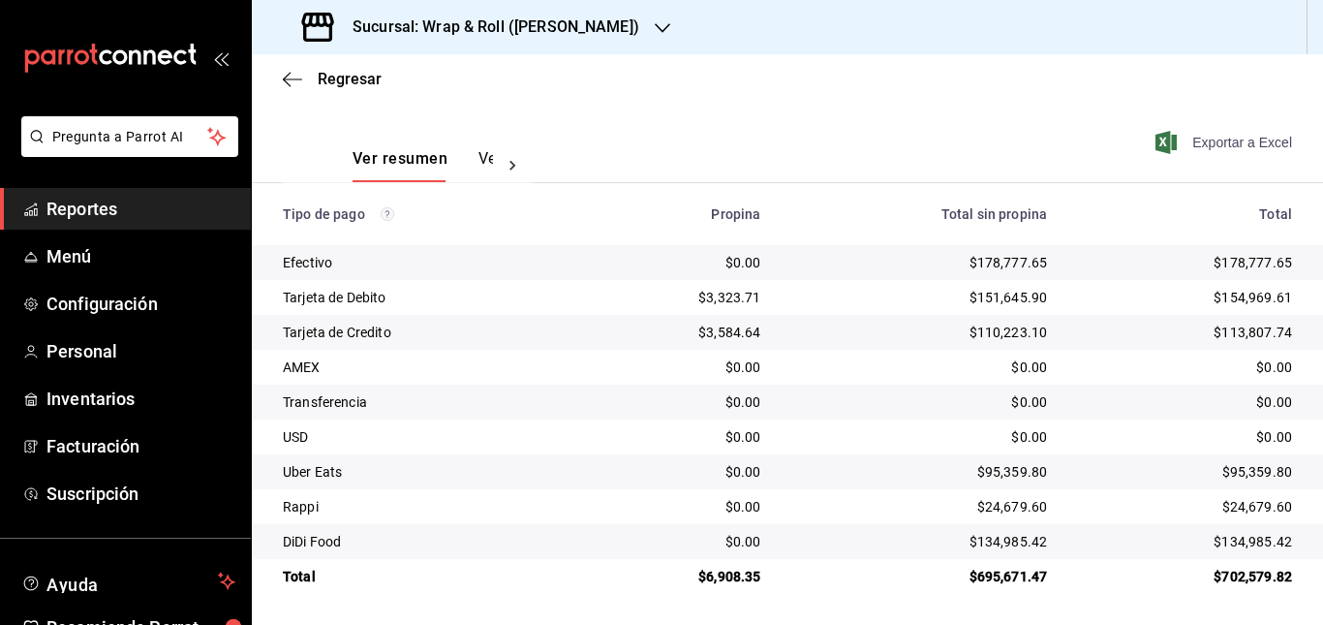
click at [1214, 148] on span "Exportar a Excel" at bounding box center [1225, 142] width 133 height 23
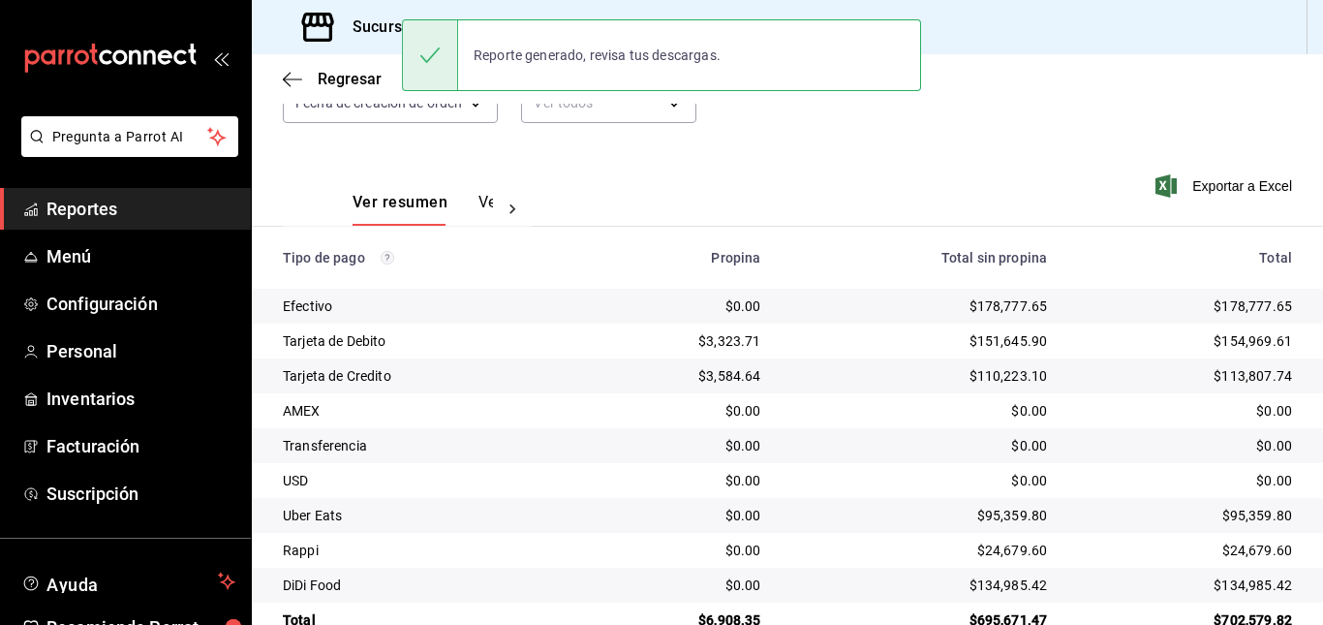
scroll to position [0, 0]
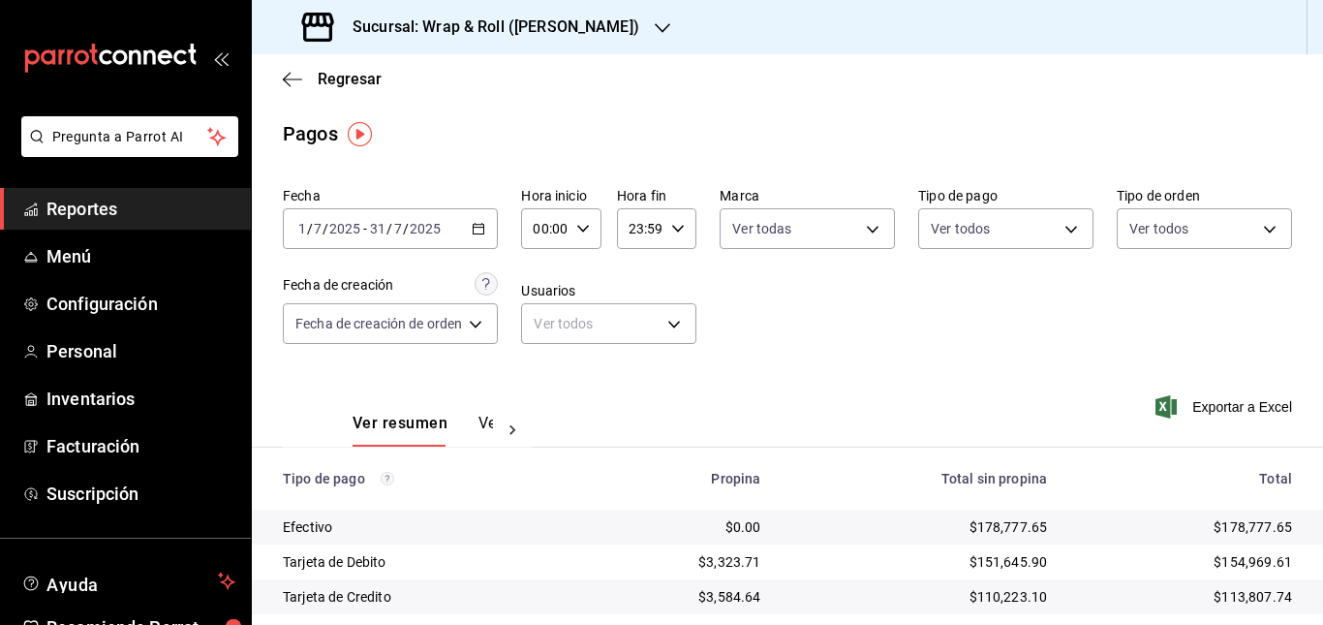
click at [602, 15] on div "Sucursal: Wrap & Roll ([PERSON_NAME])" at bounding box center [472, 27] width 411 height 54
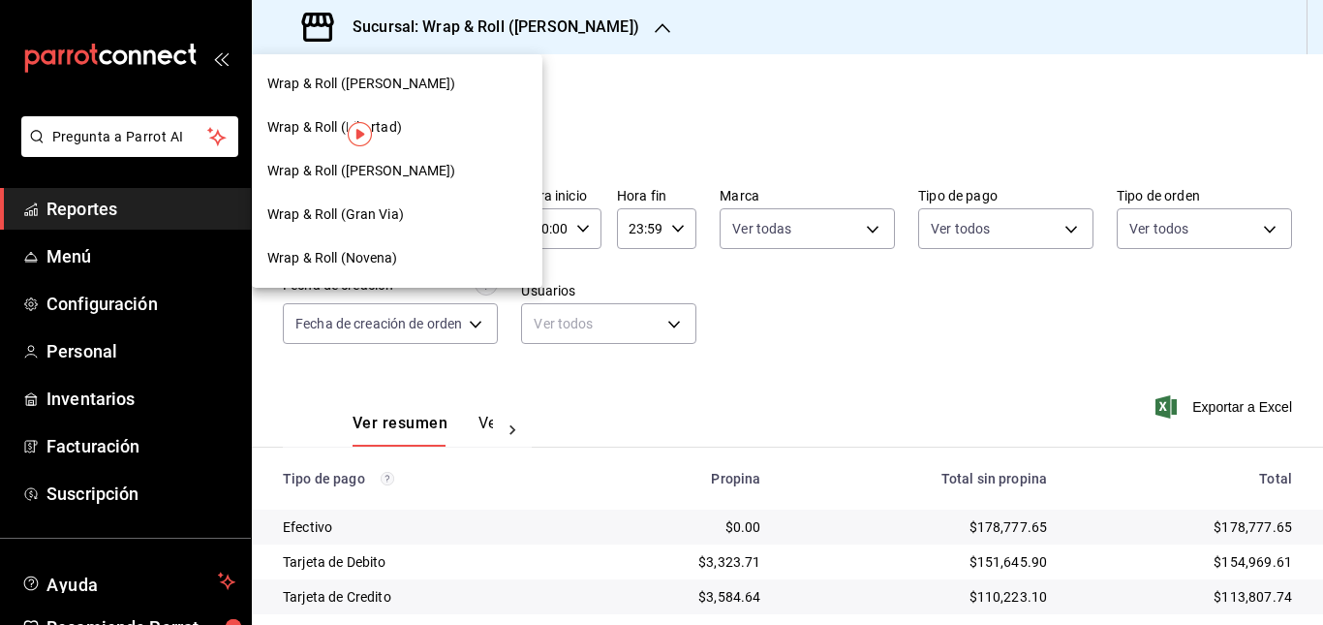
click at [424, 81] on span "Wrap & Roll ([PERSON_NAME])" at bounding box center [361, 84] width 189 height 20
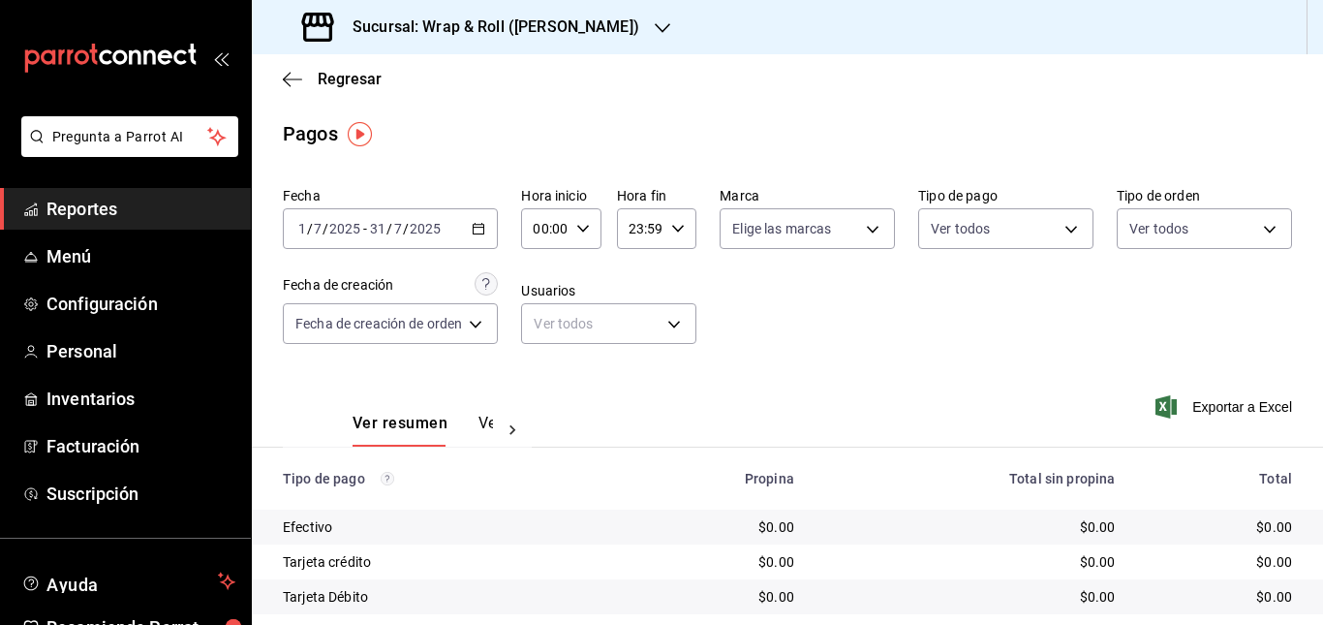
click at [484, 229] on \(Stroke\) "button" at bounding box center [479, 229] width 12 height 11
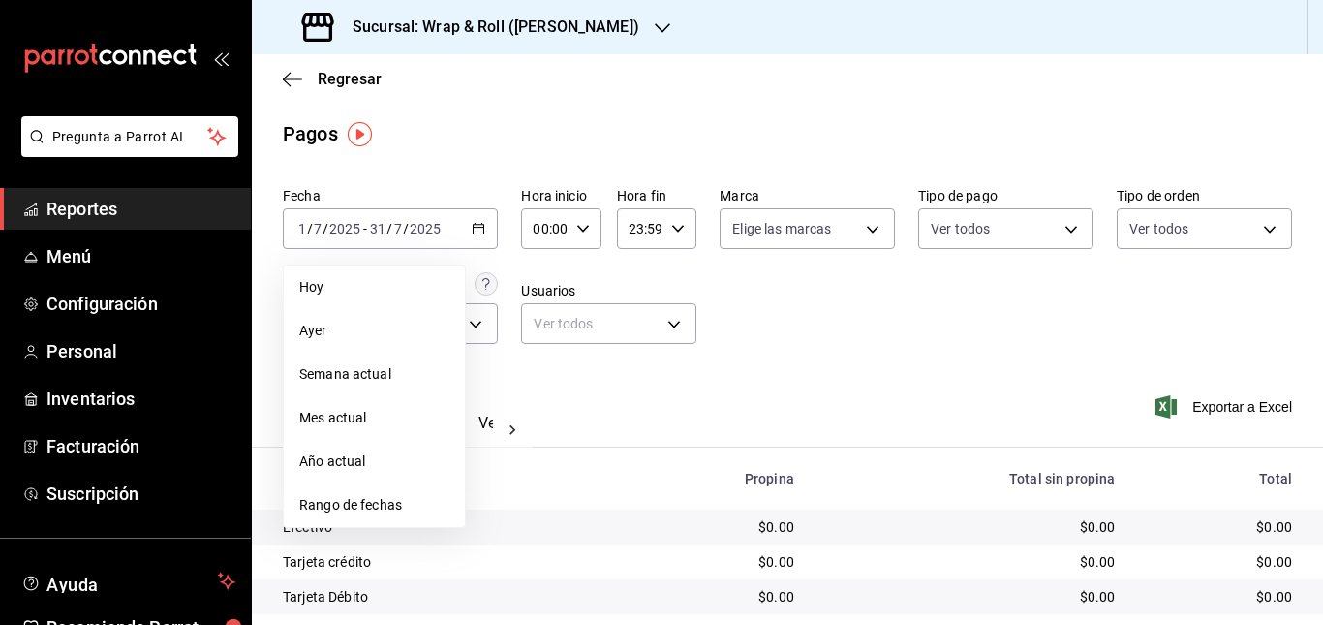
click at [395, 510] on span "Rango de fechas" at bounding box center [374, 505] width 150 height 20
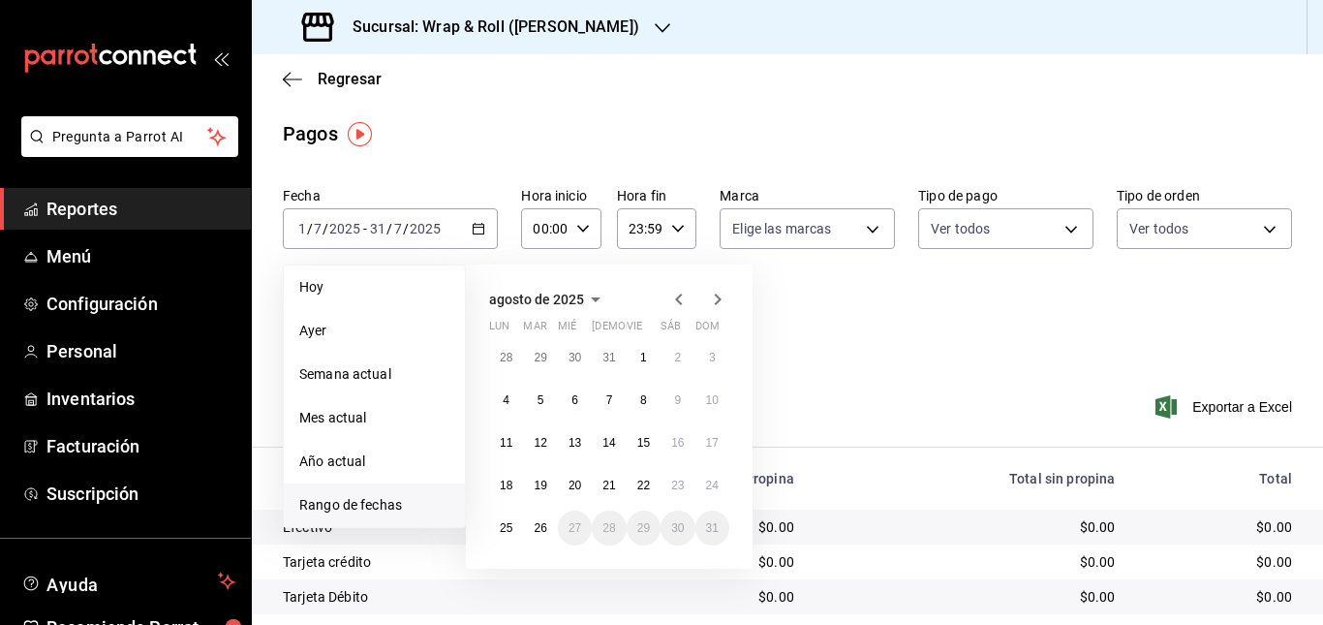
click at [686, 290] on icon "button" at bounding box center [678, 299] width 23 height 23
click at [534, 363] on button "1" at bounding box center [540, 357] width 34 height 35
click at [603, 533] on abbr "31" at bounding box center [608, 528] width 13 height 14
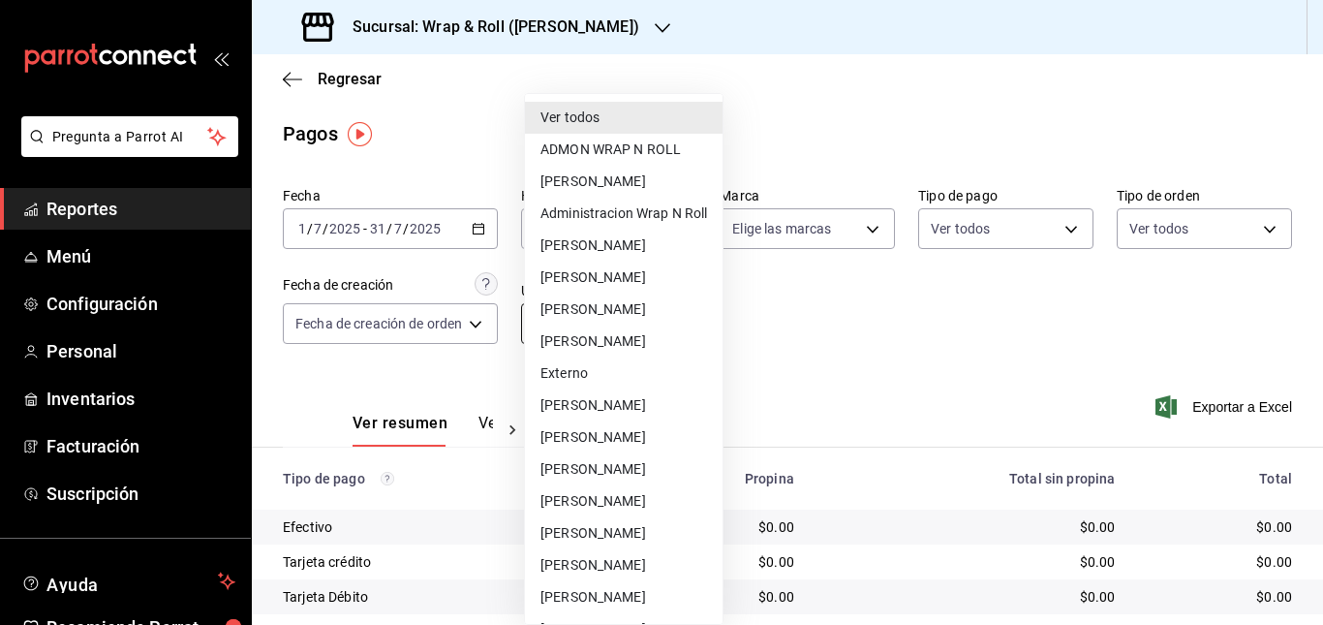
click at [655, 326] on body "Pregunta a Parrot AI Reportes Menú Configuración Personal Inventarios Facturaci…" at bounding box center [661, 312] width 1323 height 625
click at [900, 340] on div at bounding box center [661, 312] width 1323 height 625
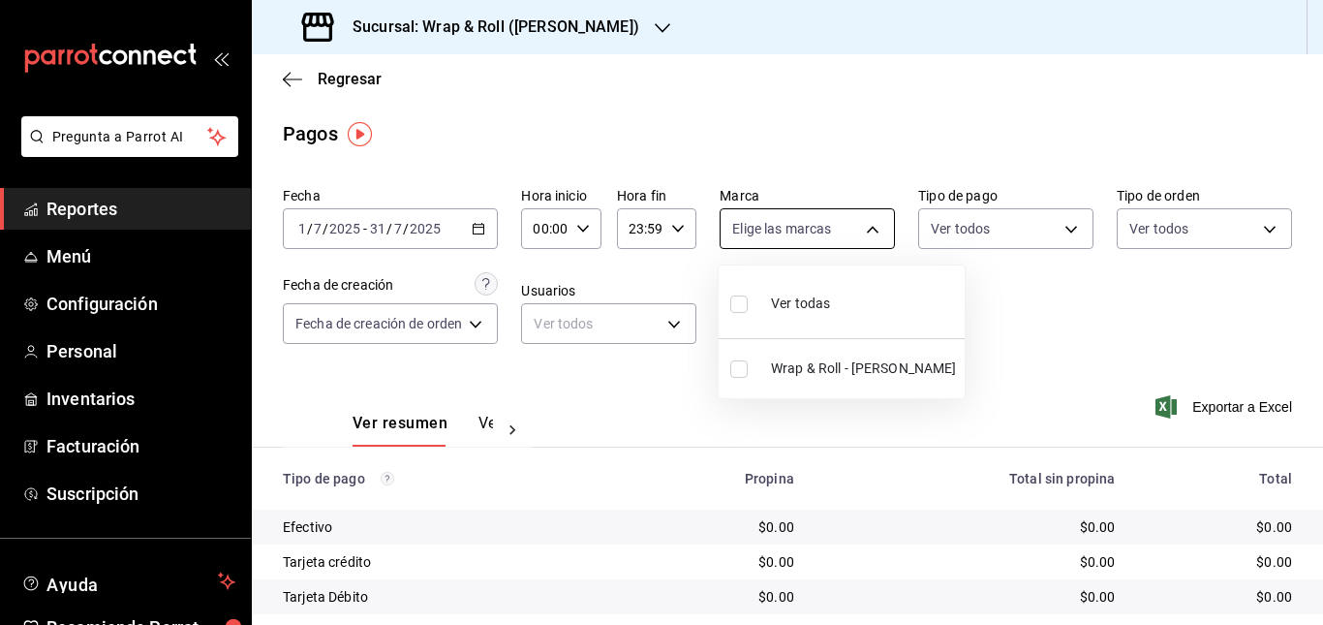
click at [837, 227] on body "Pregunta a Parrot AI Reportes Menú Configuración Personal Inventarios Facturaci…" at bounding box center [661, 312] width 1323 height 625
click at [886, 366] on span "Wrap & Roll - [PERSON_NAME]" at bounding box center [864, 368] width 186 height 20
type input "acfbddca-dfdd-43bd-a64c-bf25b5834239"
checkbox input "true"
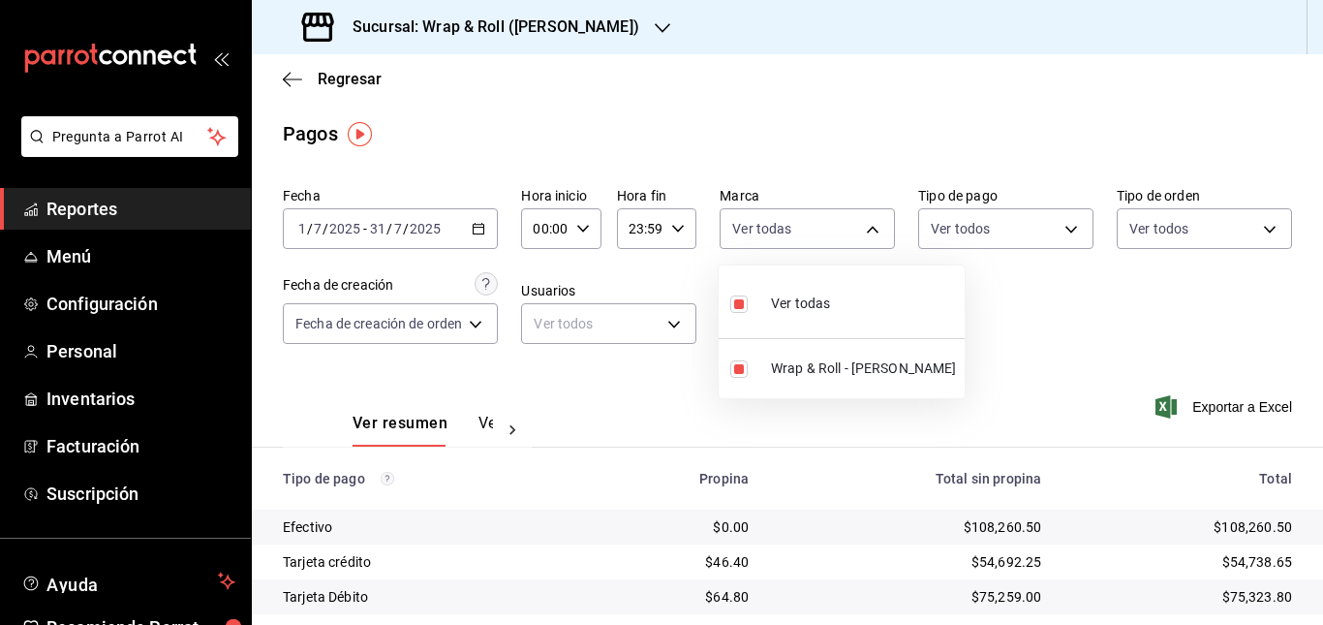
click at [1061, 359] on div at bounding box center [661, 312] width 1323 height 625
click at [477, 230] on icon "button" at bounding box center [479, 229] width 14 height 14
click at [917, 305] on div "Fecha [DATE] [DATE] - [DATE] [DATE] Hora inicio 00:00 Hora inicio Hora fin 23:5…" at bounding box center [787, 273] width 1009 height 188
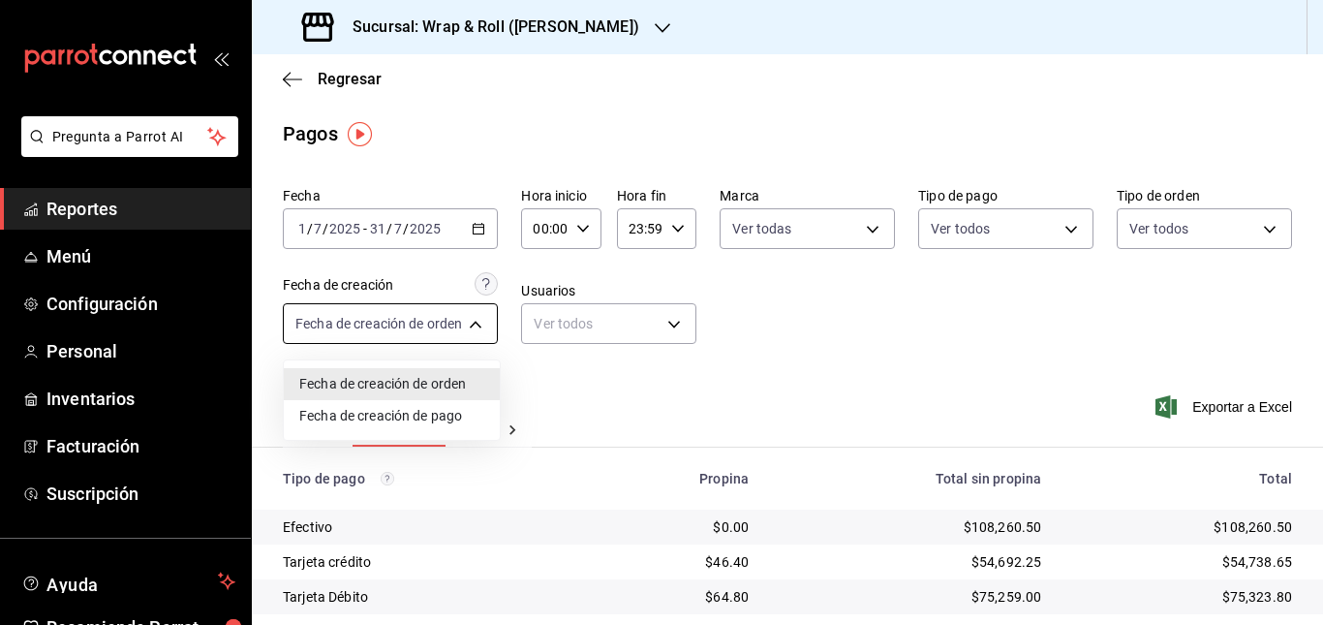
click at [471, 325] on body "Pregunta a Parrot AI Reportes Menú Configuración Personal Inventarios Facturaci…" at bounding box center [661, 312] width 1323 height 625
click at [632, 320] on div at bounding box center [661, 312] width 1323 height 625
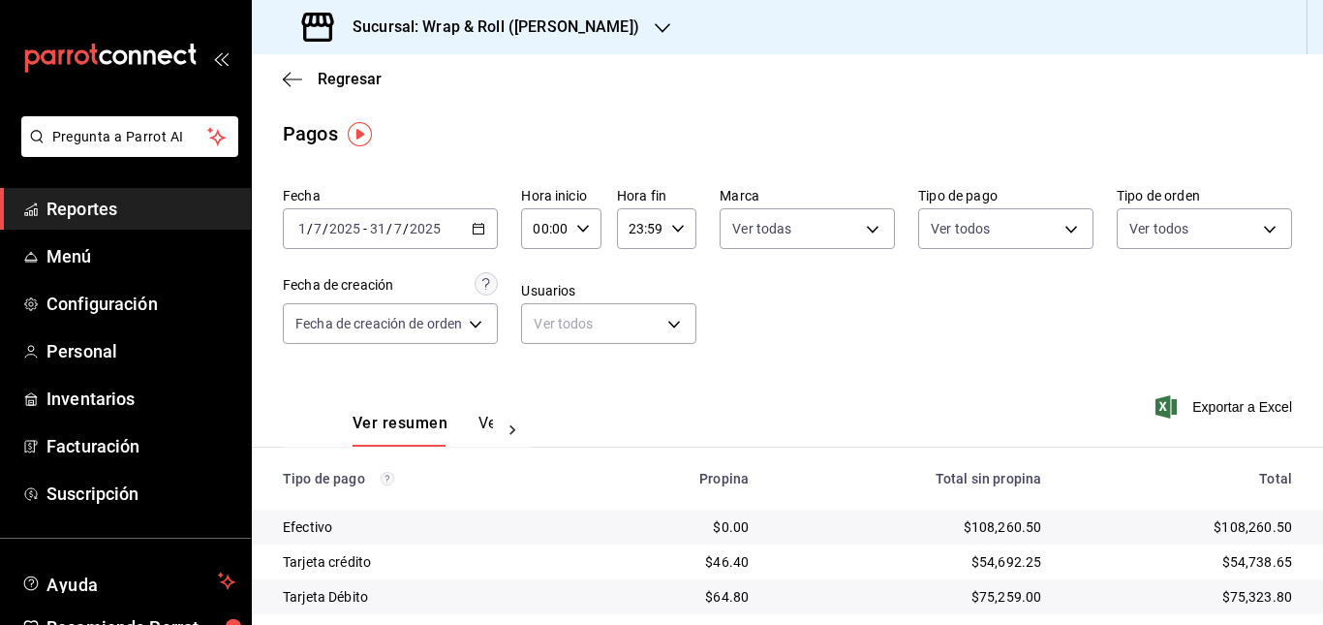
click at [697, 315] on div "Fecha [DATE] [DATE] - [DATE] [DATE] Hora inicio 00:00 Hora inicio Hora fin 23:5…" at bounding box center [787, 273] width 1009 height 188
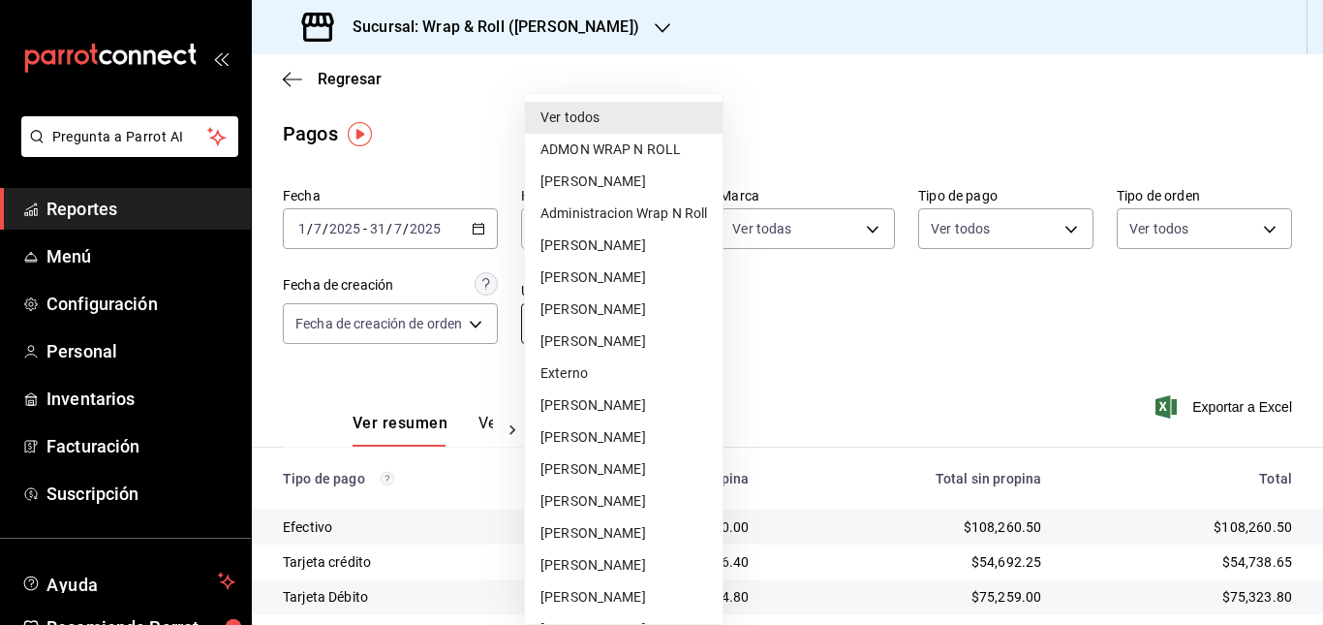
click at [667, 319] on body "Pregunta a Parrot AI Reportes Menú Configuración Personal Inventarios Facturaci…" at bounding box center [661, 312] width 1323 height 625
click at [888, 352] on div at bounding box center [661, 312] width 1323 height 625
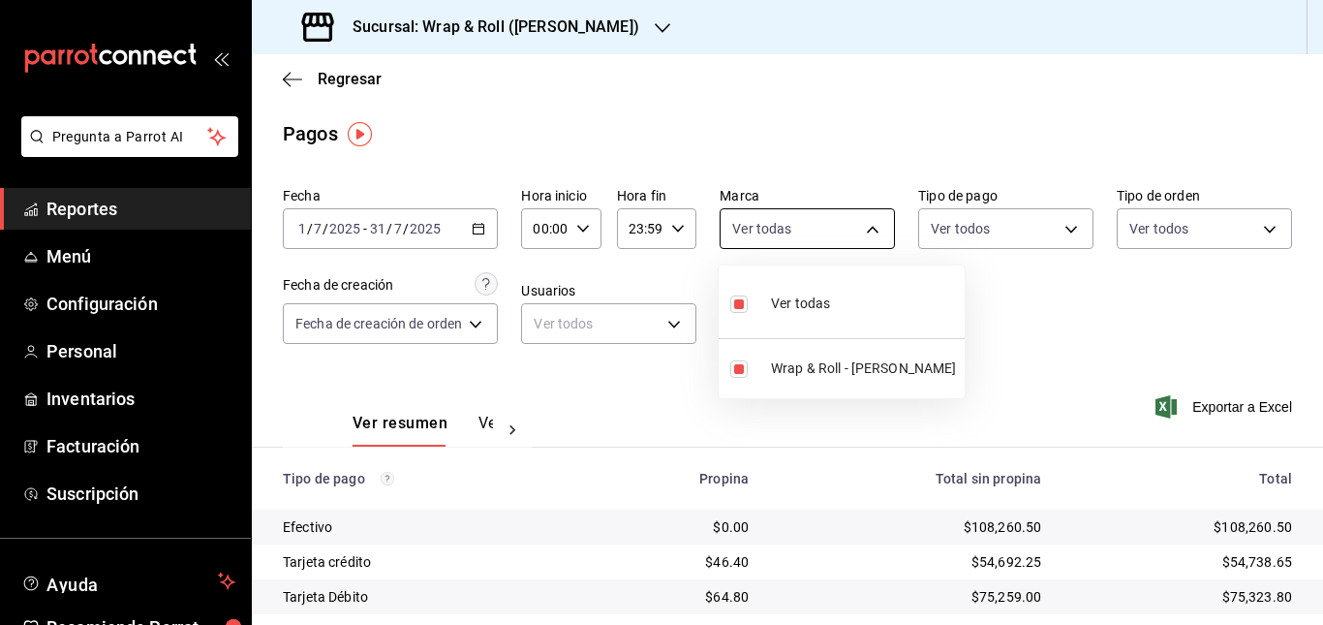
click at [871, 233] on body "Pregunta a Parrot AI Reportes Menú Configuración Personal Inventarios Facturaci…" at bounding box center [661, 312] width 1323 height 625
click at [995, 281] on div at bounding box center [661, 312] width 1323 height 625
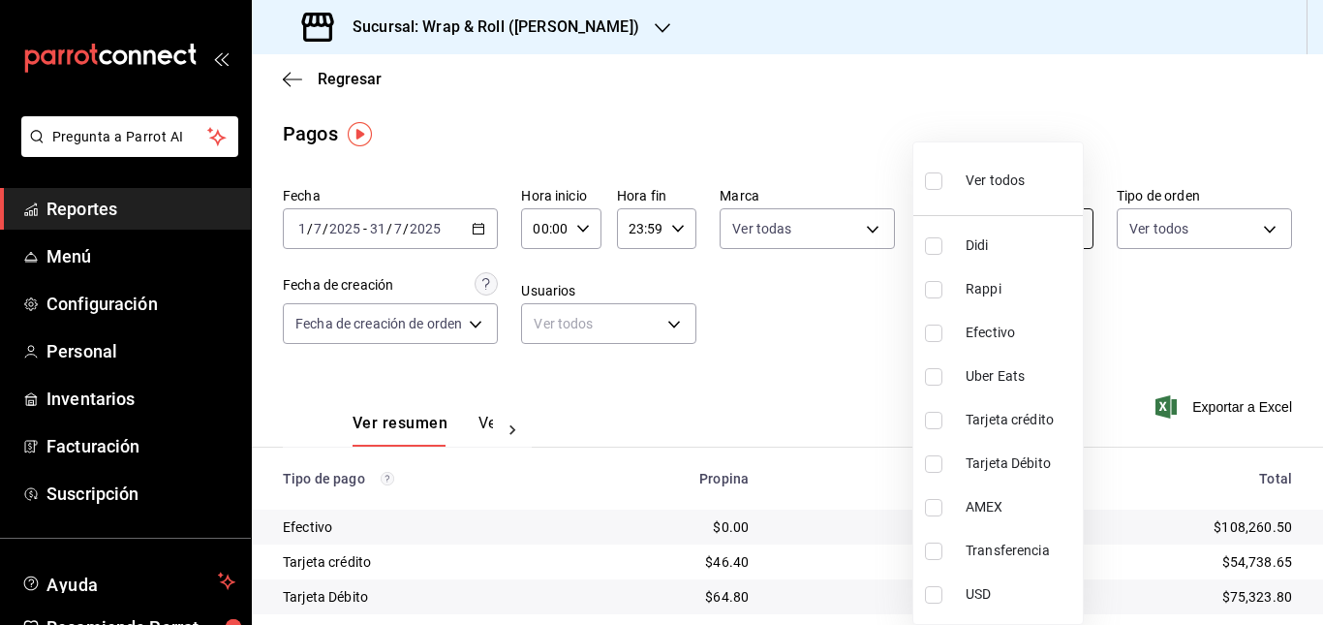
click at [1069, 234] on body "Pregunta a Parrot AI Reportes Menú Configuración Personal Inventarios Facturaci…" at bounding box center [661, 312] width 1323 height 625
click at [1002, 171] on span "Ver todos" at bounding box center [994, 180] width 59 height 20
type input "98890eb0-2b1c-4c4d-9585-39145b513a37,3d7955aa-19d0-4ba4-9907-617c6eb178c4,37fe4…"
checkbox input "true"
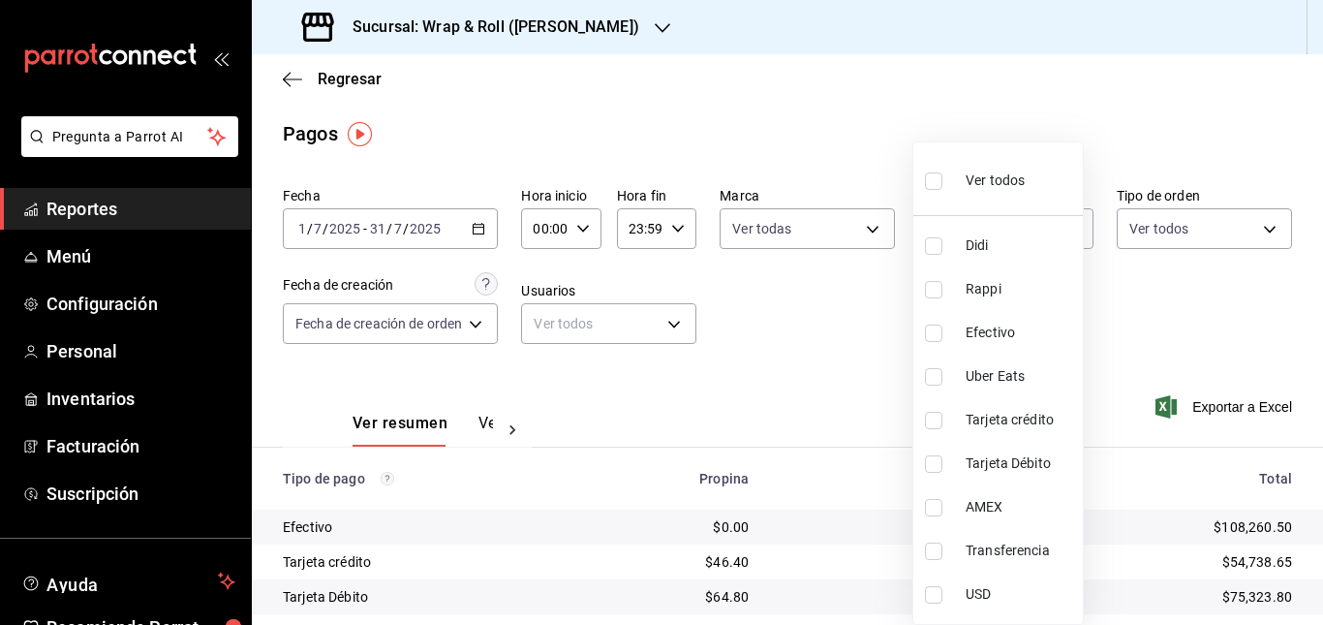
checkbox input "true"
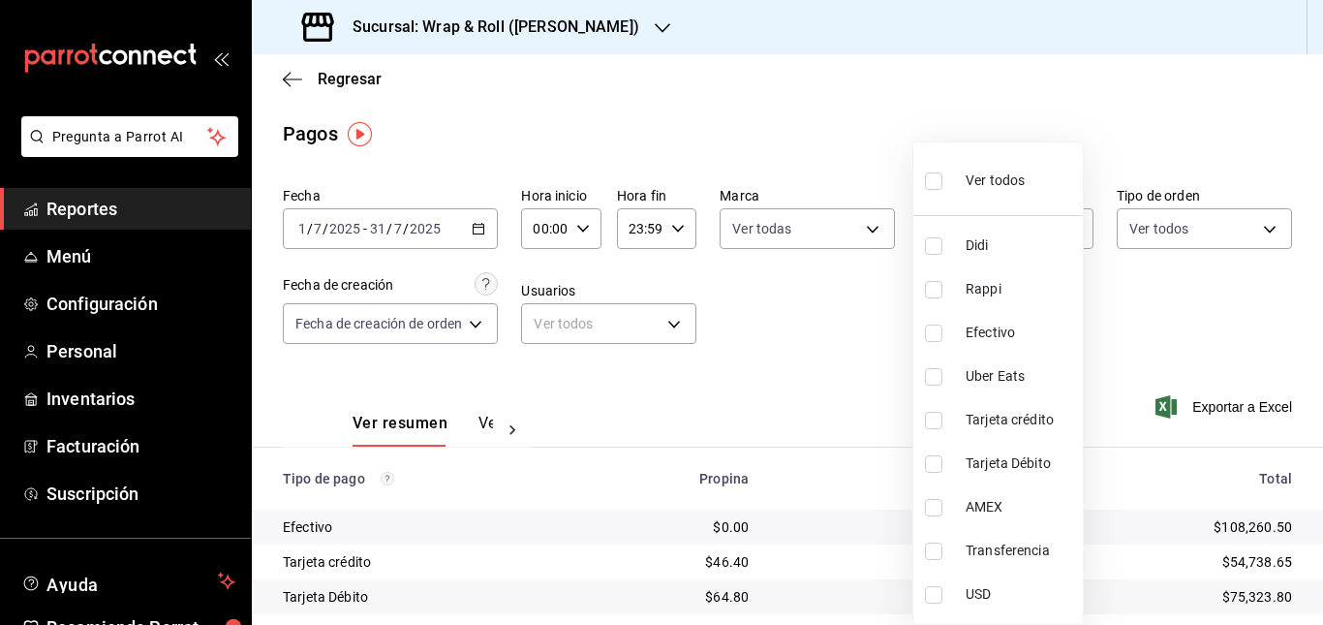
checkbox input "true"
click at [1134, 308] on div at bounding box center [661, 312] width 1323 height 625
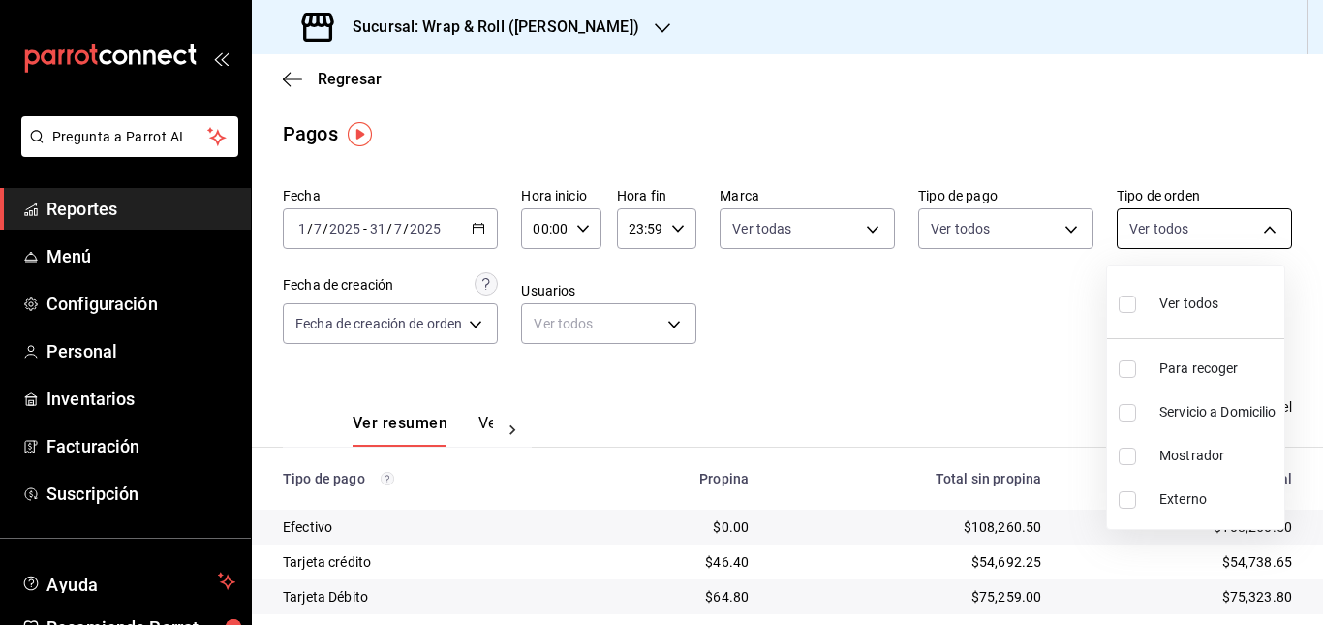
click at [1208, 208] on body "Pregunta a Parrot AI Reportes Menú Configuración Personal Inventarios Facturaci…" at bounding box center [661, 312] width 1323 height 625
click at [1169, 302] on span "Ver todos" at bounding box center [1188, 303] width 59 height 20
type input "9908bf68-a045-467a-91fe-42c745c11fb9,f390dad6-2050-4615-9b7f-217a421cb4da,a24c2…"
checkbox input "true"
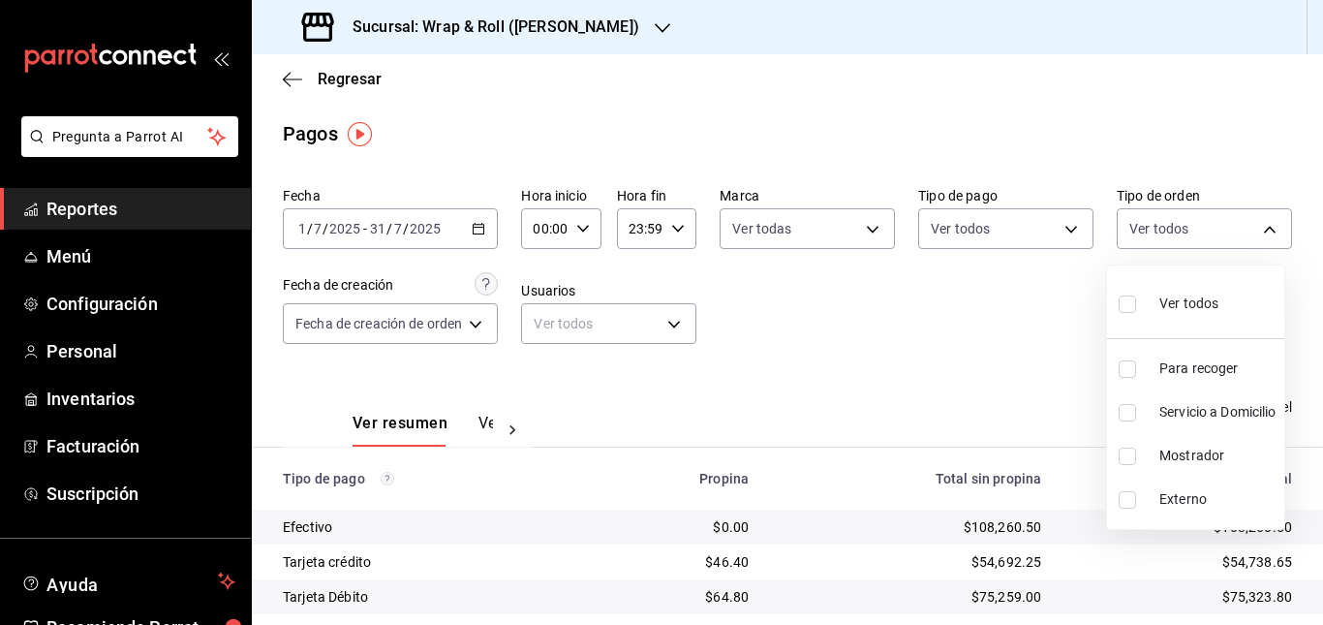
checkbox input "true"
click at [1027, 320] on div at bounding box center [661, 312] width 1323 height 625
click at [1196, 408] on span "Exportar a Excel" at bounding box center [1225, 406] width 133 height 23
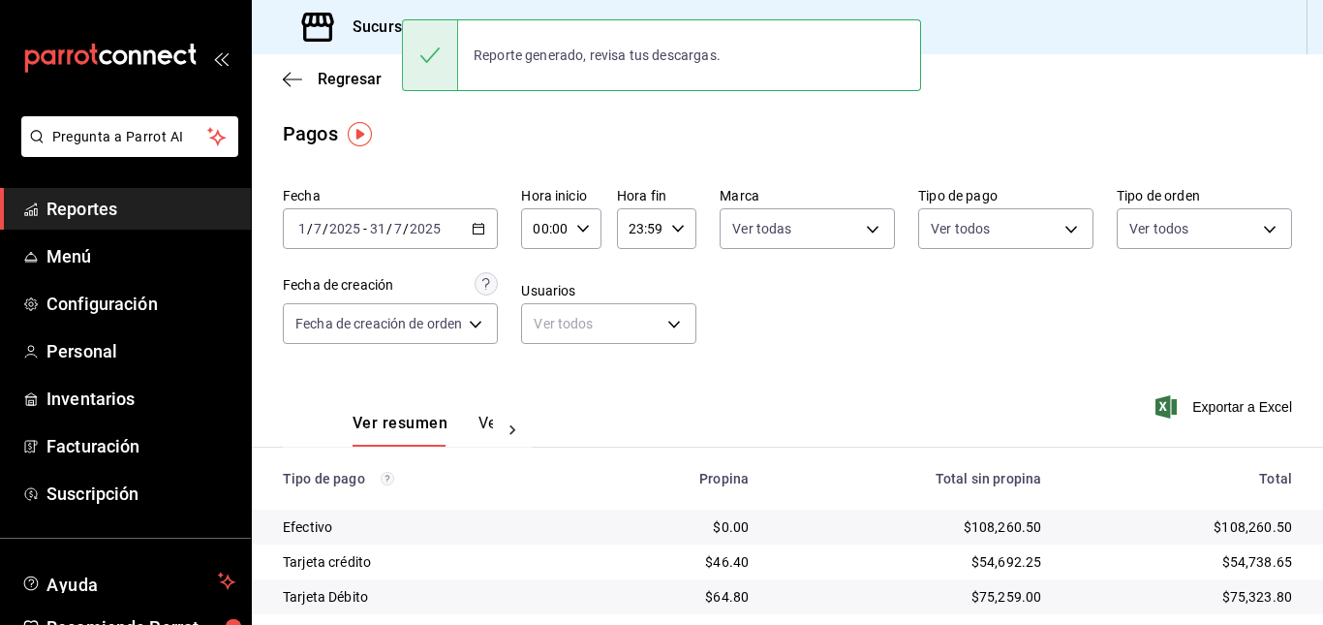
click at [555, 126] on div "Pagos" at bounding box center [787, 133] width 1071 height 29
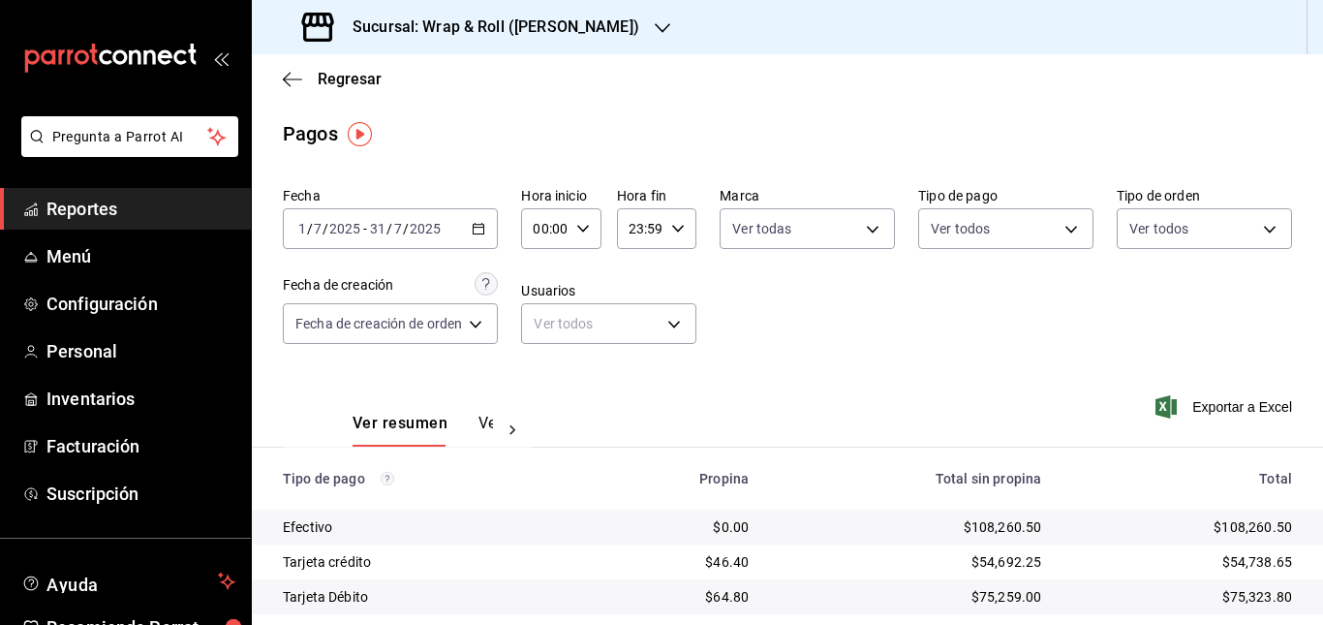
click at [604, 33] on div "Sucursal: Wrap & Roll ([PERSON_NAME])" at bounding box center [472, 27] width 411 height 54
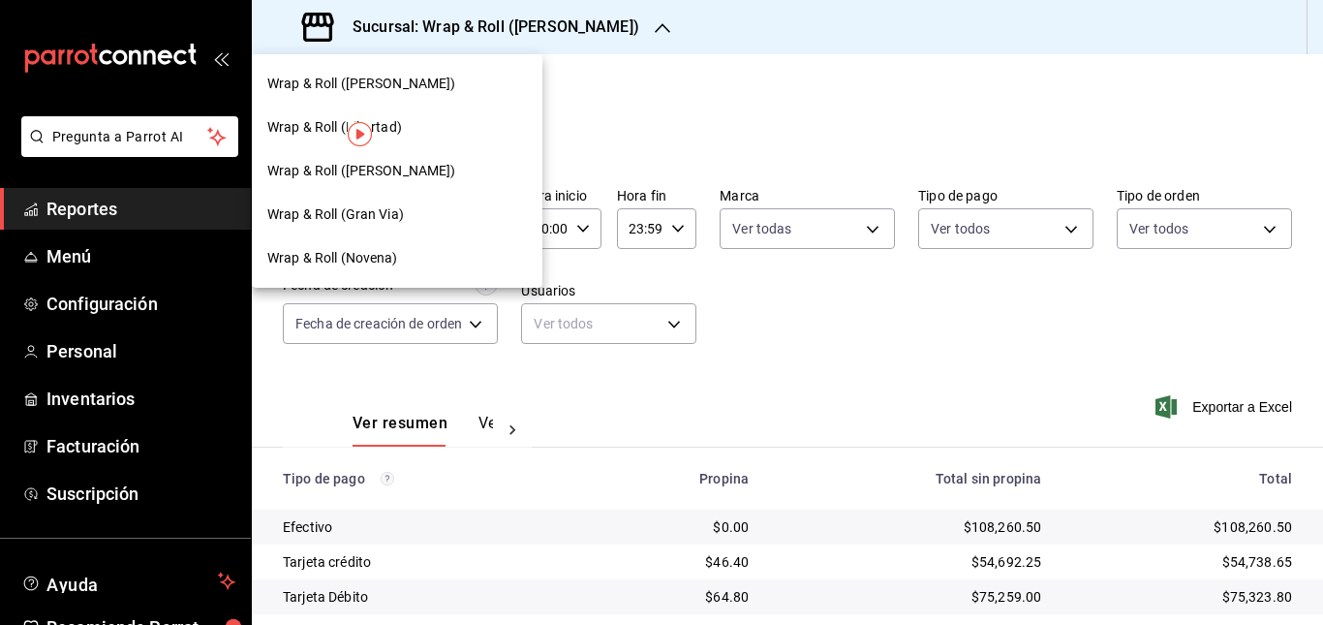
click at [389, 213] on span "Wrap & Roll (Gran Via)" at bounding box center [335, 214] width 137 height 20
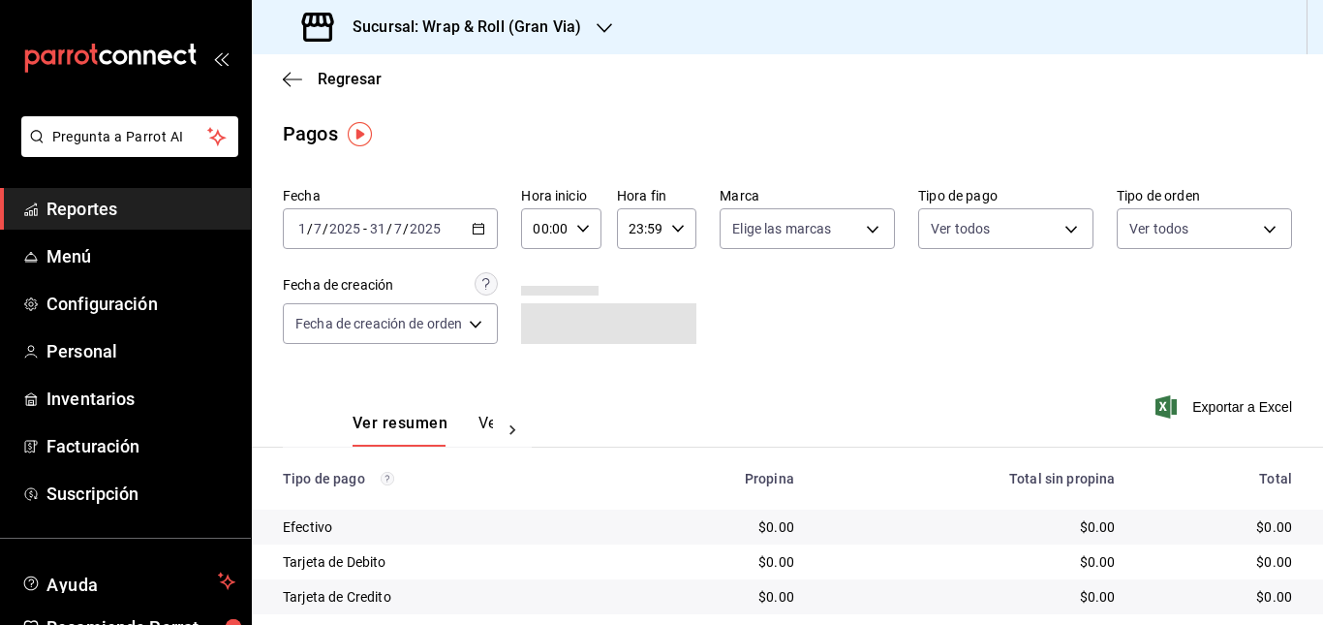
click at [483, 224] on \(Stroke\) "button" at bounding box center [482, 223] width 1 height 1
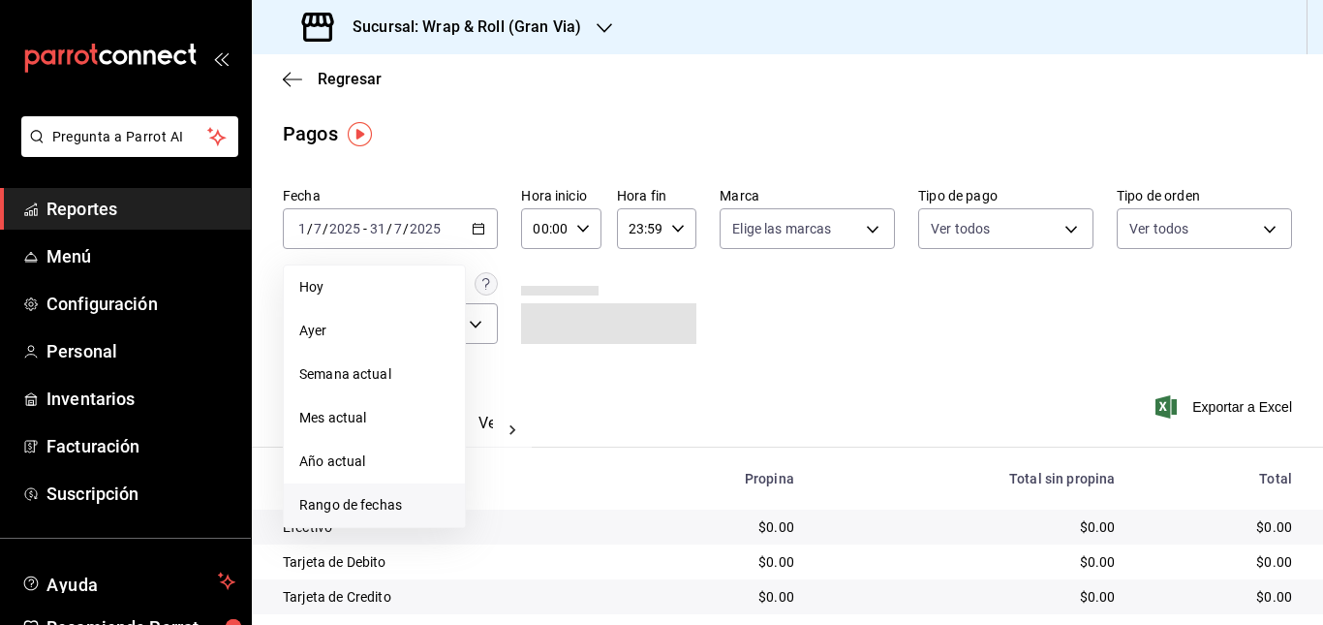
click at [381, 498] on span "Rango de fechas" at bounding box center [374, 505] width 150 height 20
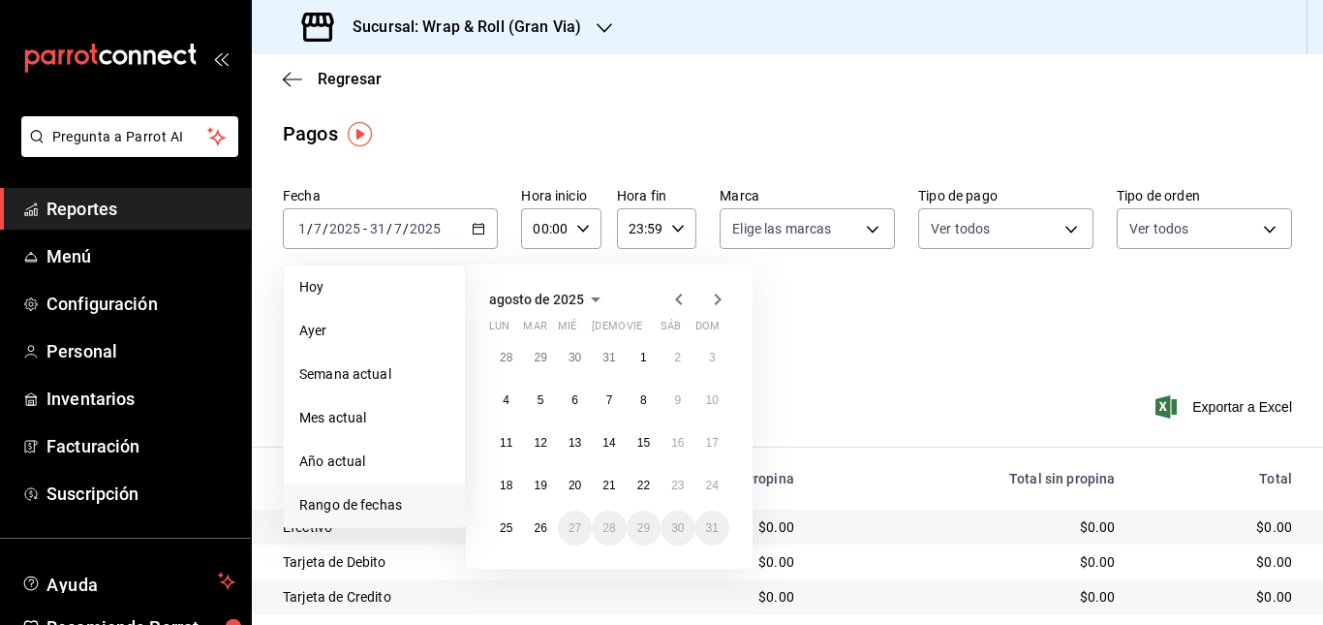
click at [681, 305] on icon "button" at bounding box center [678, 299] width 7 height 12
click at [686, 298] on icon "button" at bounding box center [678, 299] width 23 height 23
click at [542, 355] on abbr "1" at bounding box center [540, 358] width 7 height 14
click at [606, 529] on abbr "31" at bounding box center [608, 528] width 13 height 14
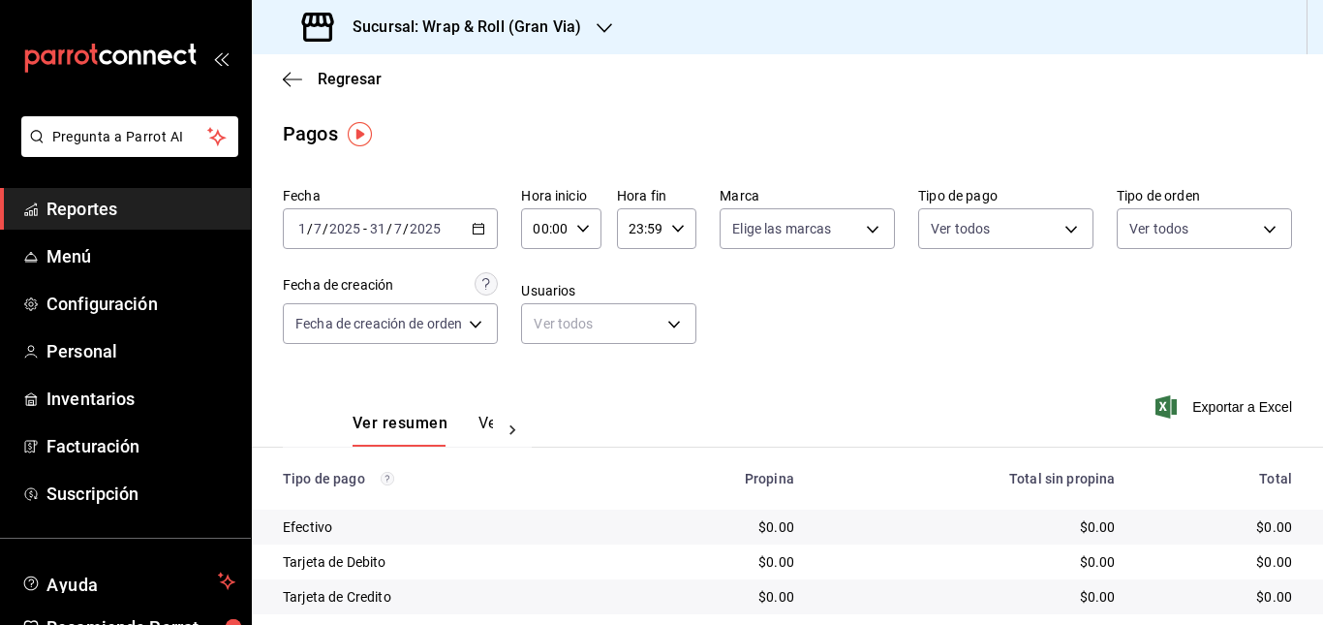
click at [857, 349] on div "Fecha [DATE] [DATE] - [DATE] [DATE] Hora inicio 00:00 Hora inicio Hora fin 23:5…" at bounding box center [787, 273] width 1009 height 188
click at [775, 231] on body "Pregunta a Parrot AI Reportes Menú Configuración Personal Inventarios Facturaci…" at bounding box center [661, 312] width 1323 height 625
click at [735, 365] on input "checkbox" at bounding box center [738, 368] width 17 height 17
checkbox input "true"
type input "3aa7178a-5c36-4a10-914b-422f32928323"
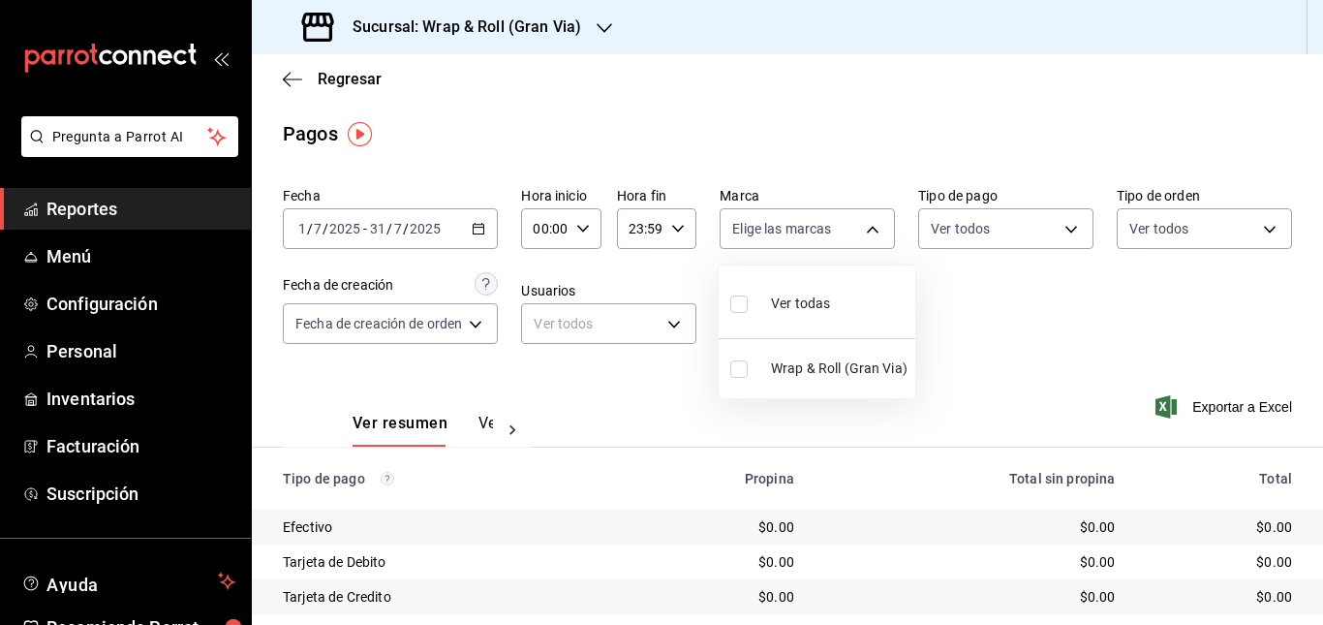
checkbox input "true"
click at [1059, 226] on div at bounding box center [661, 312] width 1323 height 625
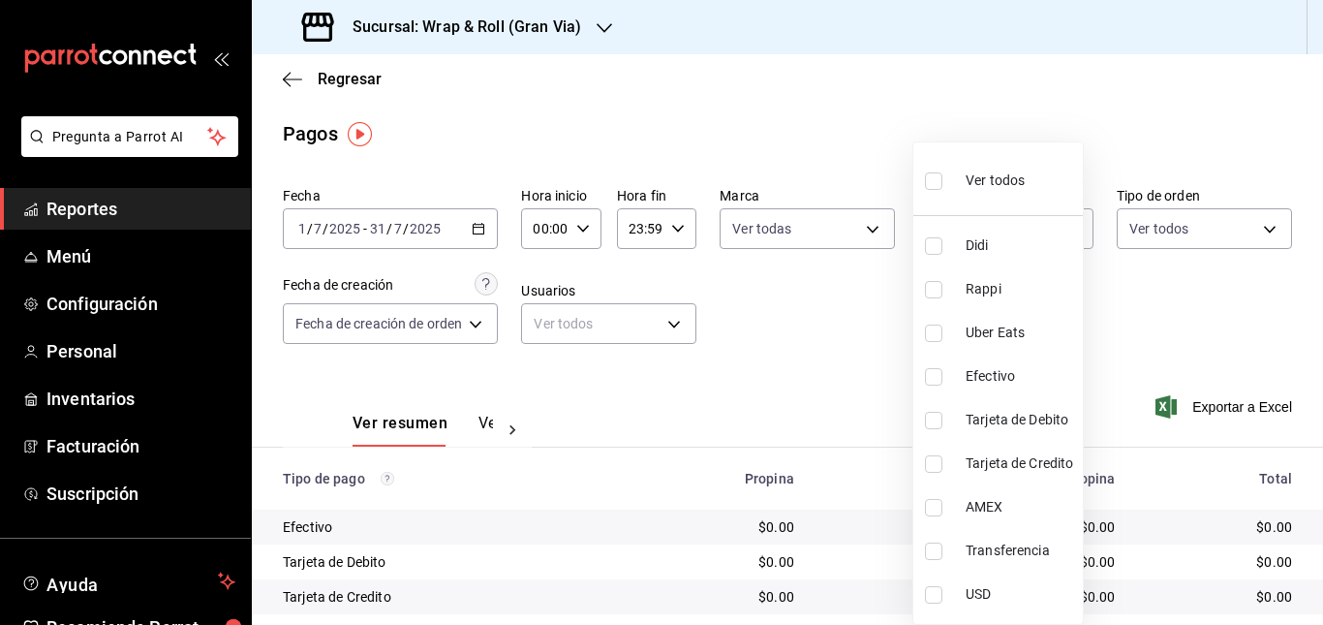
click at [1059, 226] on body "Pregunta a Parrot AI Reportes Menú Configuración Personal Inventarios Facturaci…" at bounding box center [661, 312] width 1323 height 625
click at [967, 172] on span "Ver todos" at bounding box center [994, 180] width 59 height 20
type input "f80ab900-1cf4-48ec-8e5f-1502c65d542f,311211e7-16d1-4f3e-8a17-94d44d19c0d2,d23d1…"
checkbox input "true"
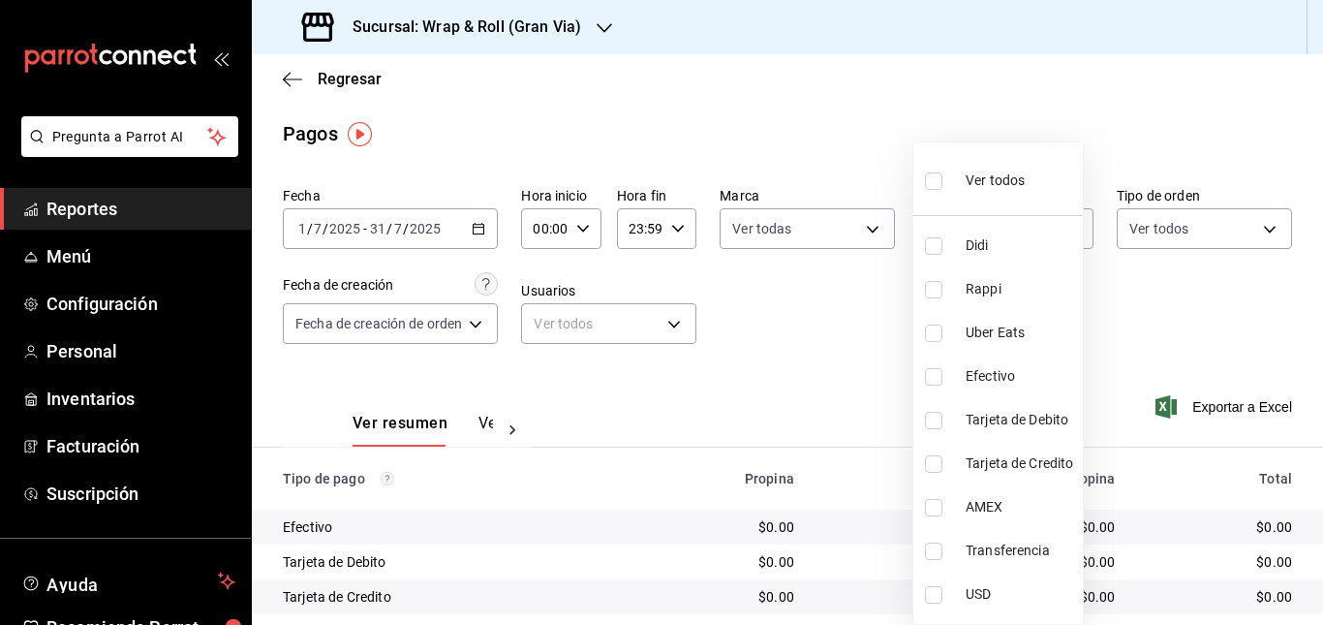
checkbox input "true"
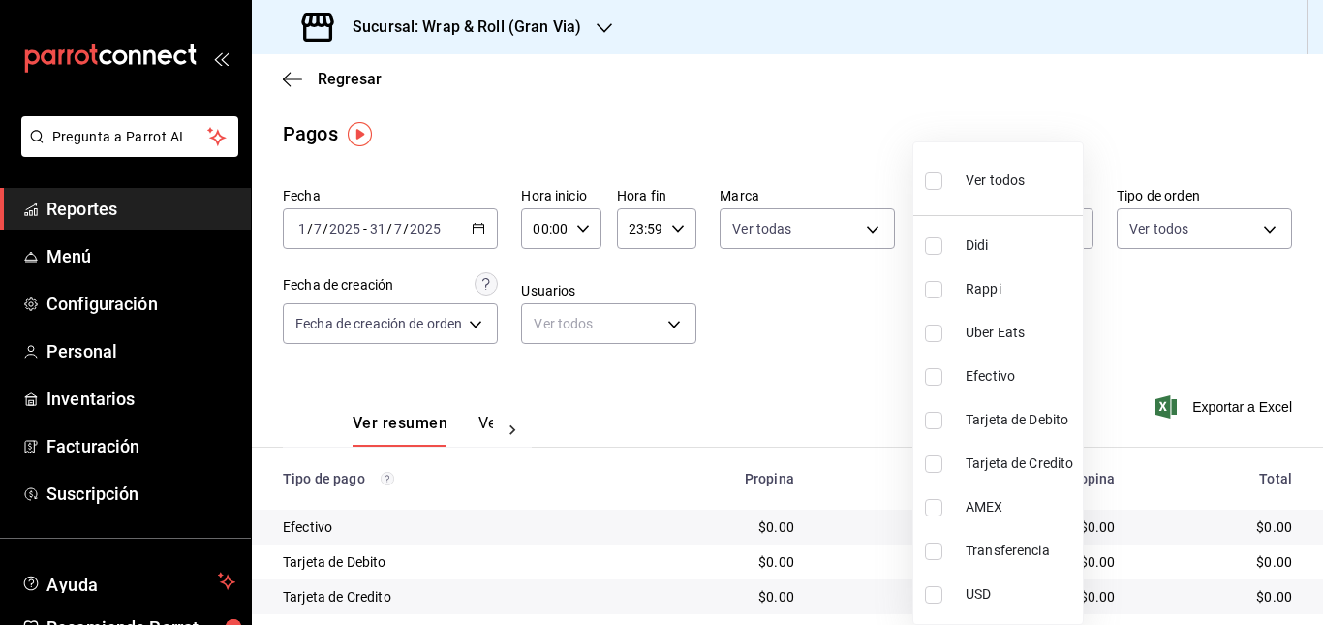
checkbox input "true"
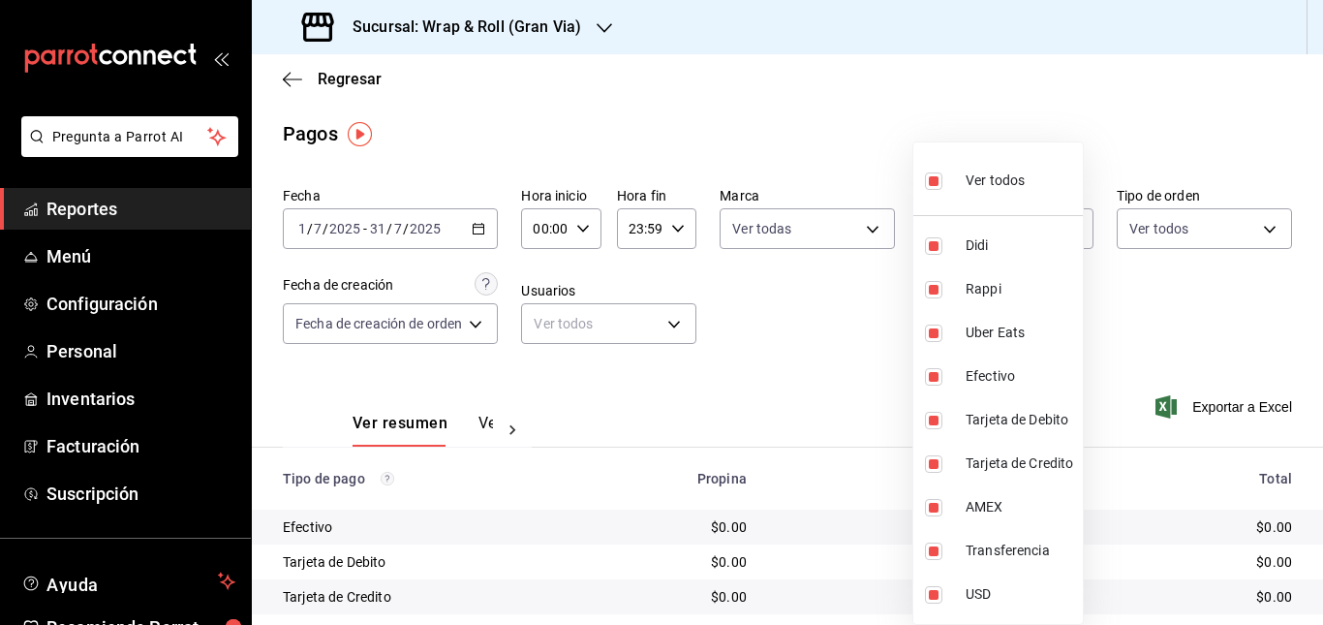
click at [1219, 318] on div at bounding box center [661, 312] width 1323 height 625
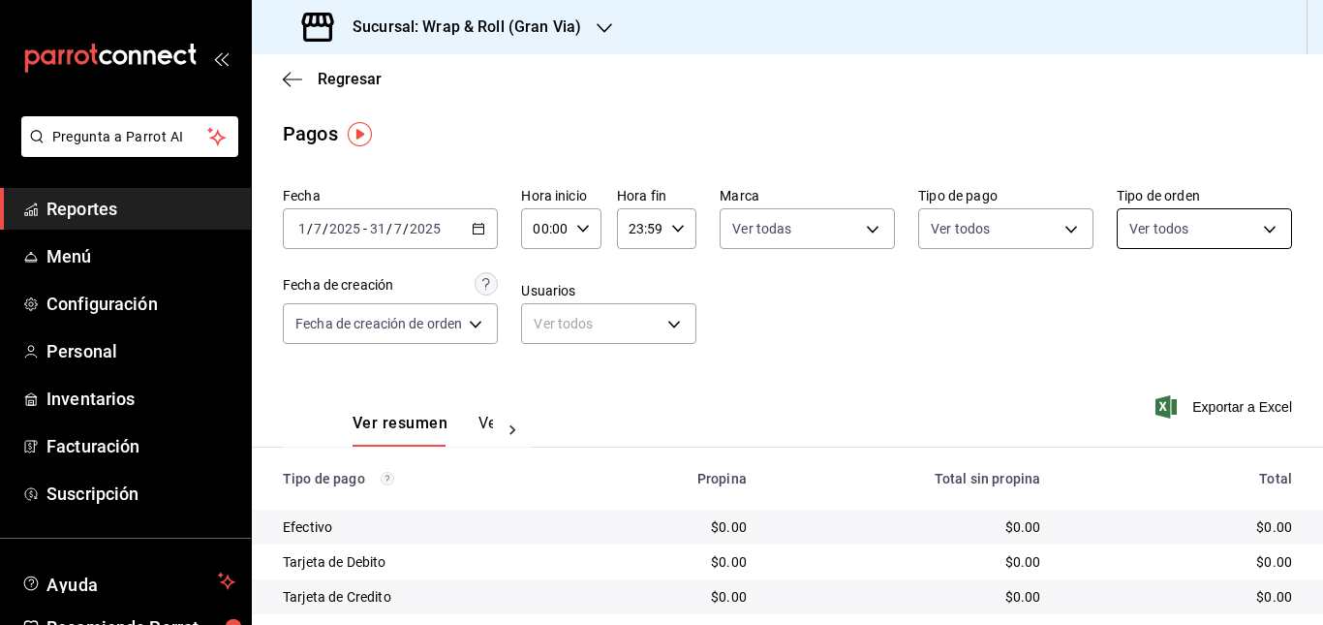
click at [1224, 223] on body "Pregunta a Parrot AI Reportes Menú Configuración Personal Inventarios Facturaci…" at bounding box center [661, 312] width 1323 height 625
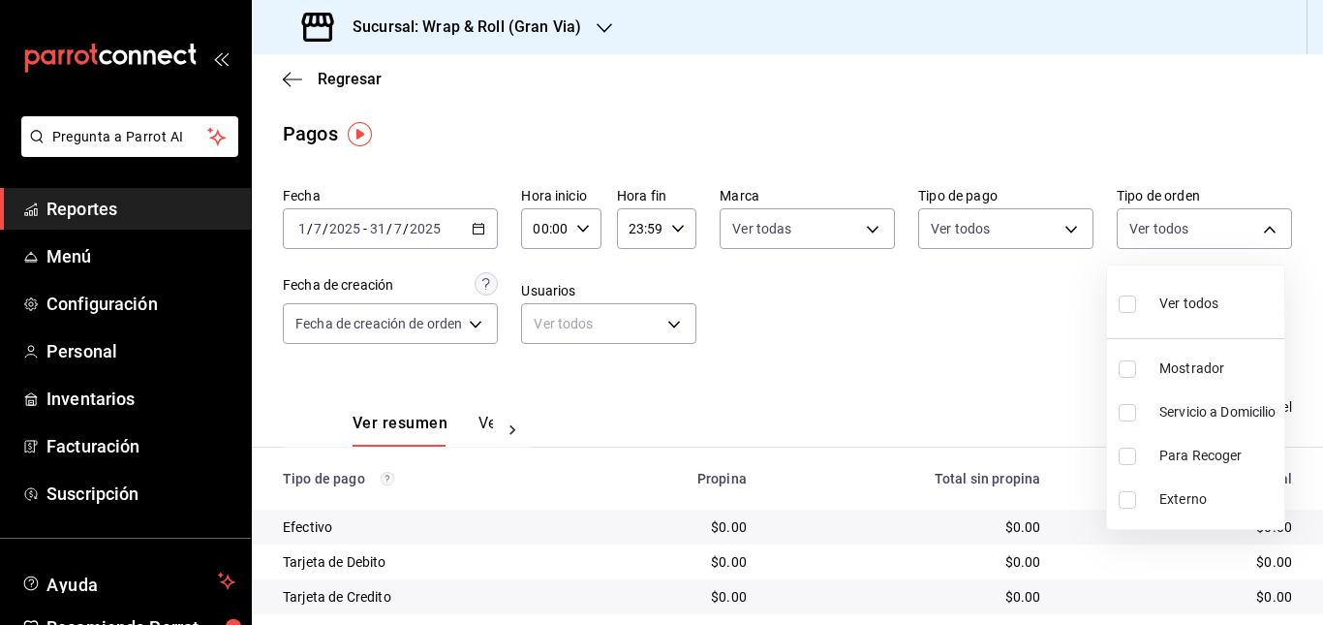
click at [1171, 284] on div "Ver todos" at bounding box center [1168, 302] width 100 height 42
type input "a9c20093-06ba-4e4a-83b0-eba262fe34eb,72084091-7887-4d8b-b5ff-c0a0397d31d2,475db…"
checkbox input "true"
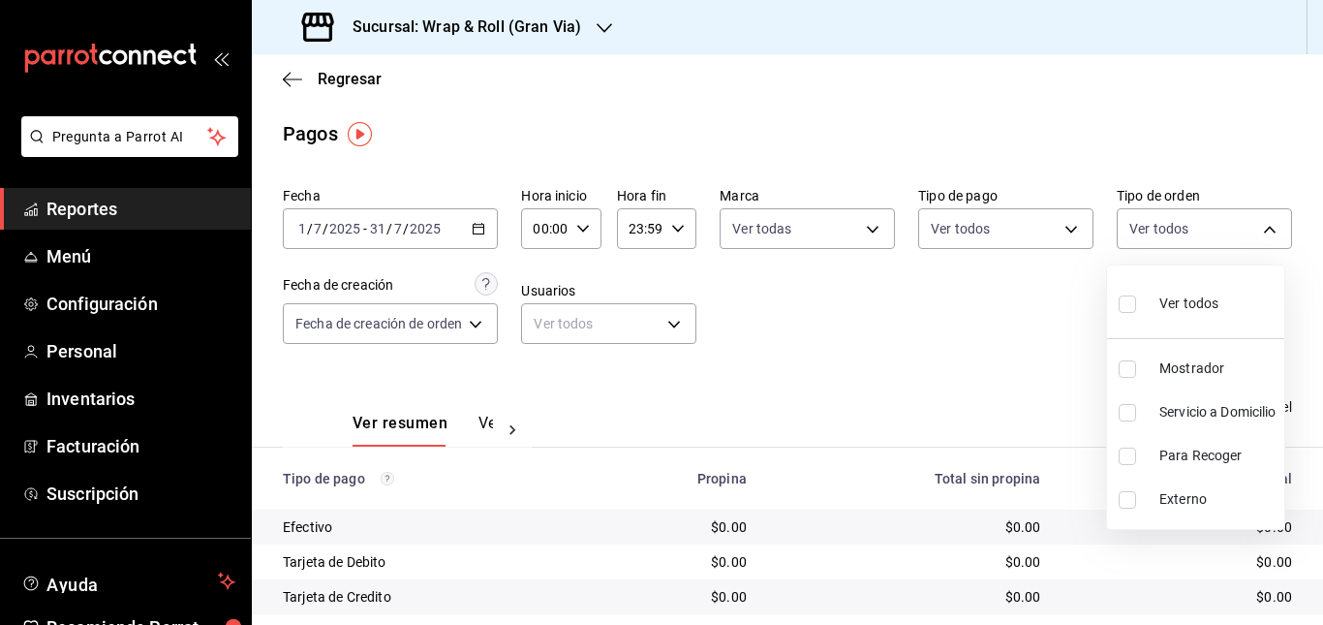
checkbox input "true"
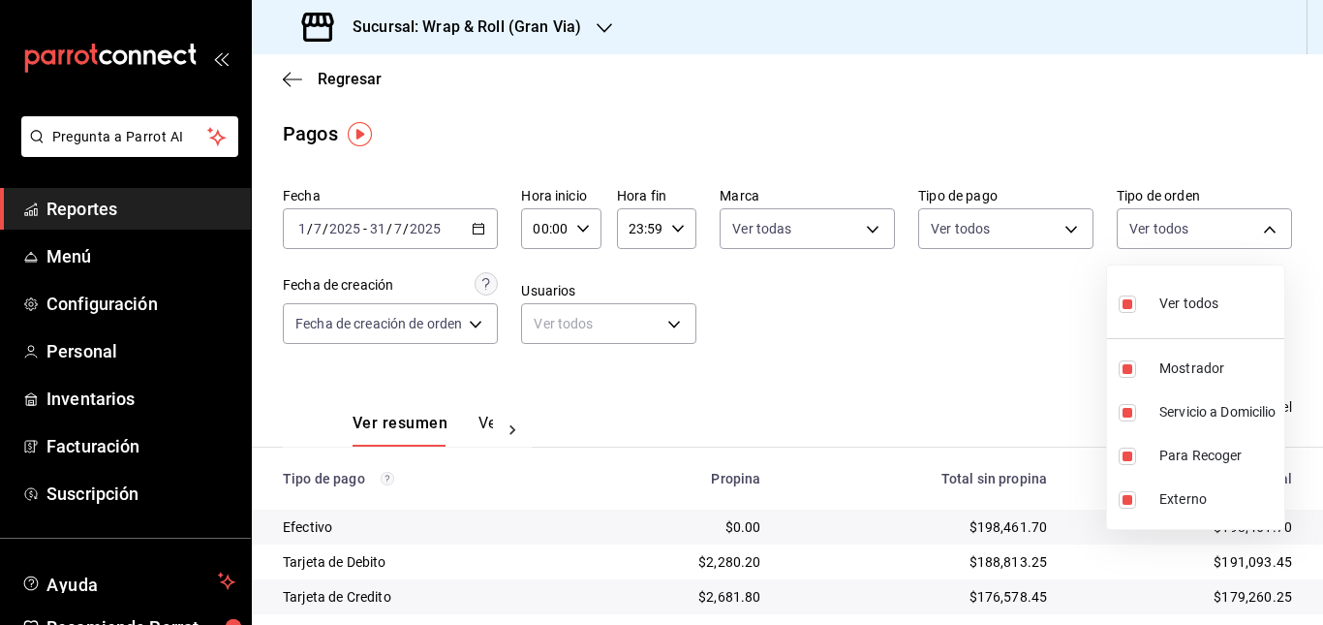
click at [899, 351] on div at bounding box center [661, 312] width 1323 height 625
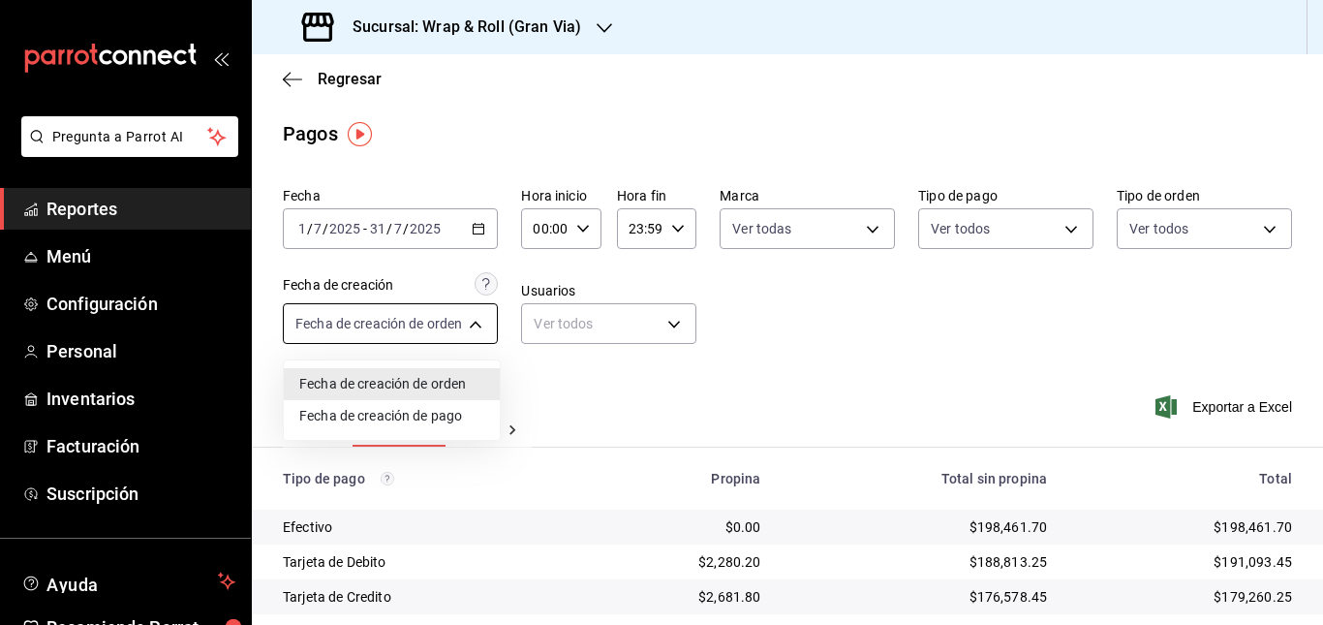
click at [441, 324] on body "Pregunta a Parrot AI Reportes Menú Configuración Personal Inventarios Facturaci…" at bounding box center [661, 312] width 1323 height 625
click at [763, 299] on div at bounding box center [661, 312] width 1323 height 625
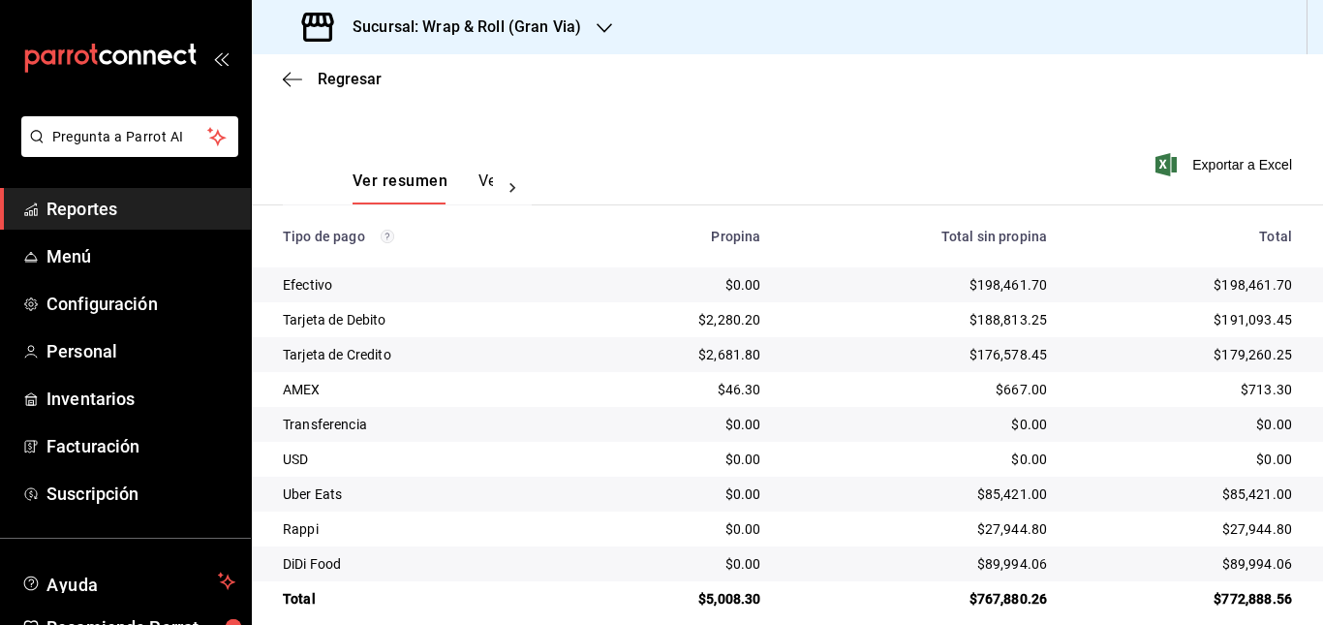
scroll to position [265, 0]
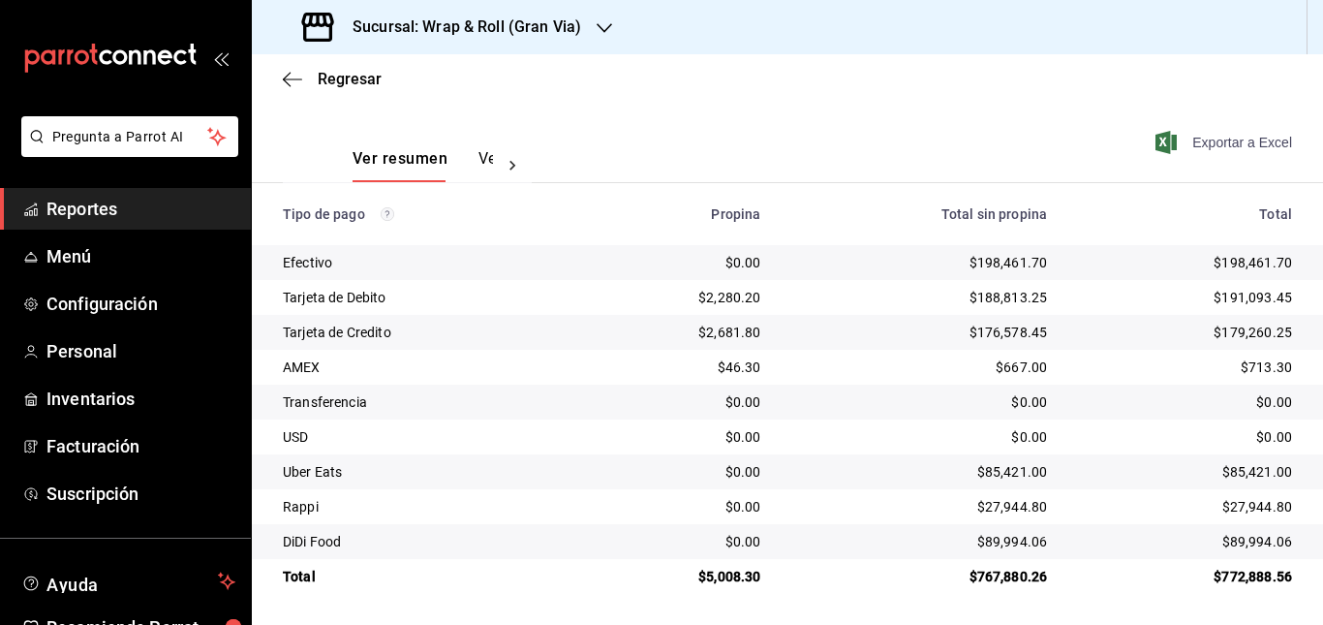
click at [1207, 145] on span "Exportar a Excel" at bounding box center [1225, 142] width 133 height 23
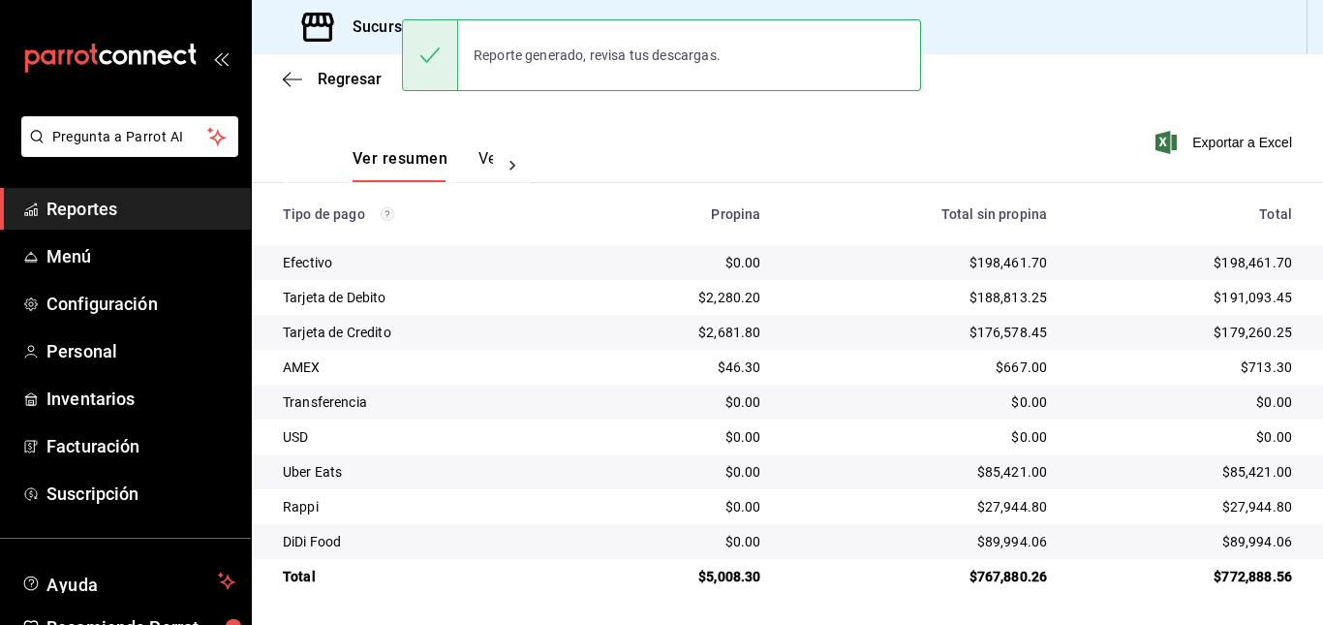
click at [605, 140] on div "Ver resumen Ver pagos Exportar a Excel" at bounding box center [787, 154] width 1071 height 103
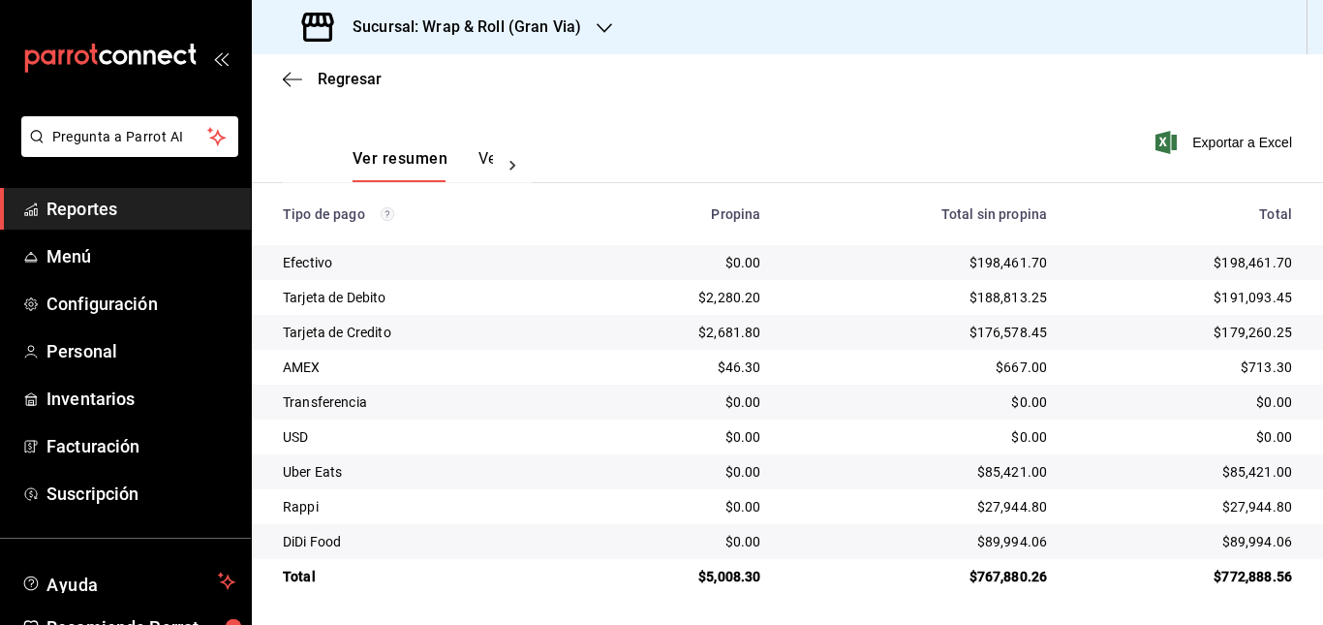
click at [588, 36] on div "Sucursal: Wrap & Roll (Gran Via)" at bounding box center [443, 27] width 352 height 54
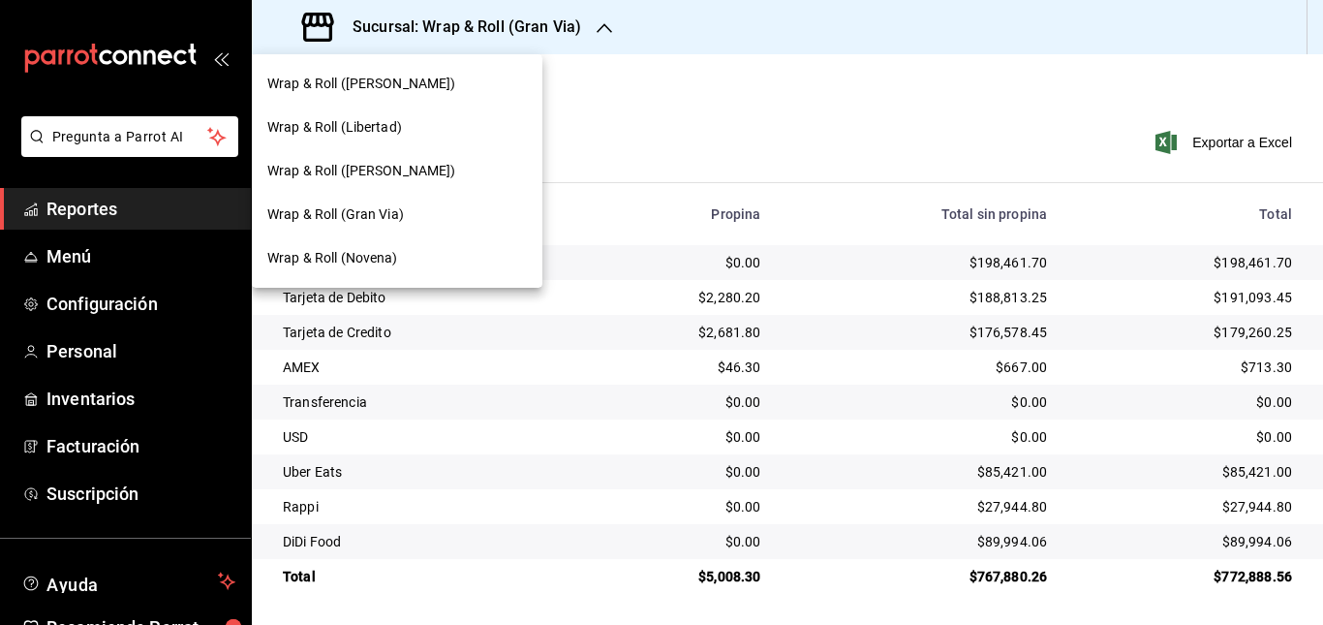
click at [407, 259] on div "Wrap & Roll (Novena)" at bounding box center [396, 258] width 259 height 20
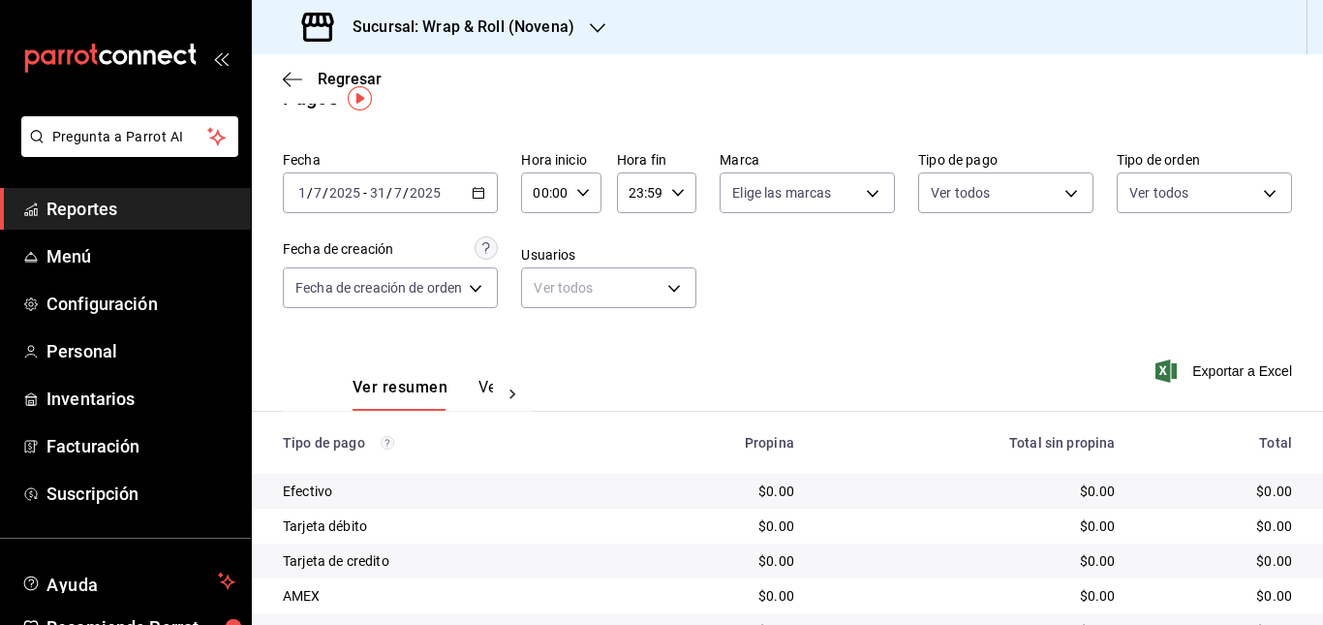
scroll to position [33, 0]
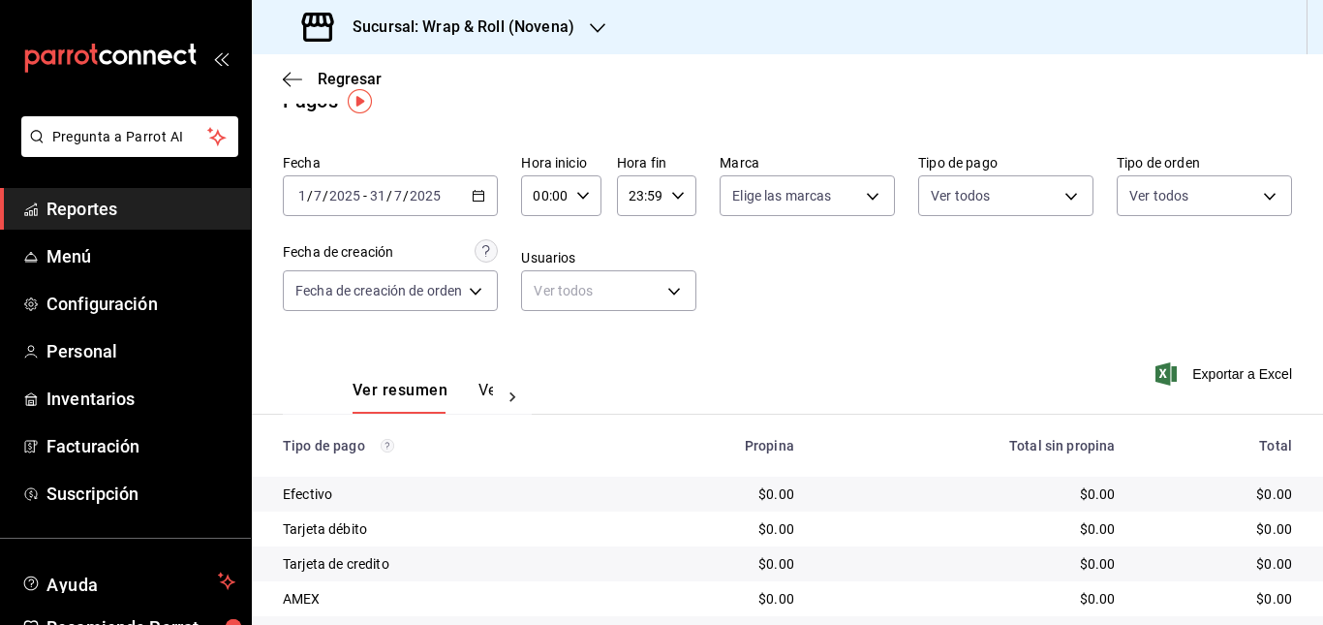
click at [473, 191] on icon "button" at bounding box center [479, 196] width 14 height 14
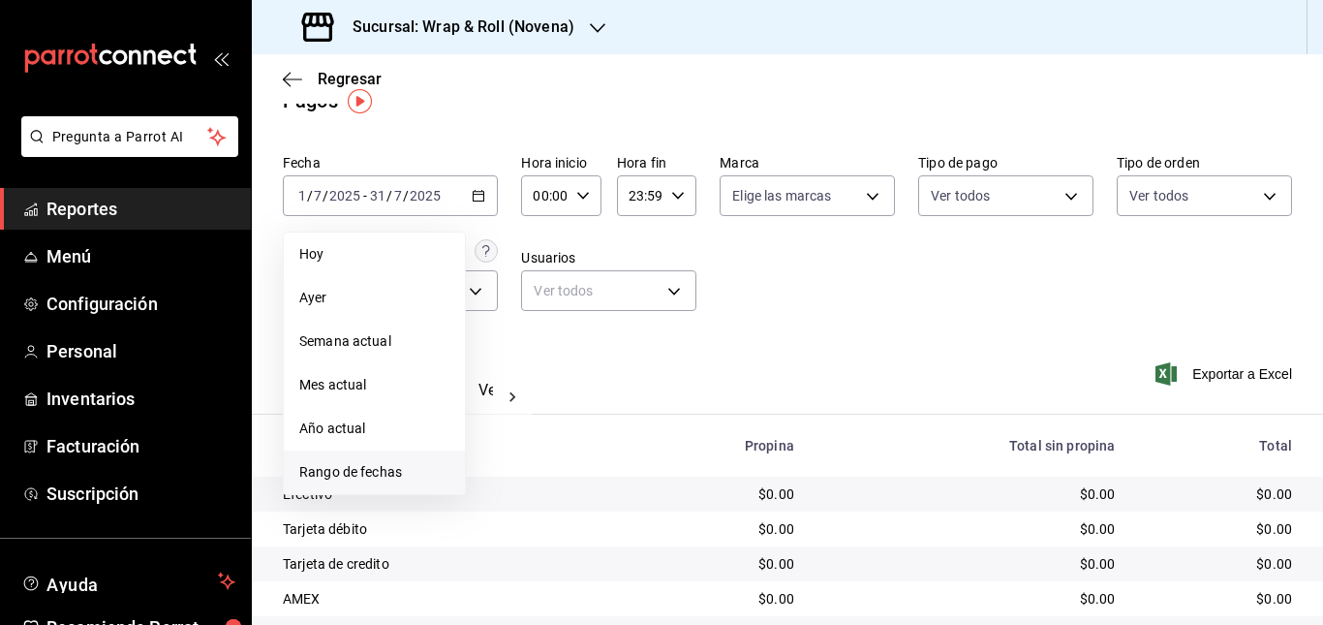
click at [410, 457] on li "Rango de fechas" at bounding box center [374, 472] width 181 height 44
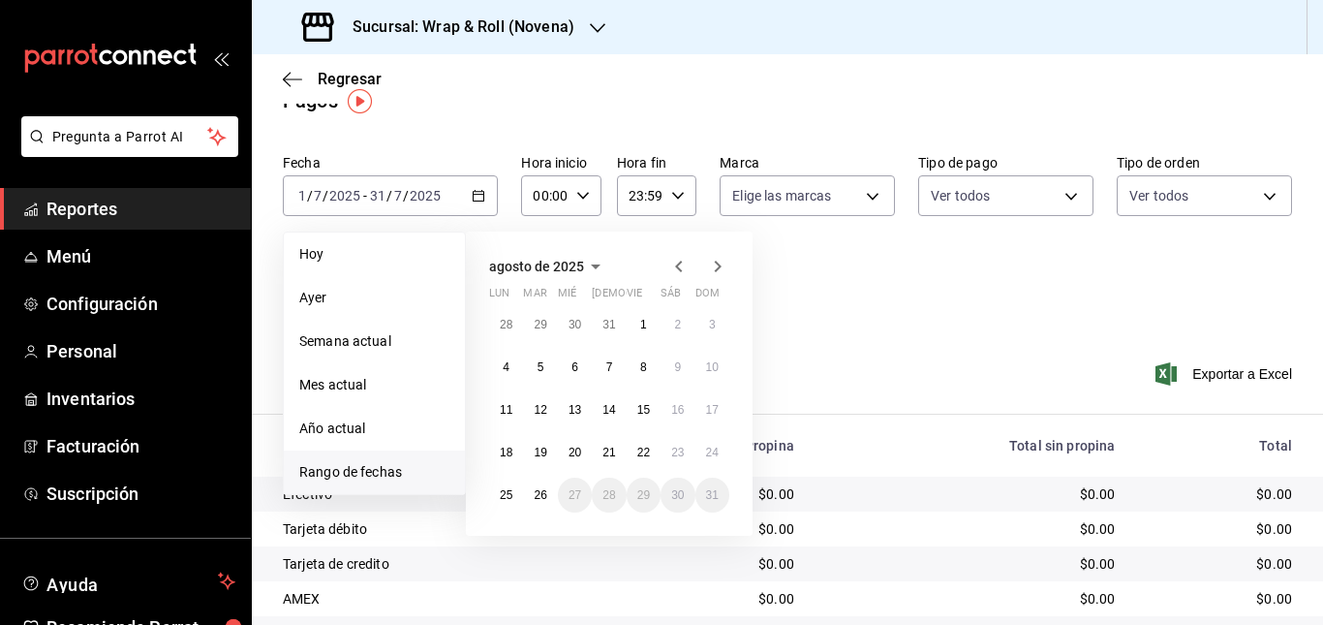
click at [686, 261] on icon "button" at bounding box center [678, 266] width 23 height 23
click at [545, 329] on button "1" at bounding box center [540, 324] width 34 height 35
click at [604, 496] on abbr "31" at bounding box center [608, 495] width 13 height 14
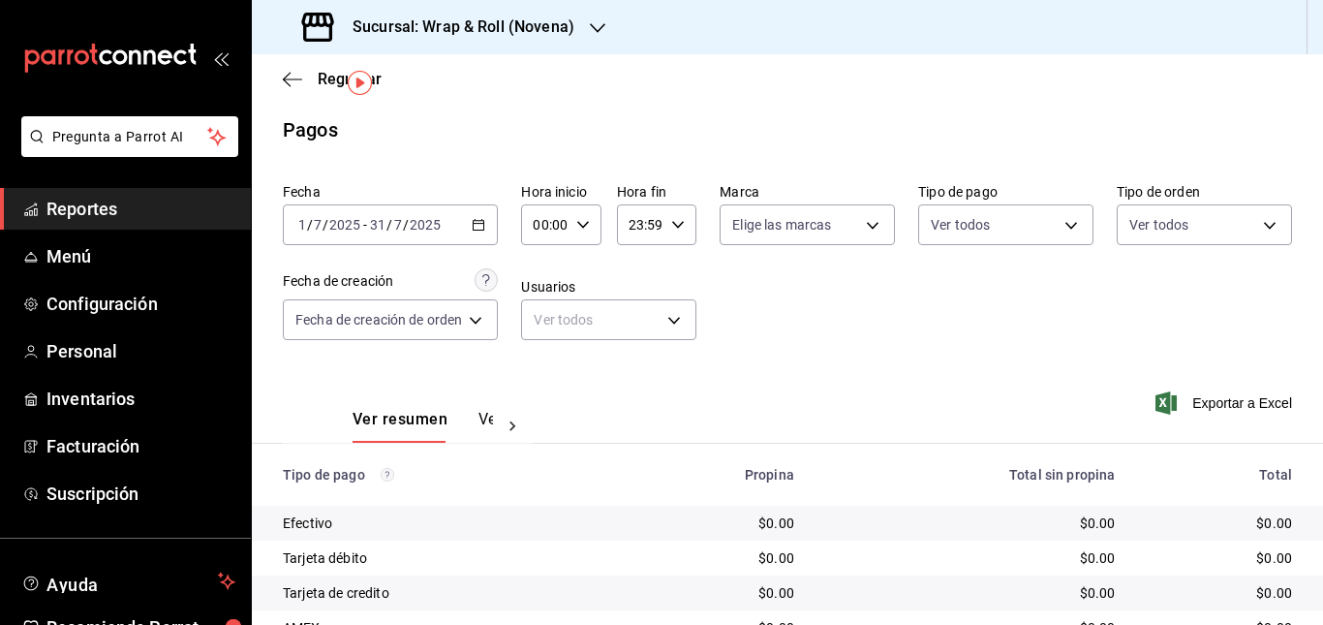
scroll to position [0, 0]
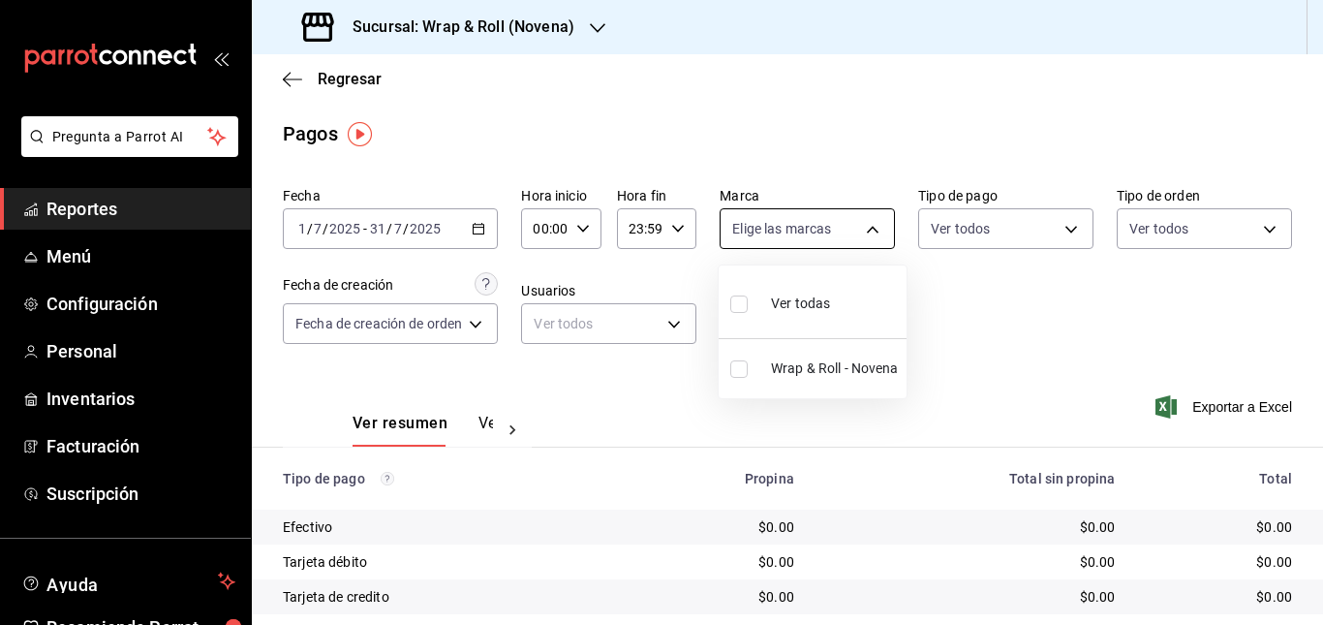
click at [831, 237] on body "Pregunta a Parrot AI Reportes Menú Configuración Personal Inventarios Facturaci…" at bounding box center [661, 312] width 1323 height 625
click at [787, 370] on span "Wrap & Roll - Novena" at bounding box center [835, 368] width 128 height 20
type input "afcd3b4f-326a-4de4-a2d9-8499e3398868"
checkbox input "true"
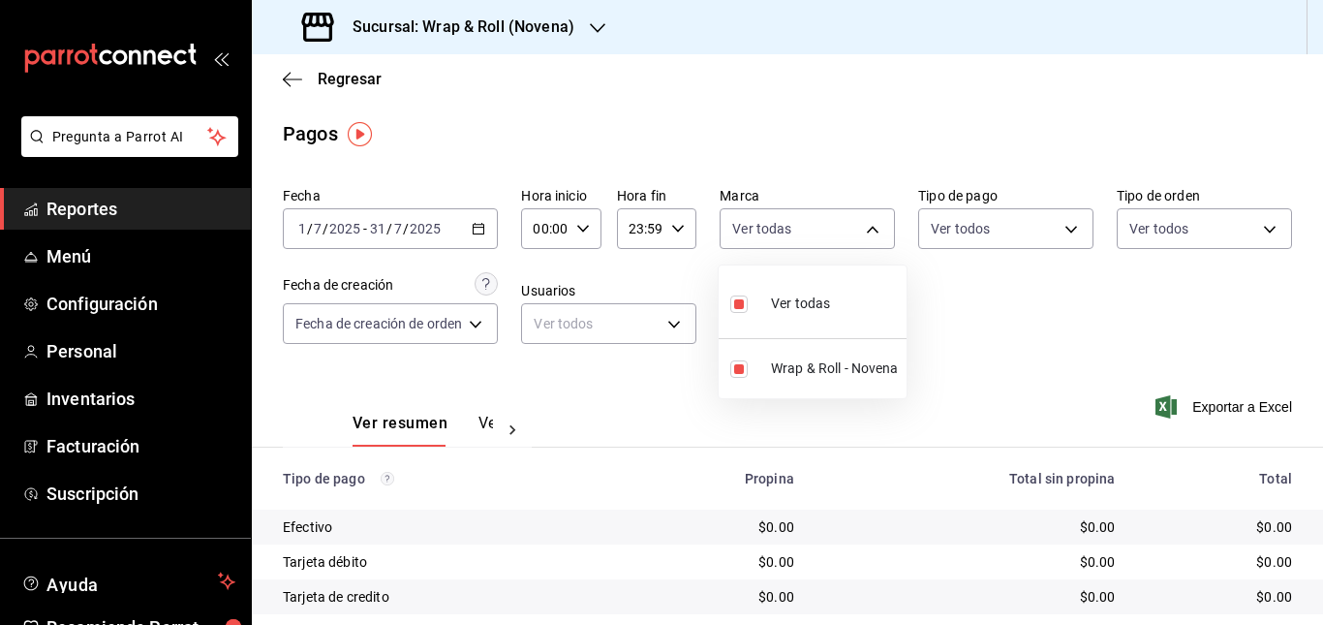
click at [1032, 225] on div at bounding box center [661, 312] width 1323 height 625
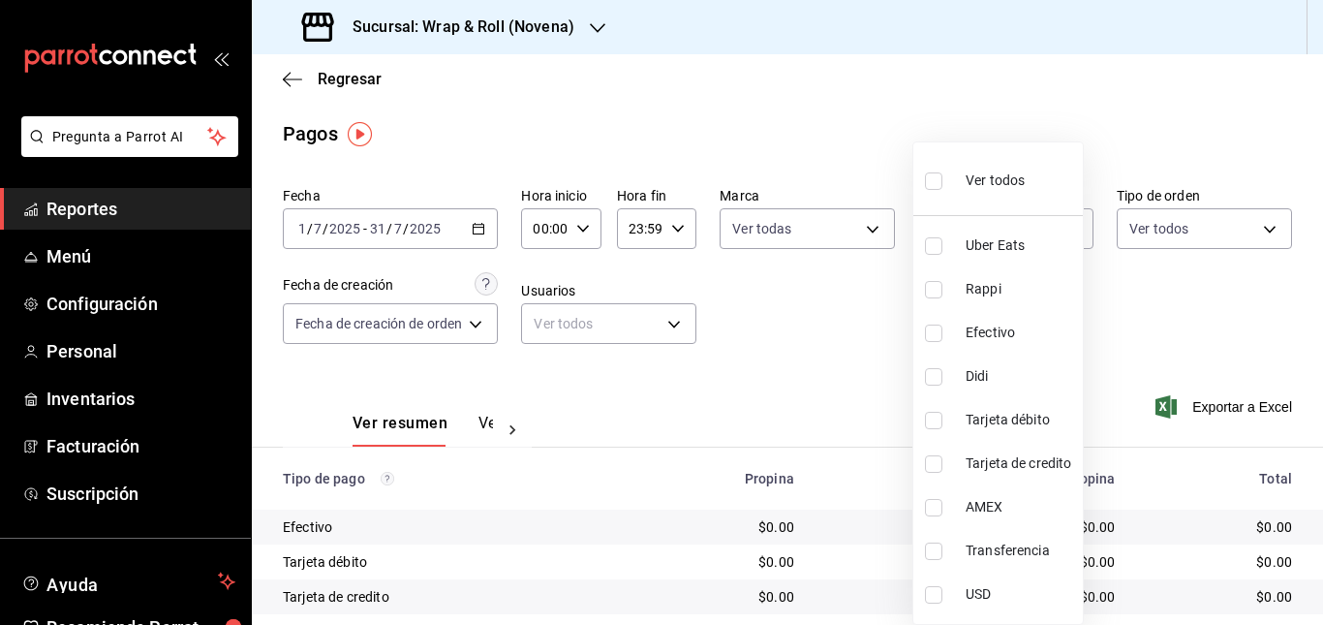
click at [1032, 225] on body "Pregunta a Parrot AI Reportes Menú Configuración Personal Inventarios Facturaci…" at bounding box center [661, 312] width 1323 height 625
click at [991, 174] on span "Ver todos" at bounding box center [994, 180] width 59 height 20
type input "75b2764b-f7e8-4144-8976-4fda028e1552,c8acf5a7-7401-48f8-bff7-3908c5042328,b9eae…"
checkbox input "true"
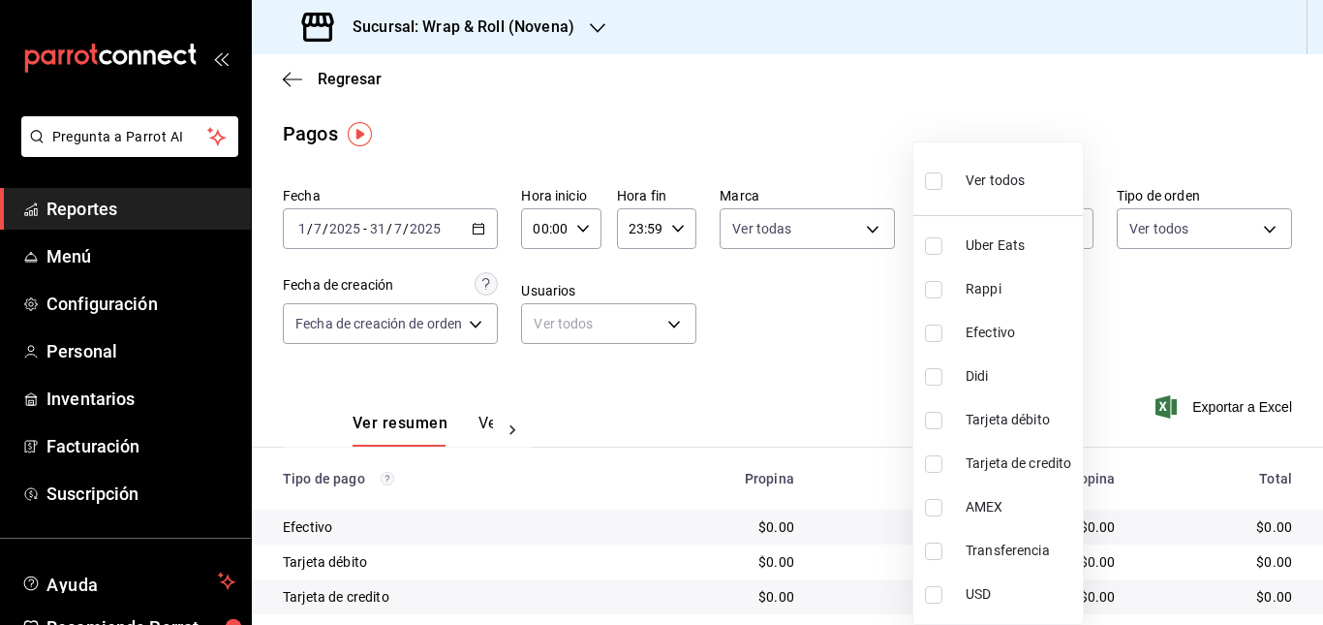
checkbox input "true"
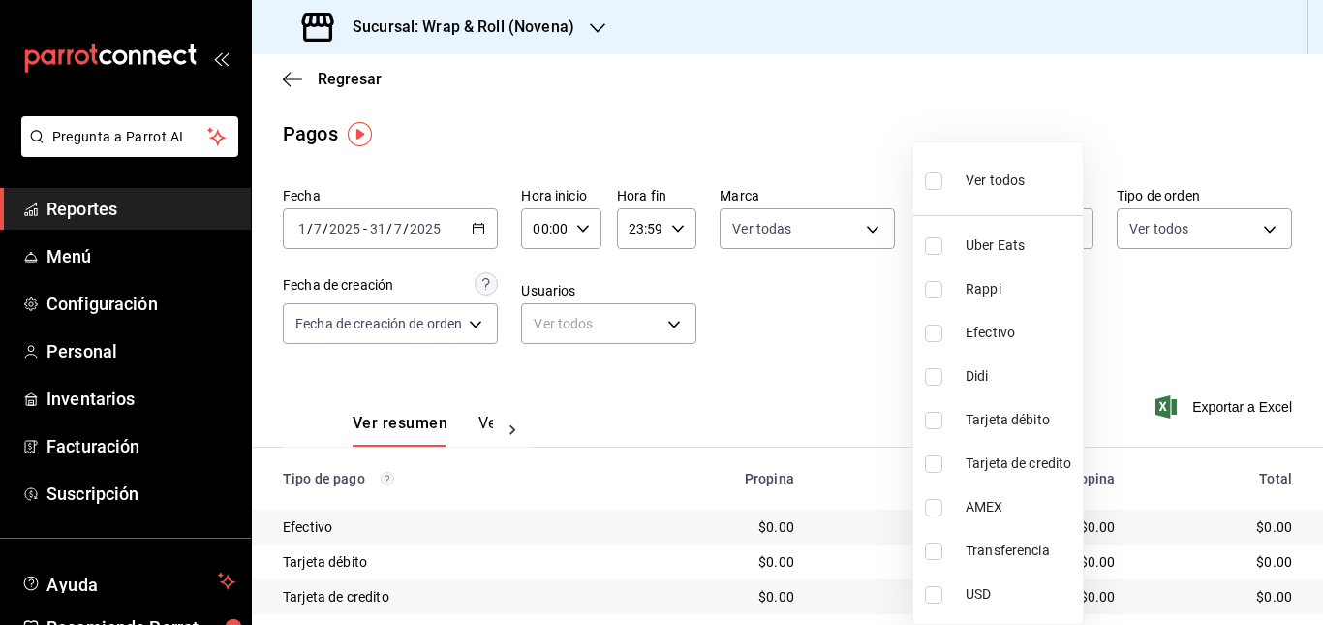
checkbox input "true"
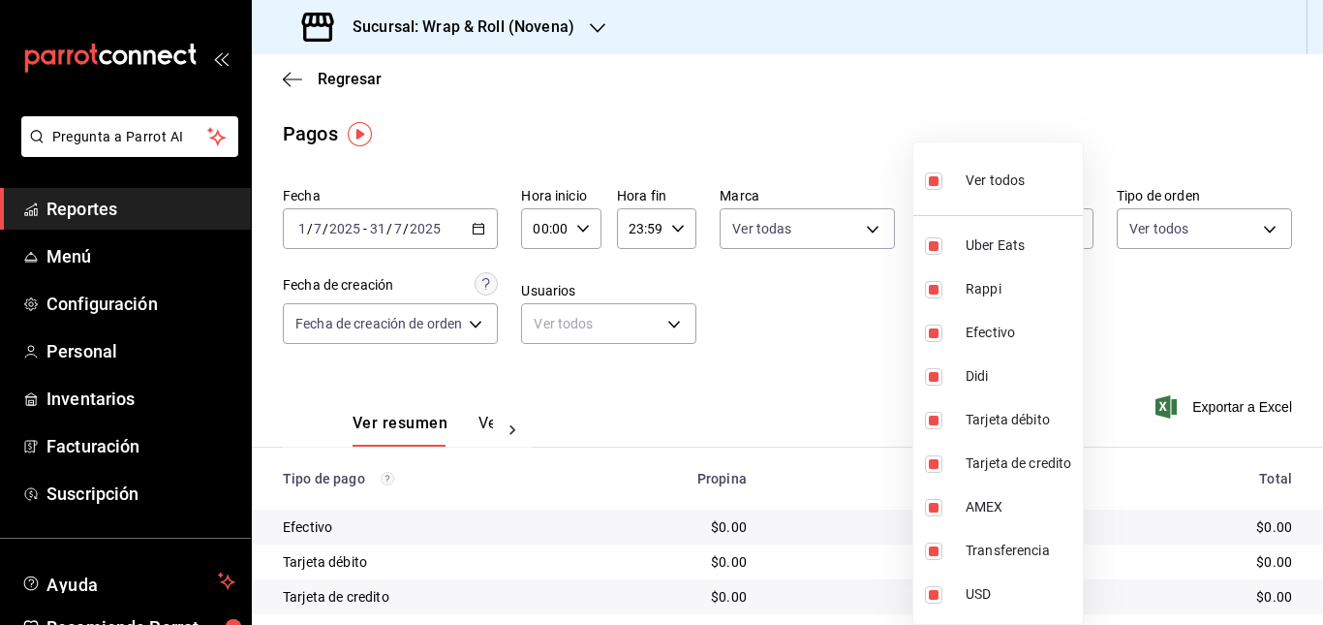
click at [1144, 299] on div at bounding box center [661, 312] width 1323 height 625
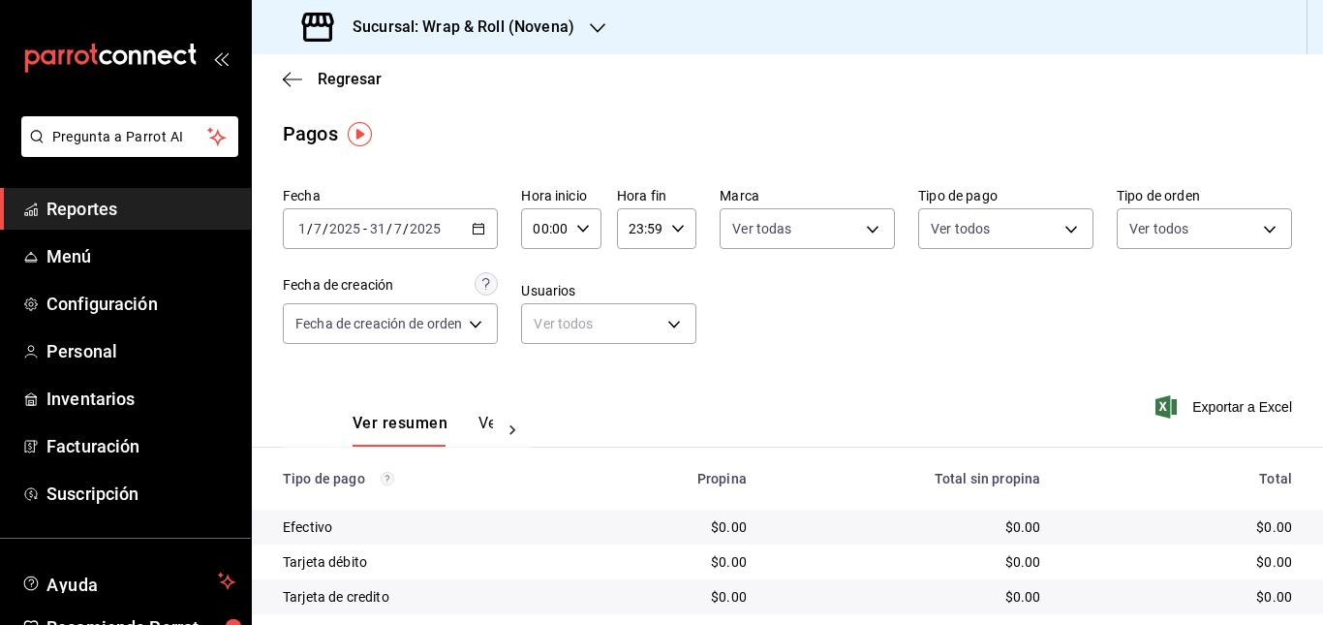
click at [1225, 215] on body "Pregunta a Parrot AI Reportes Menú Configuración Personal Inventarios Facturaci…" at bounding box center [661, 312] width 1323 height 625
click at [1161, 307] on span "Ver todos" at bounding box center [1188, 303] width 59 height 20
type input "05f22c6a-7966-4655-97a6-63493b06fbe4,b49ff2b4-d16a-4c9c-bca7-53a2ff7d528b,bcefd…"
checkbox input "true"
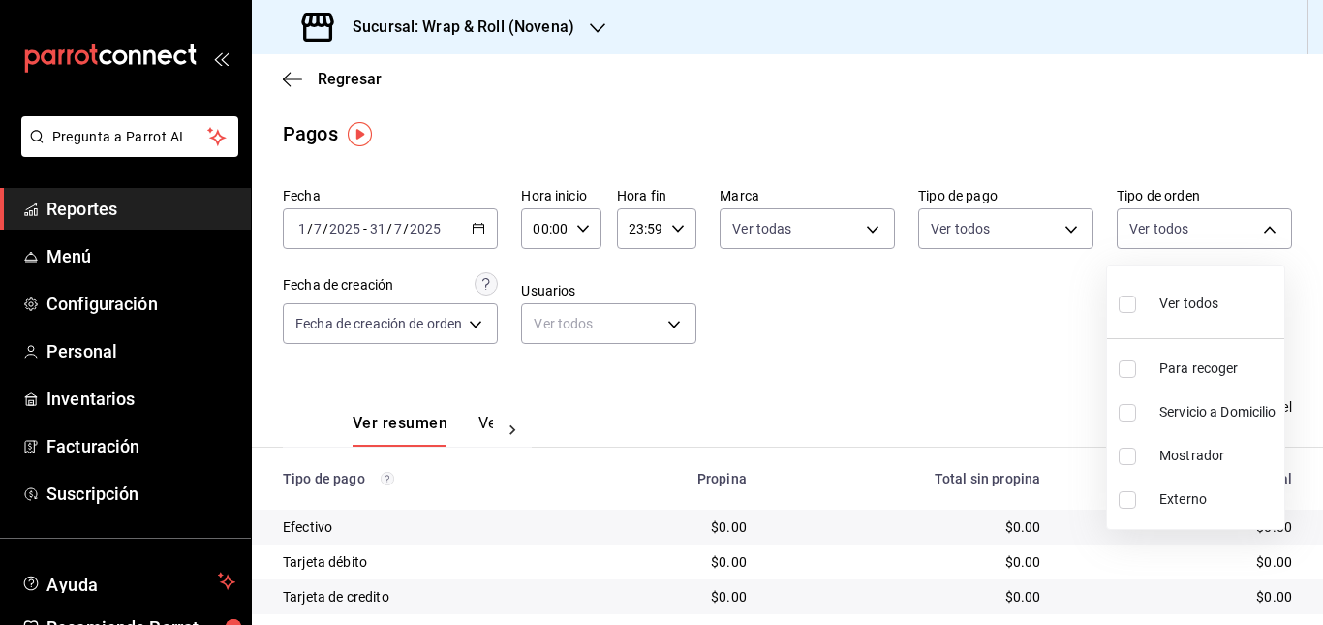
checkbox input "true"
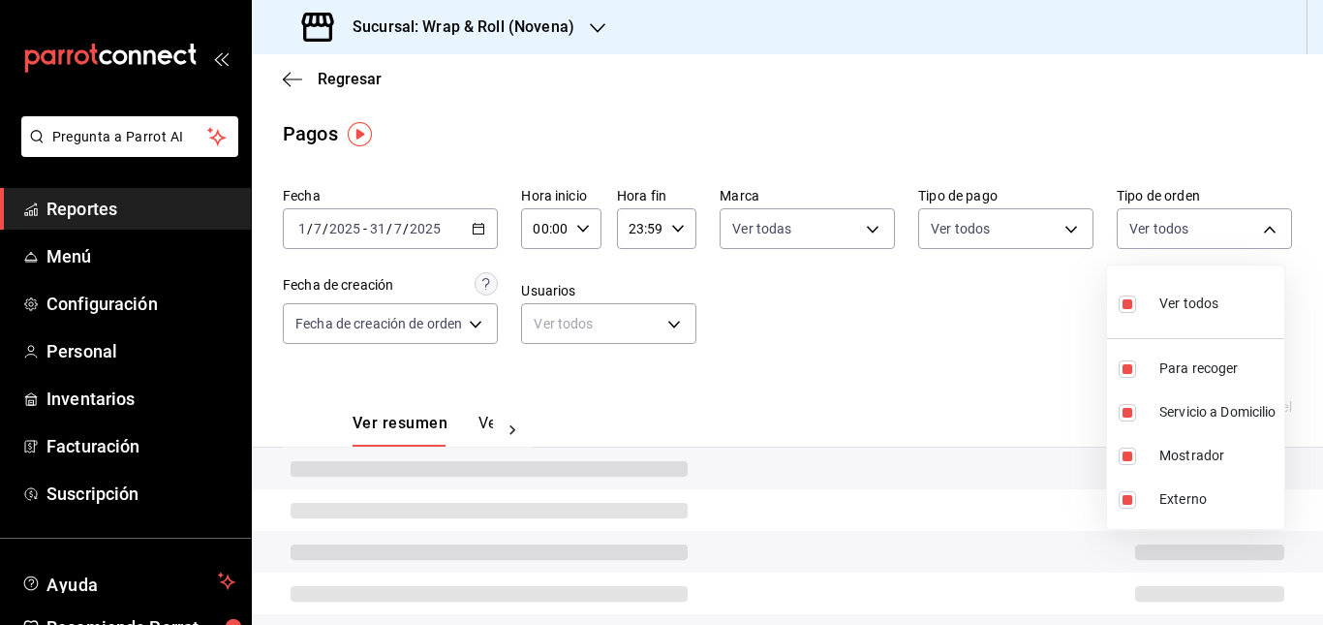
click at [913, 347] on div at bounding box center [661, 312] width 1323 height 625
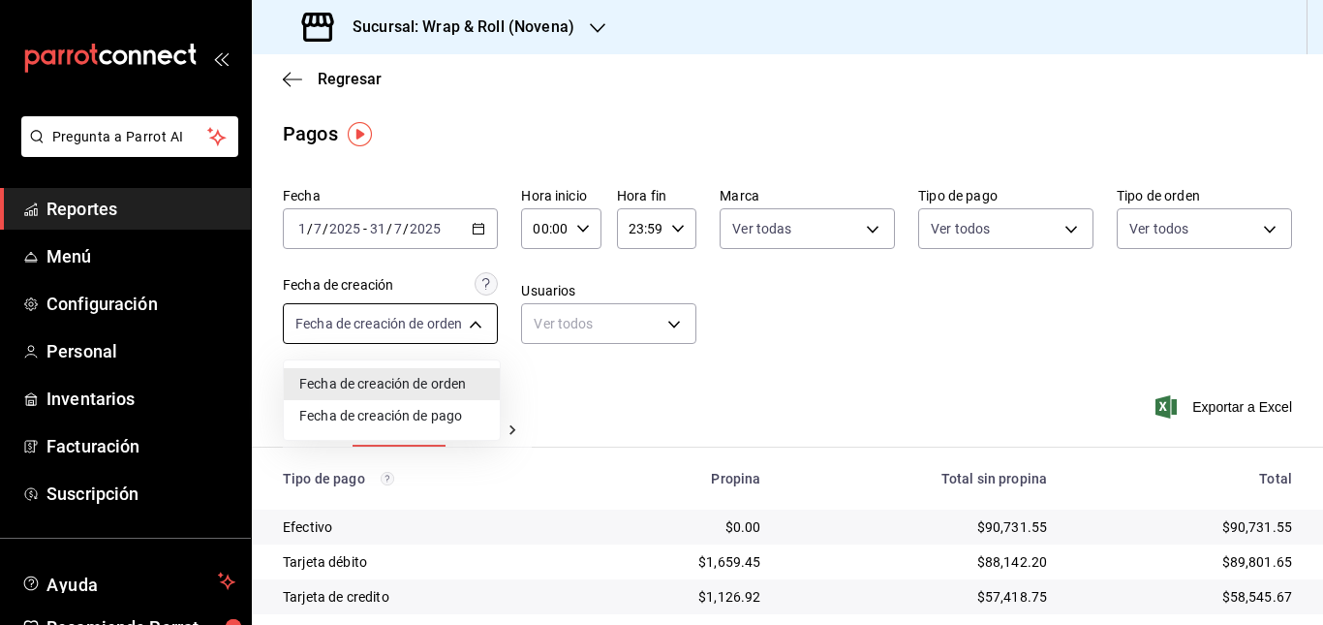
click at [433, 317] on body "Pregunta a Parrot AI Reportes Menú Configuración Personal Inventarios Facturaci…" at bounding box center [661, 312] width 1323 height 625
click at [763, 301] on div at bounding box center [661, 312] width 1323 height 625
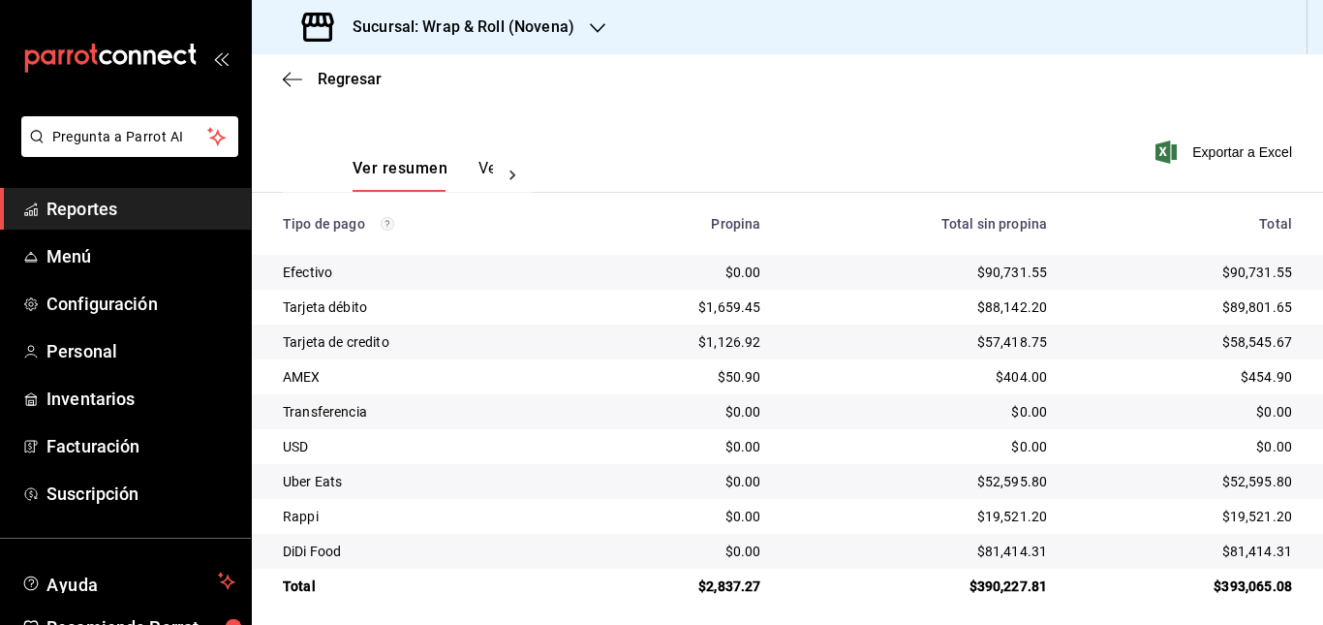
scroll to position [265, 0]
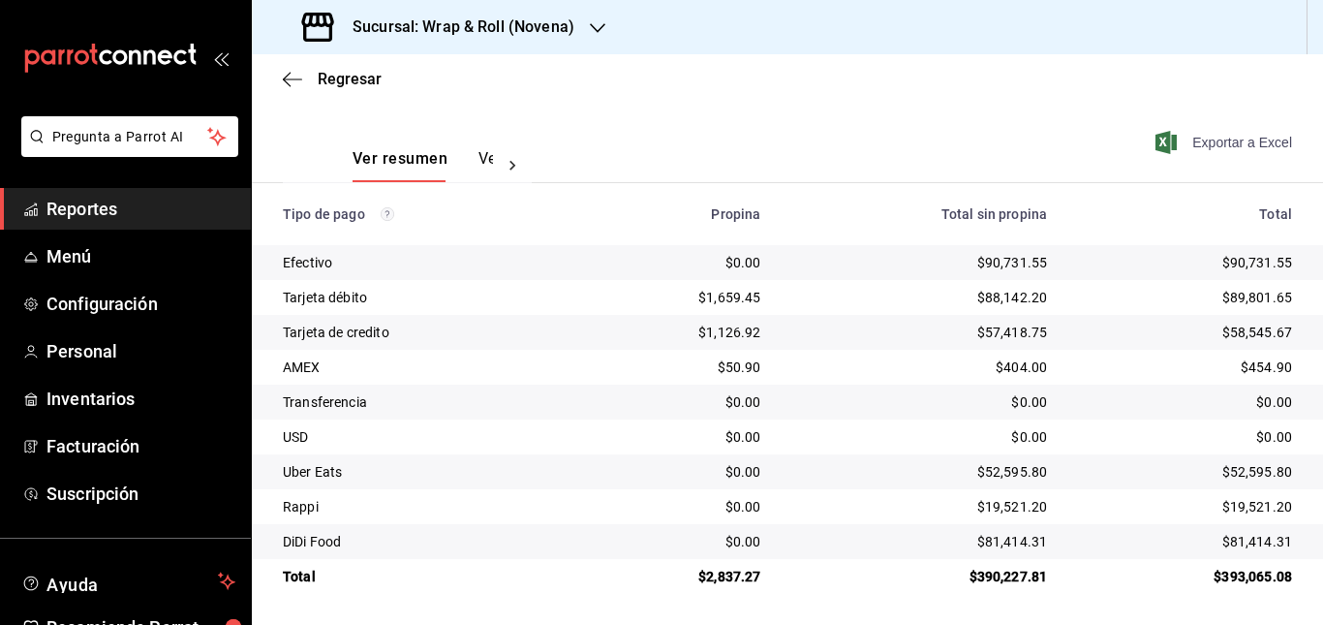
click at [1224, 142] on span "Exportar a Excel" at bounding box center [1225, 142] width 133 height 23
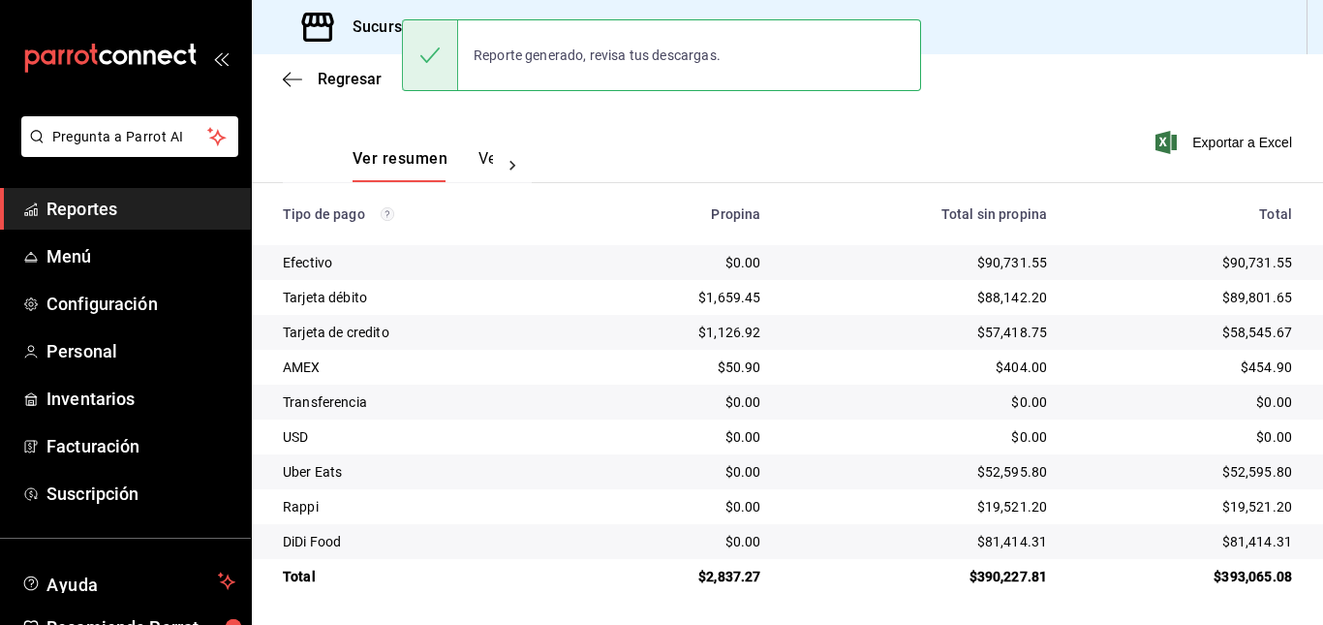
click at [612, 112] on div "Ver resumen Ver pagos Exportar a Excel" at bounding box center [787, 154] width 1071 height 103
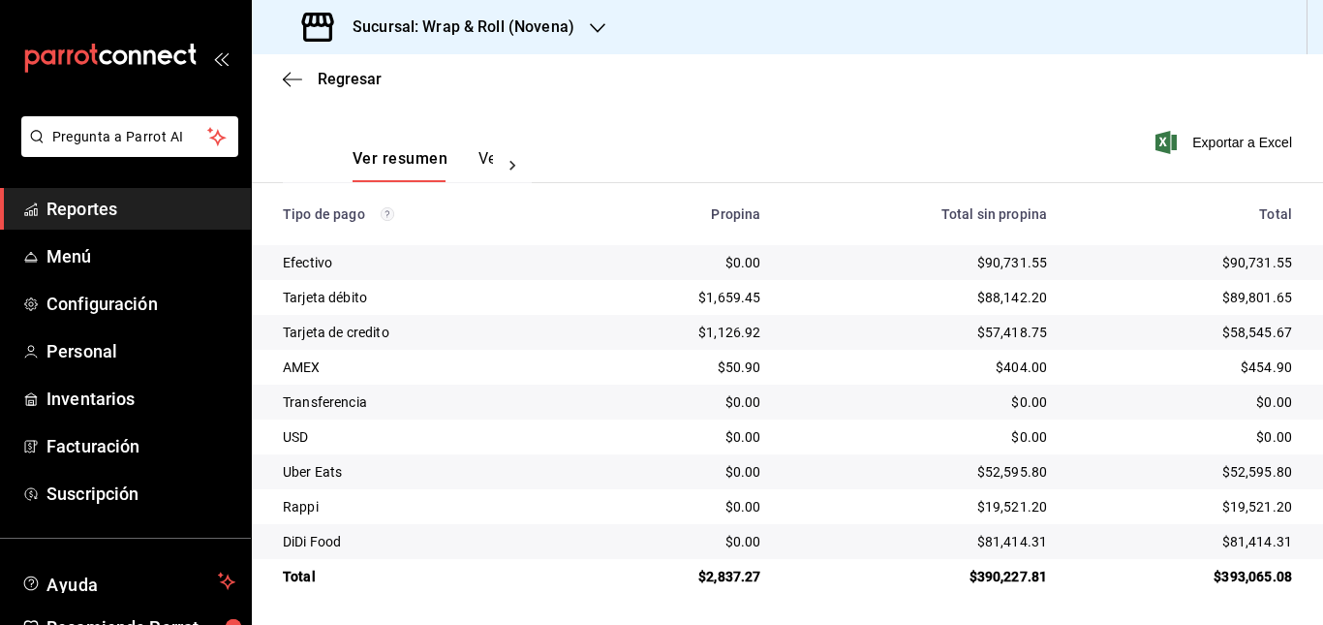
click at [559, 17] on h3 "Sucursal: Wrap & Roll (Novena)" at bounding box center [455, 26] width 237 height 23
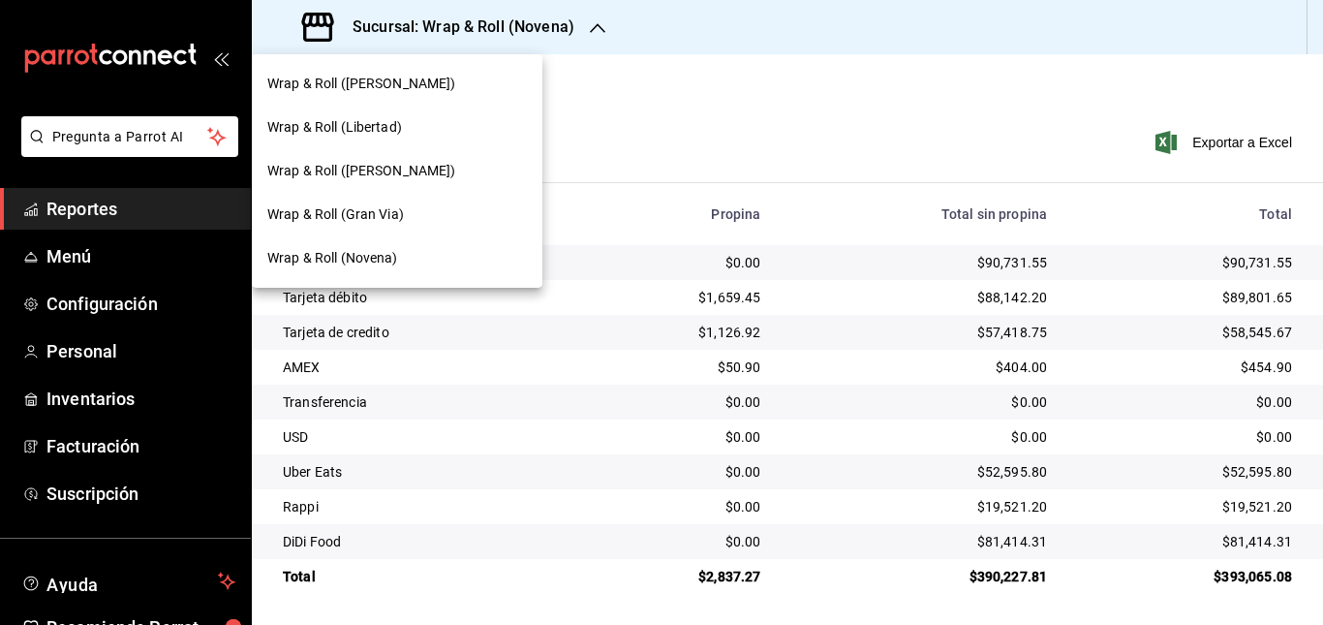
click at [456, 87] on div "Wrap & Roll ([PERSON_NAME])" at bounding box center [396, 84] width 259 height 20
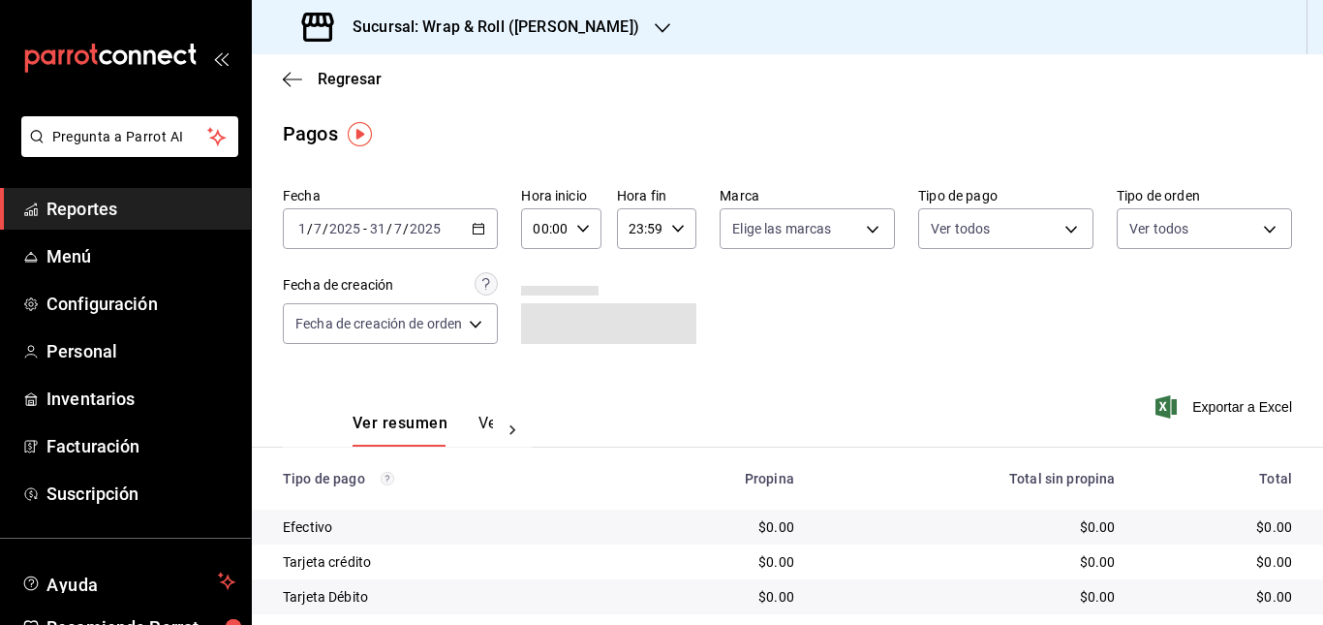
click at [490, 229] on div "[DATE] [DATE] - [DATE] [DATE]" at bounding box center [390, 228] width 215 height 41
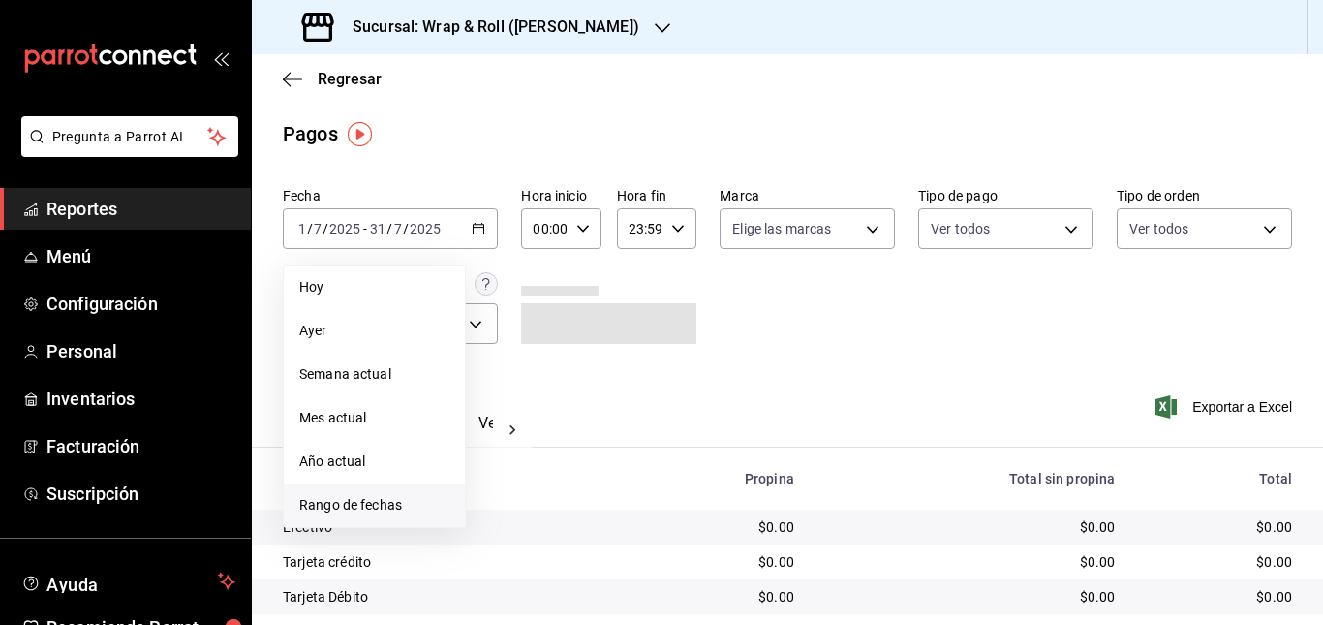
click at [380, 516] on li "Rango de fechas" at bounding box center [374, 505] width 181 height 44
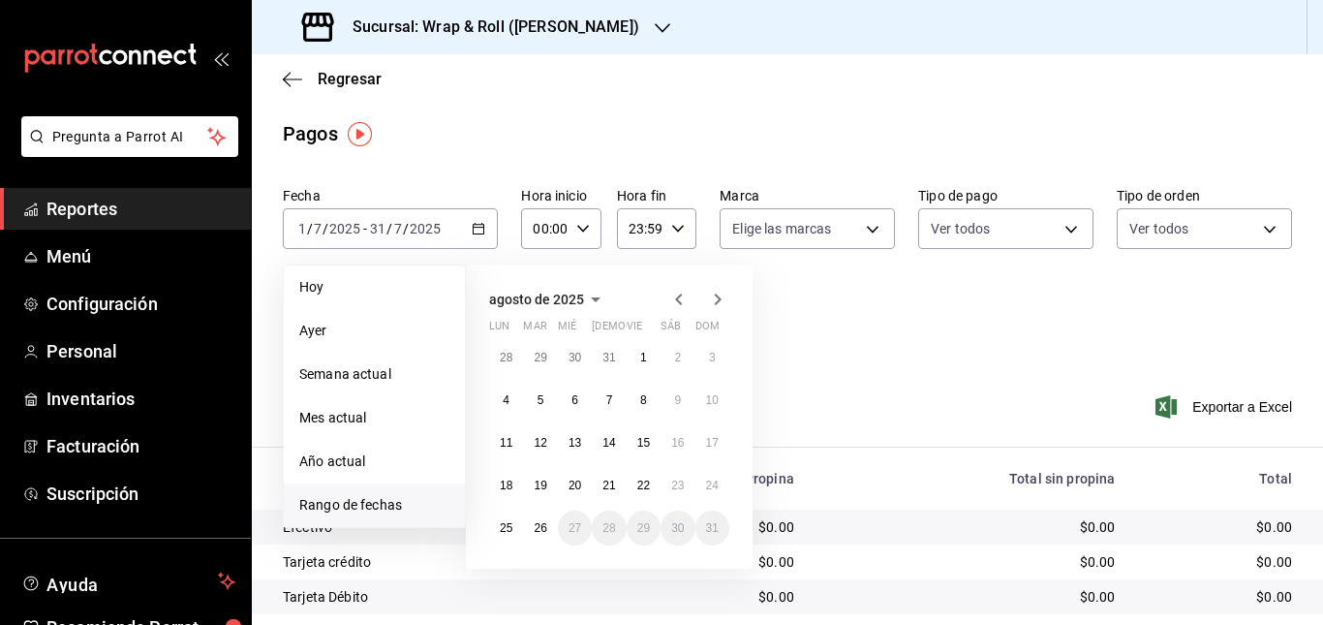
click at [677, 293] on icon "button" at bounding box center [678, 299] width 23 height 23
click at [685, 299] on icon "button" at bounding box center [678, 299] width 23 height 23
click at [537, 351] on abbr "1" at bounding box center [540, 358] width 7 height 14
click at [607, 525] on abbr "31" at bounding box center [608, 528] width 13 height 14
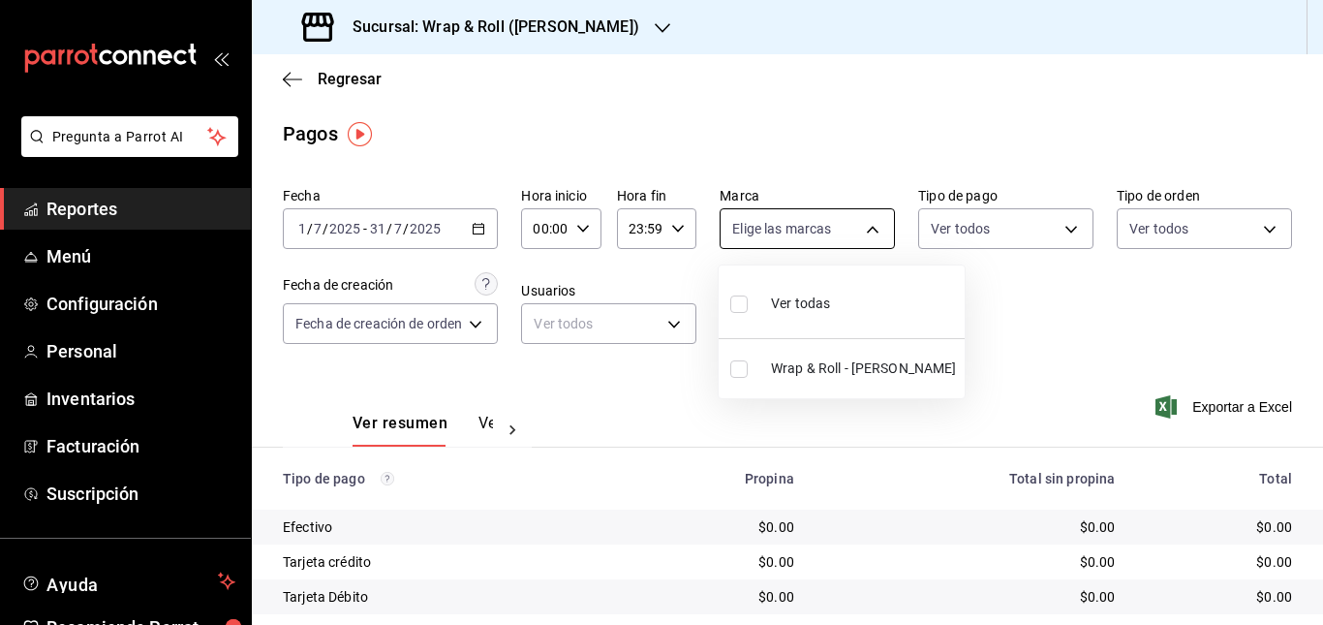
click at [842, 229] on body "Pregunta a Parrot AI Reportes Menú Configuración Personal Inventarios Facturaci…" at bounding box center [661, 312] width 1323 height 625
click at [824, 354] on li "Wrap & Roll - [PERSON_NAME]" at bounding box center [841, 369] width 246 height 44
type input "acfbddca-dfdd-43bd-a64c-bf25b5834239"
checkbox input "true"
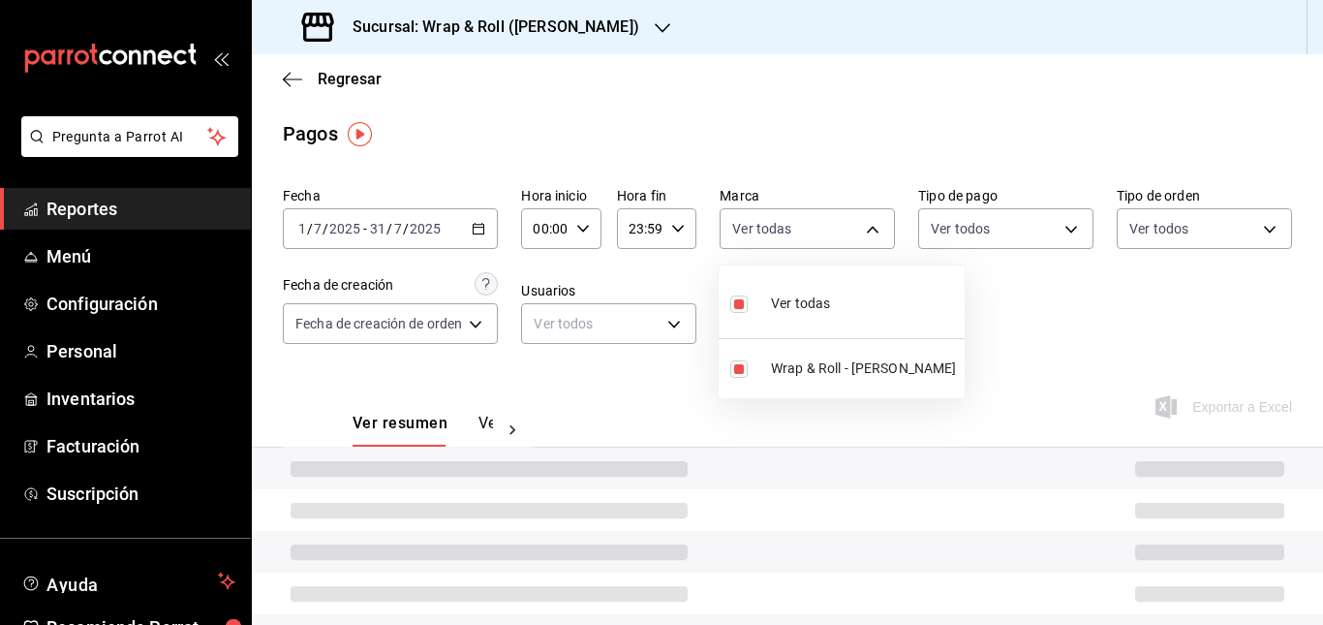
click at [1042, 215] on div at bounding box center [661, 312] width 1323 height 625
click at [1042, 215] on div "Ver todas Wrap & Roll - [PERSON_NAME]" at bounding box center [661, 312] width 1323 height 625
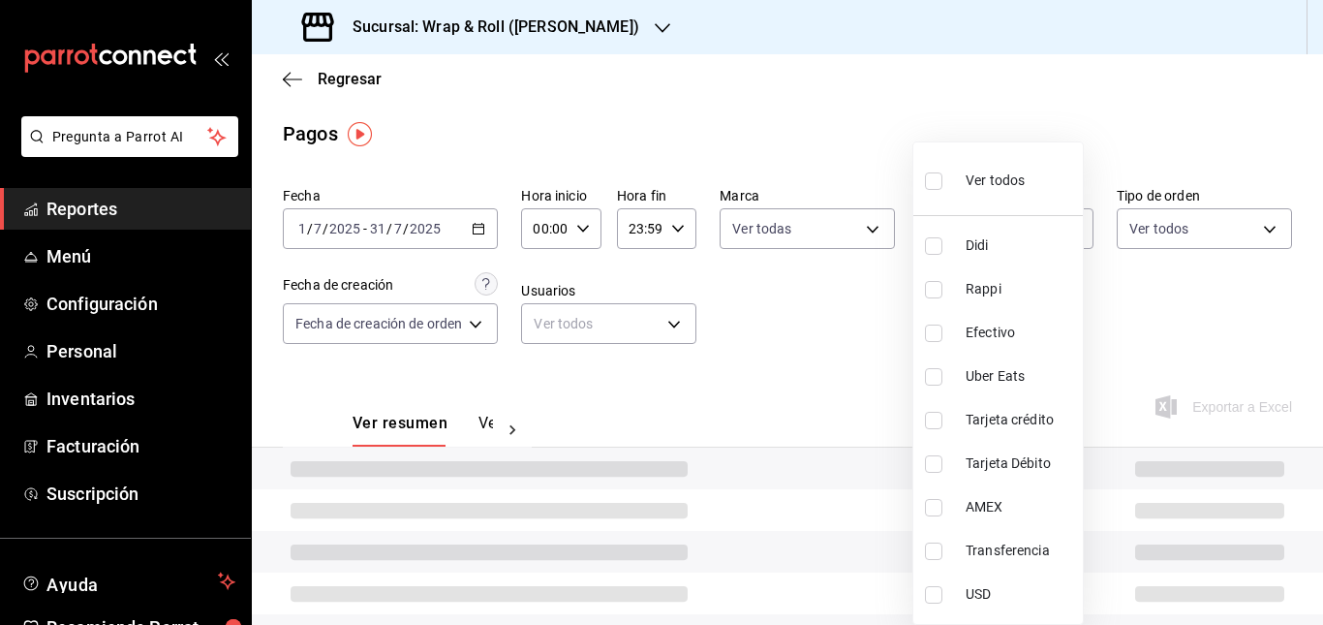
click at [1042, 215] on body "Pregunta a Parrot AI Reportes Menú Configuración Personal Inventarios Facturaci…" at bounding box center [661, 312] width 1323 height 625
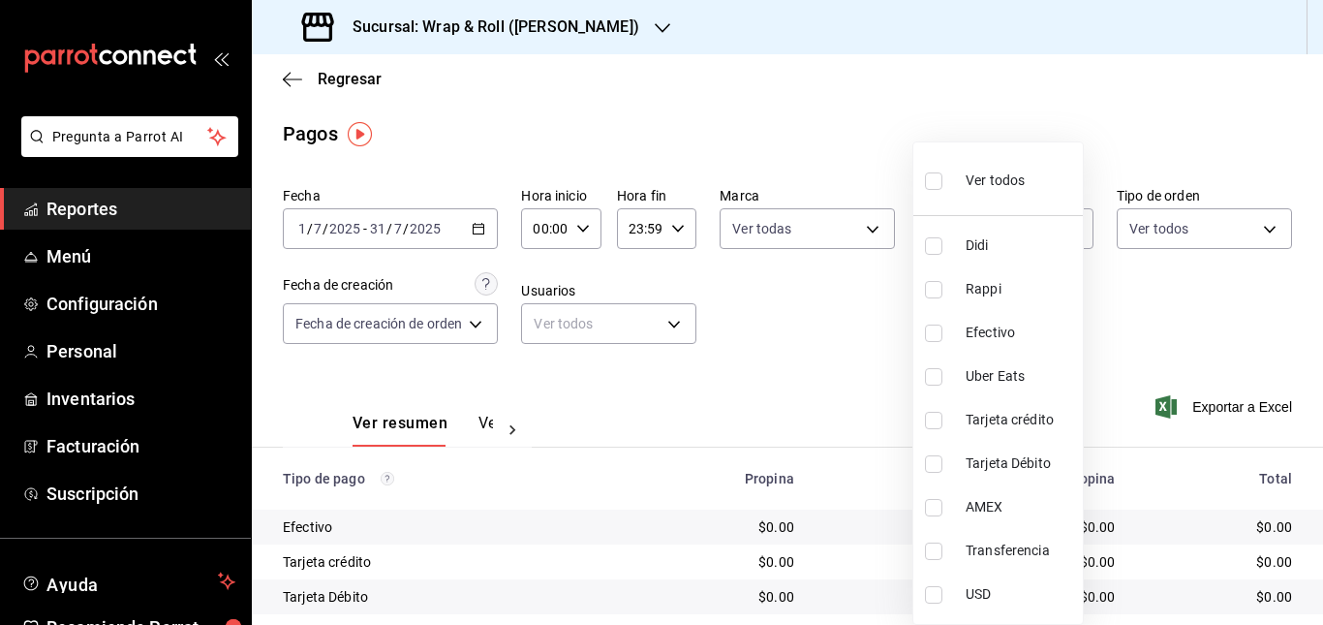
click at [1000, 157] on li "Ver todos" at bounding box center [997, 178] width 169 height 57
type input "98890eb0-2b1c-4c4d-9585-39145b513a37,3d7955aa-19d0-4ba4-9907-617c6eb178c4,37fe4…"
checkbox input "true"
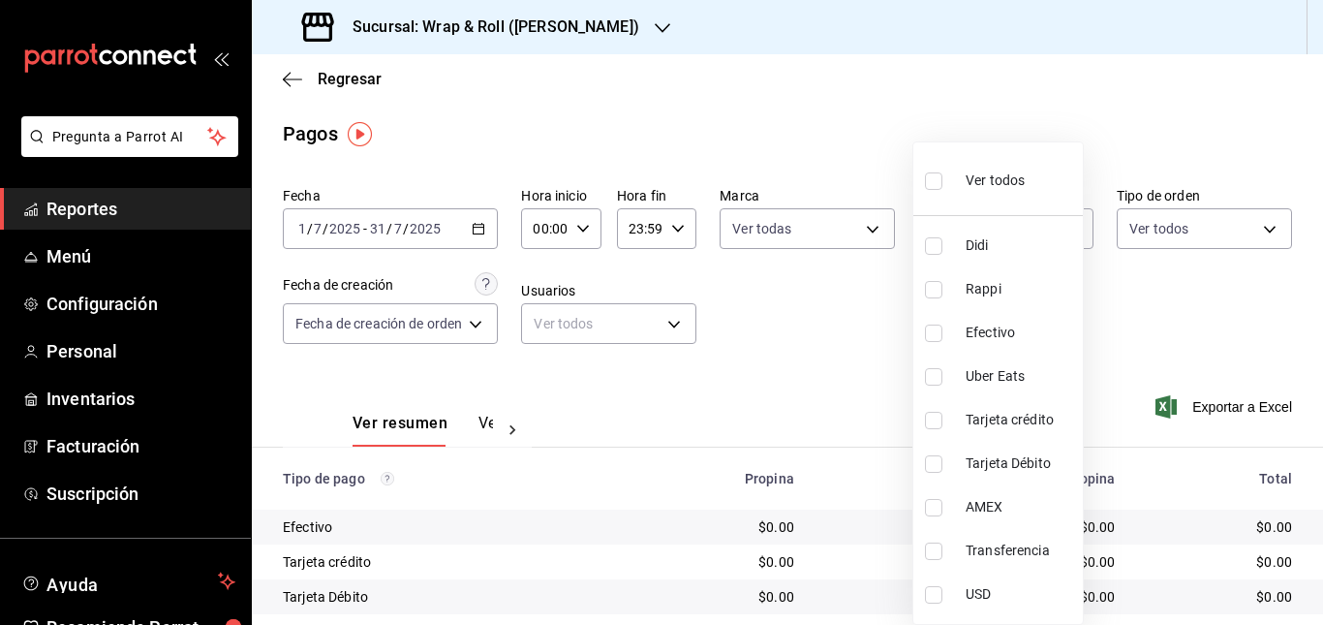
checkbox input "true"
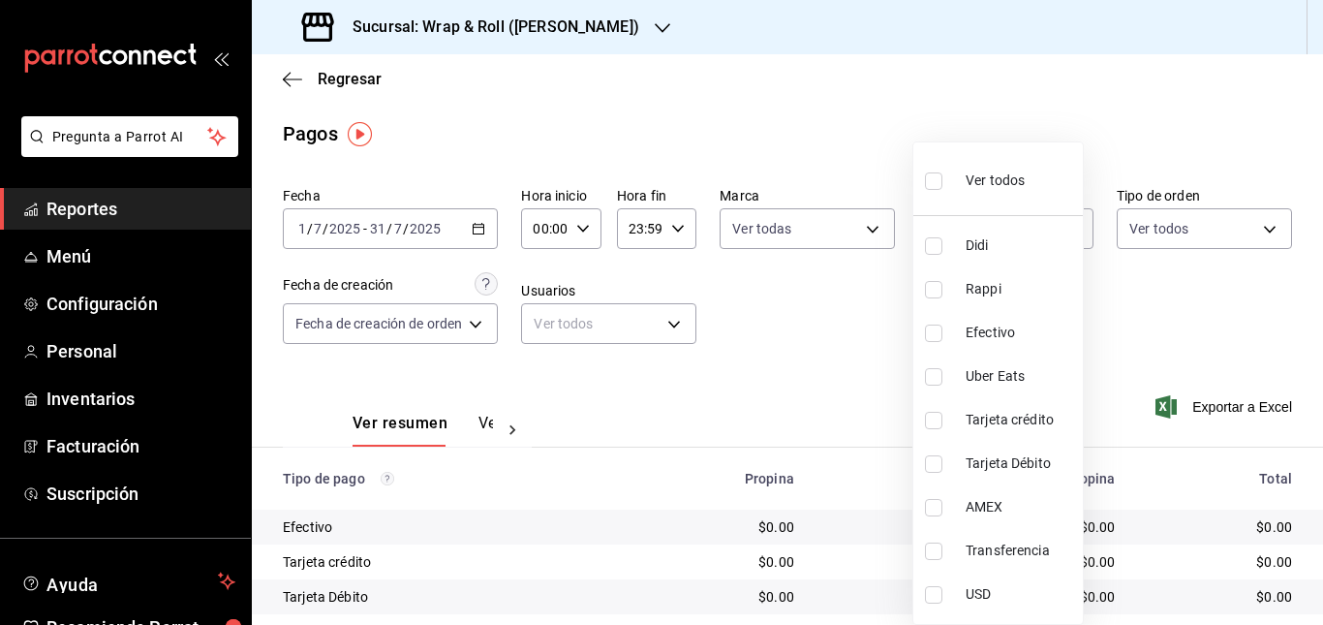
checkbox input "true"
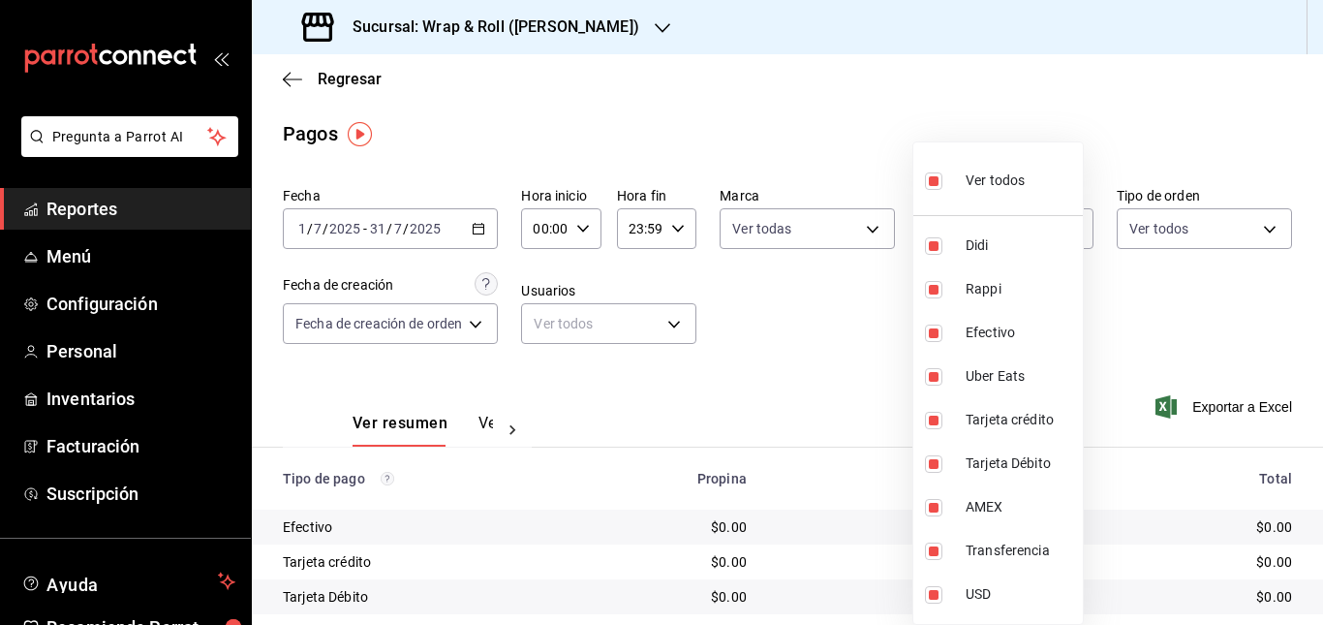
click at [1182, 233] on div at bounding box center [661, 312] width 1323 height 625
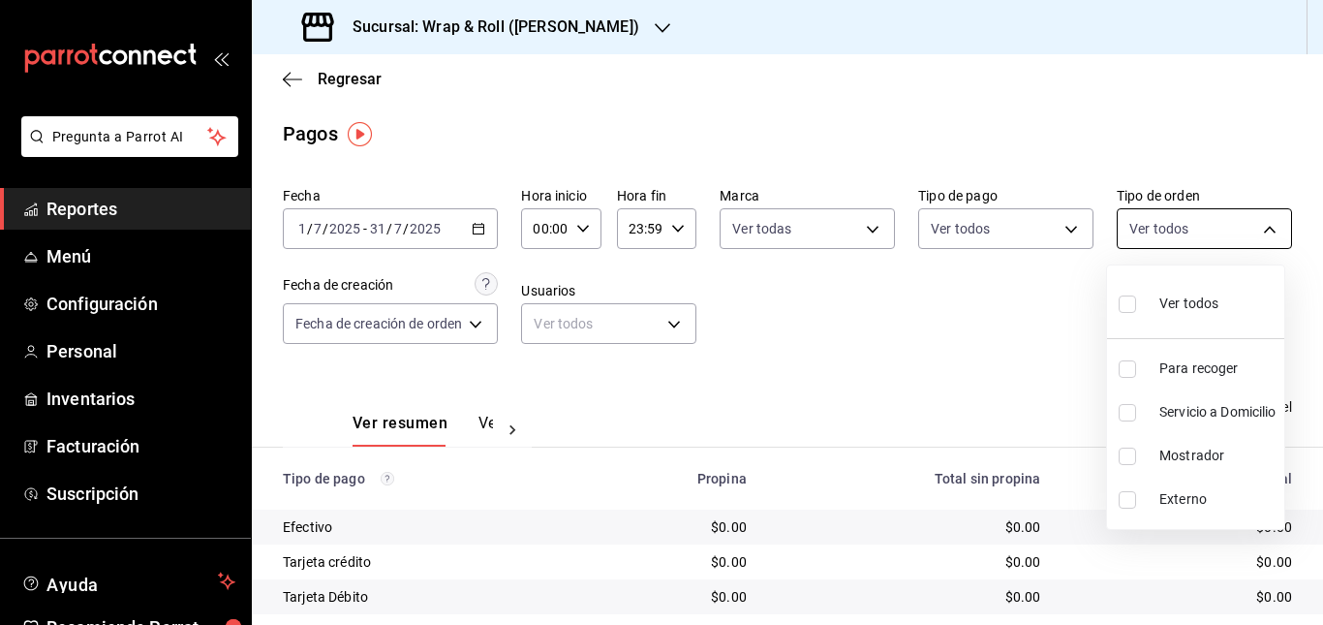
click at [1192, 217] on body "Pregunta a Parrot AI Reportes Menú Configuración Personal Inventarios Facturaci…" at bounding box center [661, 312] width 1323 height 625
click at [1154, 305] on div "Ver todos" at bounding box center [1168, 302] width 100 height 42
type input "9908bf68-a045-467a-91fe-42c745c11fb9,f390dad6-2050-4615-9b7f-217a421cb4da,a24c2…"
checkbox input "true"
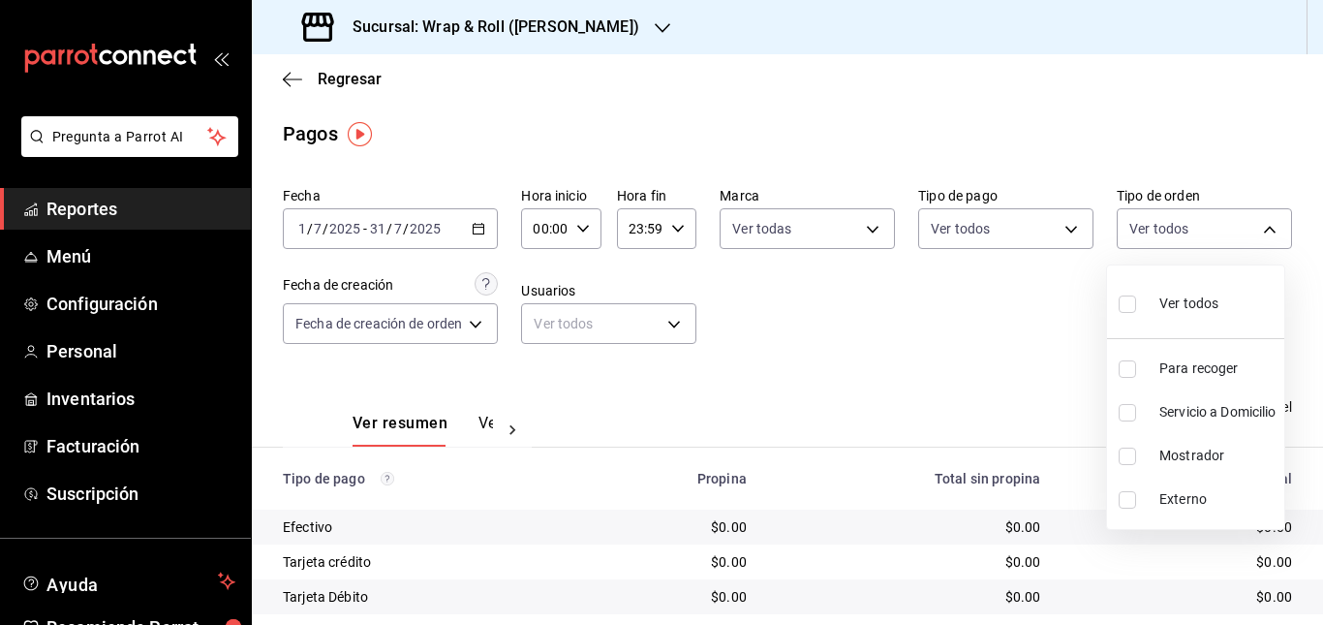
checkbox input "true"
click at [936, 344] on div at bounding box center [661, 312] width 1323 height 625
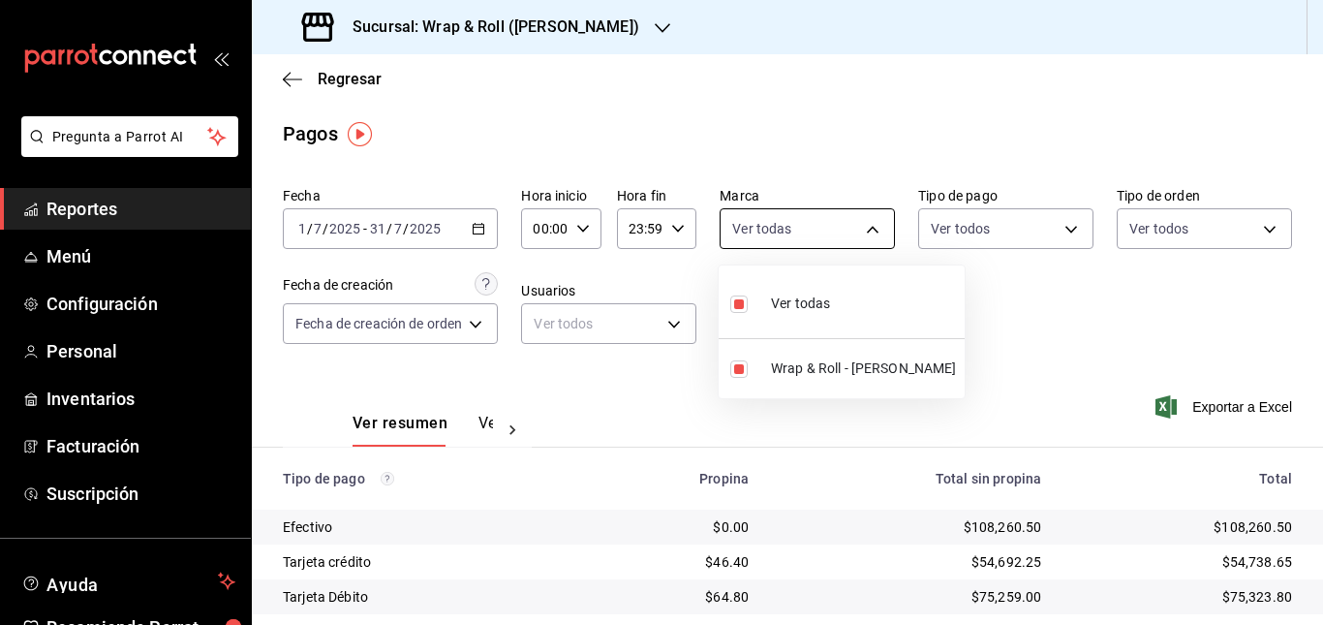
click at [862, 230] on body "Pregunta a Parrot AI Reportes Menú Configuración Personal Inventarios Facturaci…" at bounding box center [661, 312] width 1323 height 625
click at [1021, 310] on div at bounding box center [661, 312] width 1323 height 625
